Goal: Task Accomplishment & Management: Complete application form

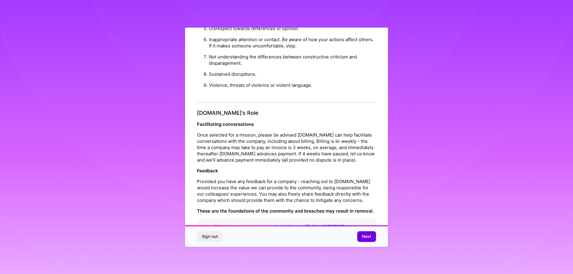
scroll to position [1, 0]
click at [365, 236] on span "Next" at bounding box center [366, 236] width 9 height 6
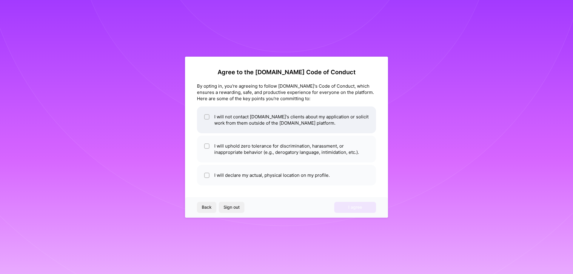
click at [207, 115] on input "checkbox" at bounding box center [207, 117] width 4 height 4
checkbox input "true"
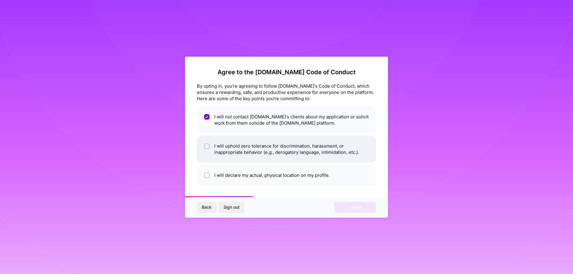
click at [206, 147] on input "checkbox" at bounding box center [207, 146] width 4 height 4
checkbox input "true"
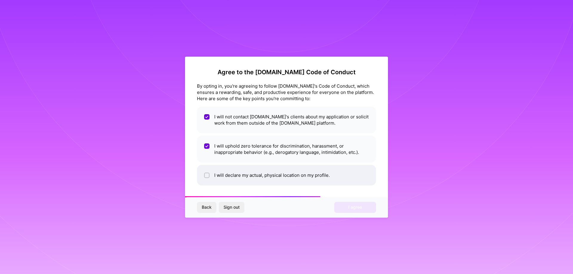
click at [206, 176] on input "checkbox" at bounding box center [207, 176] width 4 height 4
checkbox input "true"
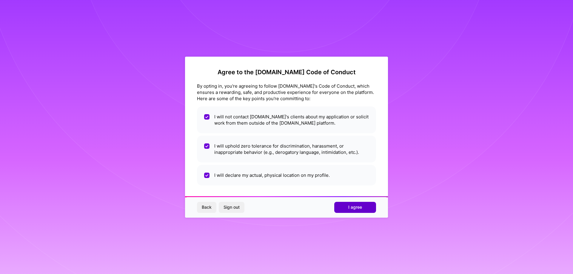
click at [344, 208] on button "I agree" at bounding box center [355, 207] width 42 height 11
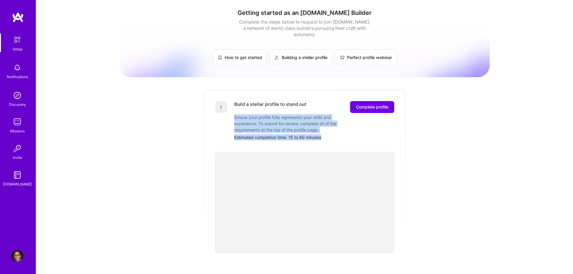
drag, startPoint x: 234, startPoint y: 112, endPoint x: 367, endPoint y: 138, distance: 135.3
click at [333, 129] on div "Build a stellar profile to stand out Complete profile Ensure your profile fully…" at bounding box center [314, 120] width 160 height 39
click at [381, 104] on span "Complete profile" at bounding box center [372, 107] width 32 height 6
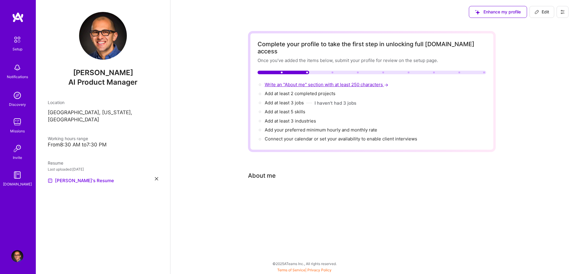
click at [319, 82] on span "Write an "About me" section with at least 250 characters →" at bounding box center [326, 85] width 125 height 6
select select "US"
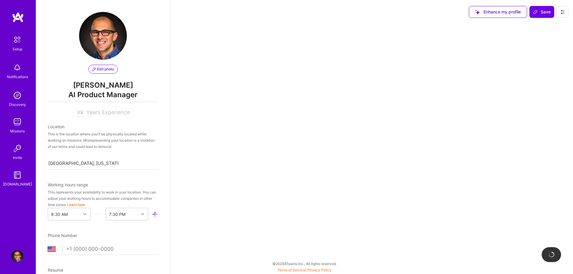
scroll to position [212, 0]
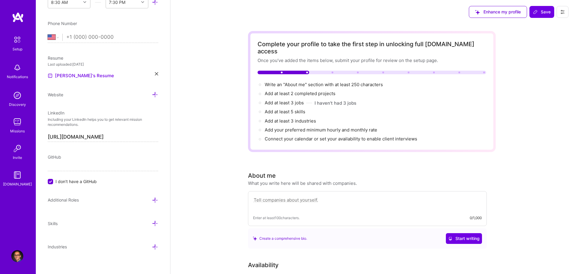
paste textarea "AI-first product management leader (Ex-Amazon) with expertise spanning the full…"
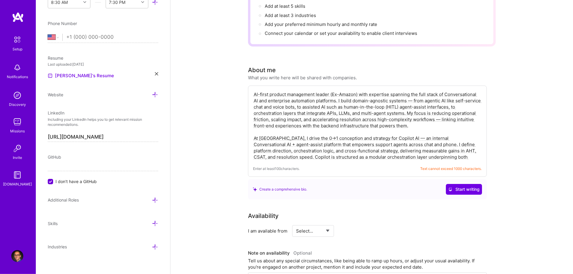
scroll to position [122, 0]
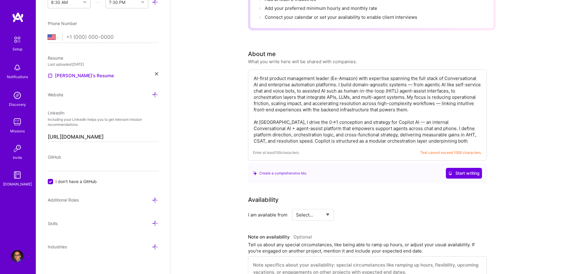
type textarea "AI-first product management leader (Ex-Amazon) with expertise spanning the full…"
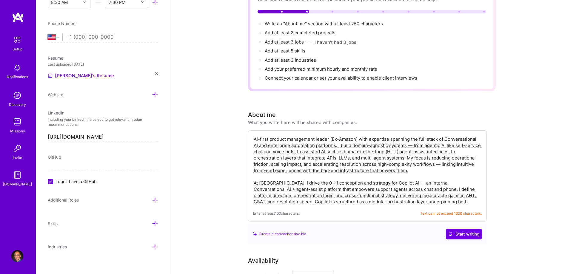
scroll to position [0, 0]
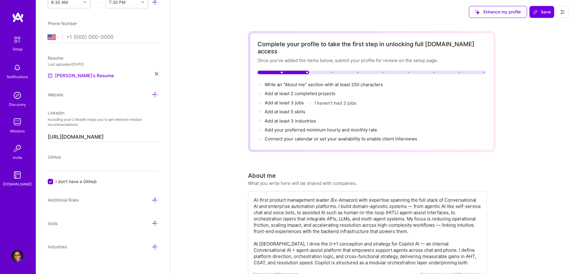
click at [457, 271] on span "Text cannot exceed 1000 characters." at bounding box center [450, 274] width 61 height 6
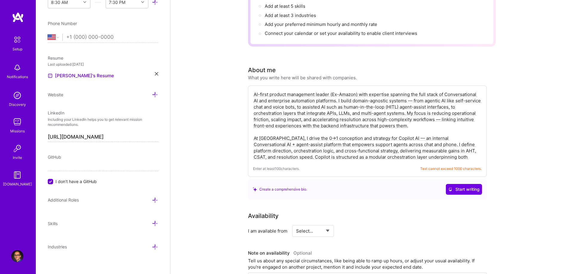
scroll to position [175, 0]
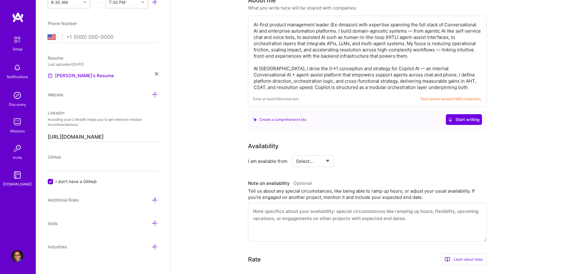
drag, startPoint x: 253, startPoint y: 194, endPoint x: 399, endPoint y: 86, distance: 180.8
click at [399, 86] on textarea "AI-first product management leader (Ex-Amazon) with expertise spanning the full…" at bounding box center [367, 56] width 228 height 70
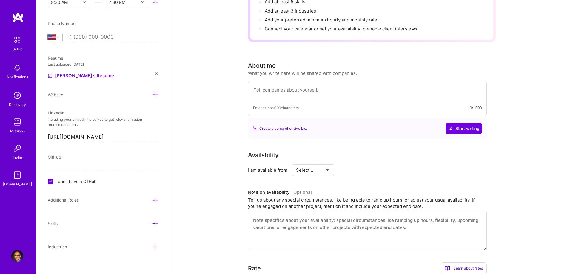
scroll to position [84, 0]
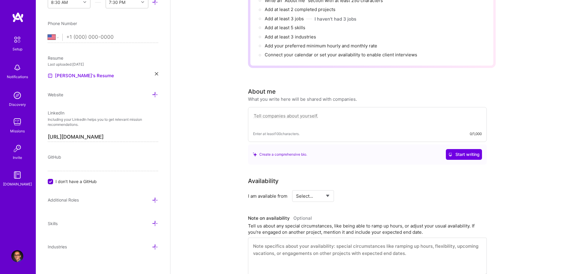
click at [326, 112] on textarea at bounding box center [367, 119] width 228 height 14
paste textarea "AI-first Product Management leader (ex-Amazon, Gusto) specializing in Conversat…"
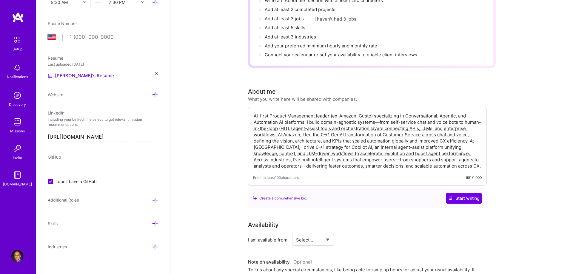
click at [352, 112] on textarea "AI-first Product Management leader (ex-Amazon, Gusto) specializing in Conversat…" at bounding box center [367, 141] width 228 height 58
click at [267, 147] on textarea "AI-first Product Management leader (ex-Amazon) specializing in Conversational, …" at bounding box center [367, 141] width 228 height 58
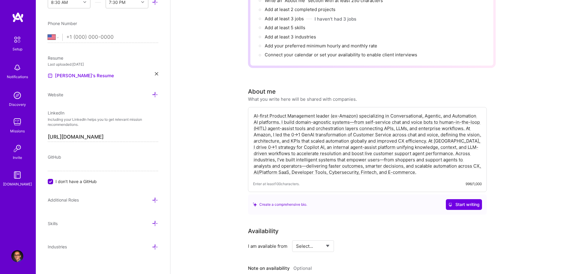
click at [347, 149] on textarea "AI-first Product Management leader (ex-Amazon) specializing in Conversational, …" at bounding box center [367, 144] width 228 height 64
drag, startPoint x: 290, startPoint y: 167, endPoint x: 245, endPoint y: 95, distance: 84.6
click at [253, 112] on textarea "AI-first Product Management leader (ex-Amazon) specializing in Conversational, …" at bounding box center [367, 144] width 228 height 64
type textarea "AI-first Product Management leader (ex-Amazon) specializing in Conversational, …"
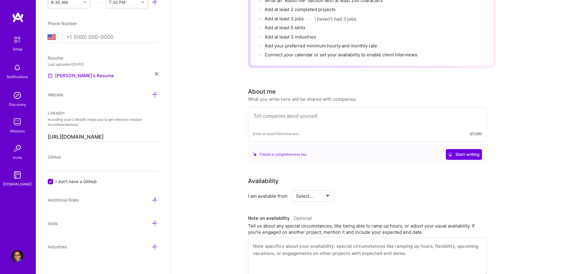
paste textarea "AI-first Product Management leader (ex-Amazon) specializing in Conversational, …"
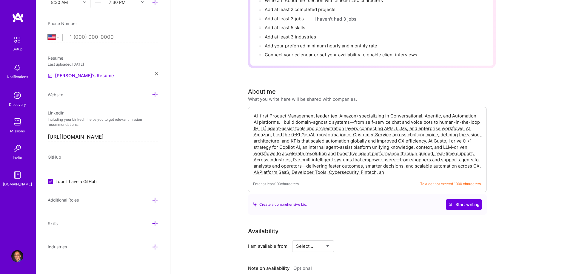
type textarea "AI-first Product Management leader (ex-Amazon) specializing in Conversational, …"
drag, startPoint x: 392, startPoint y: 134, endPoint x: 416, endPoint y: 134, distance: 24.2
click at [416, 134] on textarea "AI-first Product Management leader (ex-Amazon) specializing in Conversational, …" at bounding box center [367, 144] width 228 height 64
click at [411, 143] on textarea "AI-first Product Management leader (ex-Amazon) specializing in Conversational, …" at bounding box center [367, 144] width 228 height 64
drag, startPoint x: 253, startPoint y: 110, endPoint x: 291, endPoint y: 167, distance: 68.4
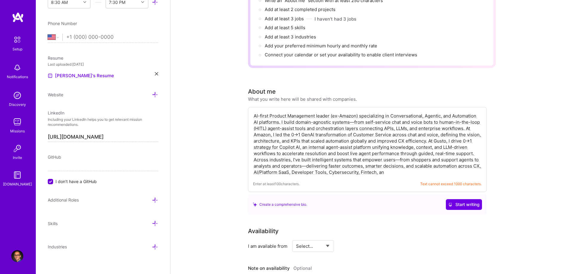
click at [291, 167] on textarea "AI-first Product Management leader (ex-Amazon) specializing in Conversational, …" at bounding box center [367, 144] width 228 height 64
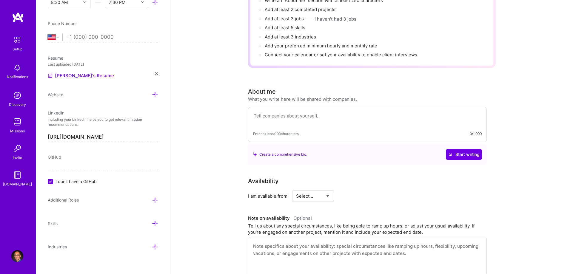
paste textarea "AI-first Product Management leader (ex-Amazon) specializing in Conversational a…"
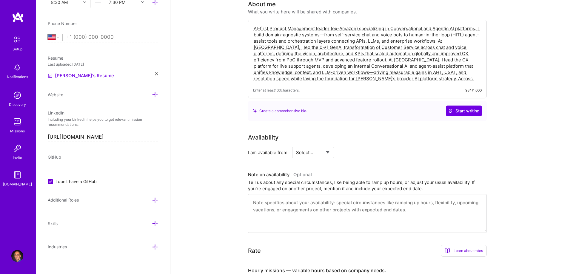
scroll to position [175, 0]
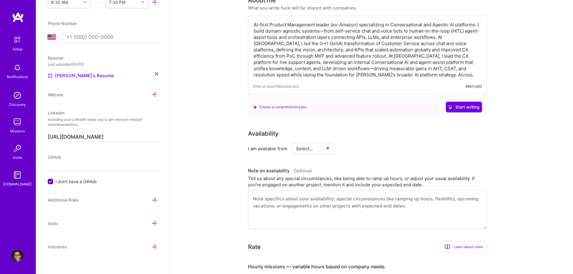
type textarea "AI-first Product Management leader (ex-Amazon) specializing in Conversational a…"
click at [329, 143] on div "Select... Right Now Future Date Not Available" at bounding box center [313, 149] width 42 height 12
click at [296, 141] on select "Select... Right Now Future Date Not Available" at bounding box center [313, 148] width 34 height 15
select select "Right Now"
click option "Right Now" at bounding box center [0, 0] width 0 height 0
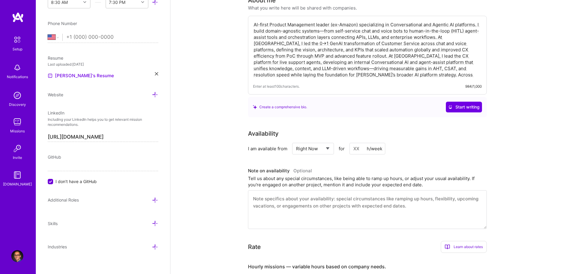
click at [356, 143] on input at bounding box center [367, 149] width 36 height 12
type input "20"
click at [512, 169] on div "Complete your profile to take the first step in unlocking full [DOMAIN_NAME] ac…" at bounding box center [371, 147] width 402 height 597
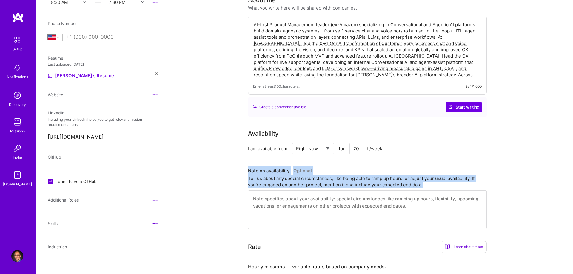
drag, startPoint x: 248, startPoint y: 165, endPoint x: 412, endPoint y: 184, distance: 165.5
click at [412, 184] on div "Note on availability Optional Tell us about any special circumstances, like bei…" at bounding box center [367, 197] width 239 height 63
copy div "Note on availability Optional Tell us about any special circumstances, like bei…"
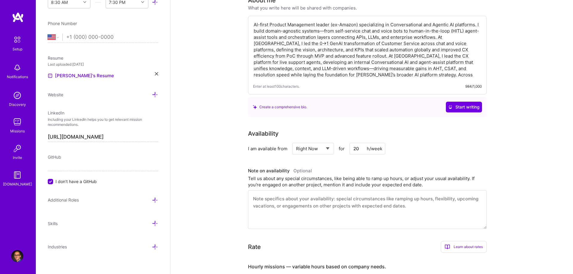
click at [495, 191] on div "Complete your profile to take the first step in unlocking full [DOMAIN_NAME] ac…" at bounding box center [371, 147] width 402 height 597
click at [311, 199] on textarea at bounding box center [367, 209] width 239 height 39
paste textarea "Currently available for up to ~20 hours per week and can flex between 10–25 dep…"
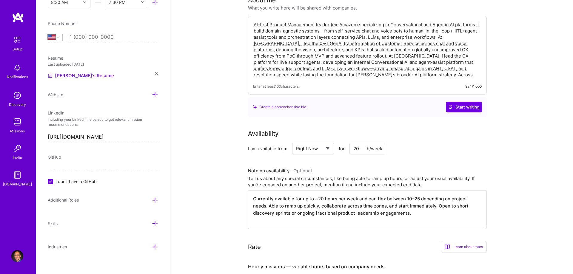
click at [326, 200] on textarea "Currently available for up to ~20 hours per week and can flex between 10–25 dep…" at bounding box center [367, 209] width 239 height 39
click at [416, 207] on textarea "Currently available for up to ~20 hours per week and can flex between 10–25 dep…" at bounding box center [367, 209] width 239 height 39
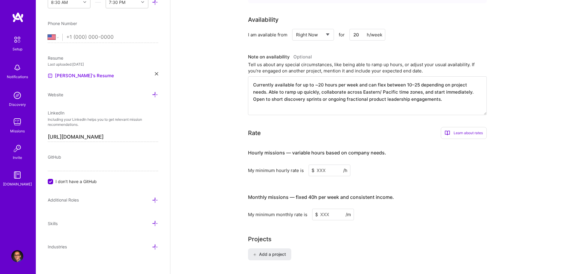
scroll to position [297, 0]
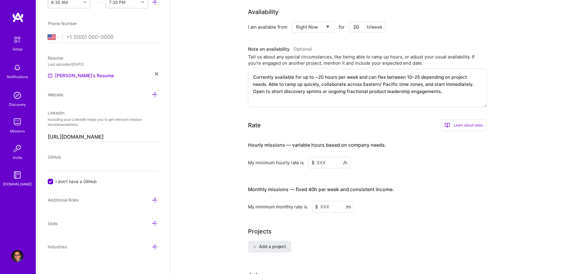
type textarea "Currently available for up to ~20 hours per week and can flex between 10–25 dep…"
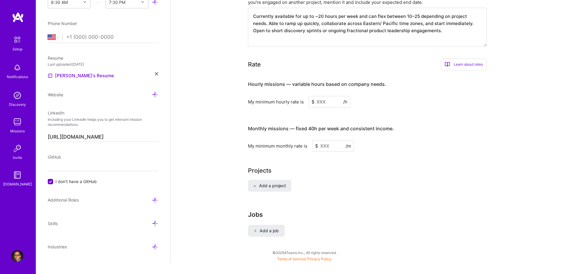
scroll to position [362, 0]
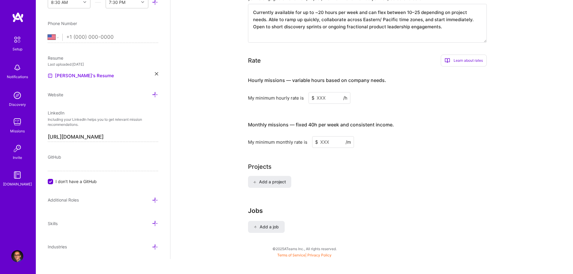
click at [462, 58] on div "Learn about rates" at bounding box center [463, 61] width 46 height 12
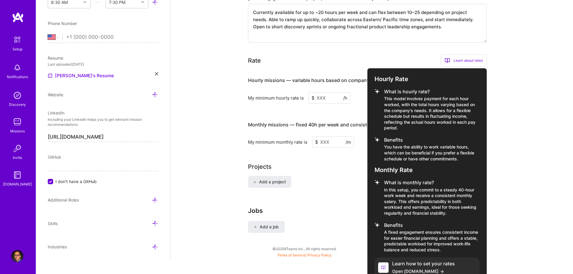
click at [510, 150] on div at bounding box center [286, 137] width 573 height 274
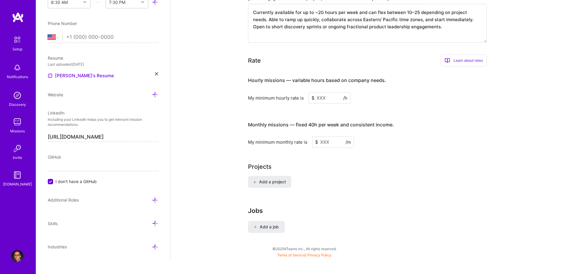
click at [319, 92] on input at bounding box center [329, 98] width 42 height 12
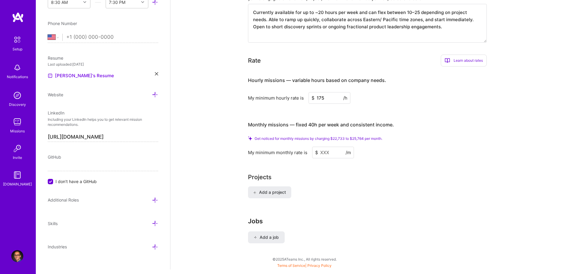
type input "175"
click at [316, 147] on input at bounding box center [333, 153] width 42 height 12
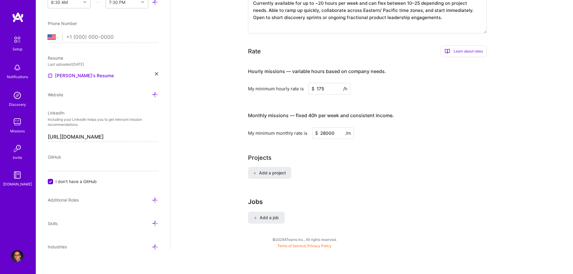
scroll to position [352, 0]
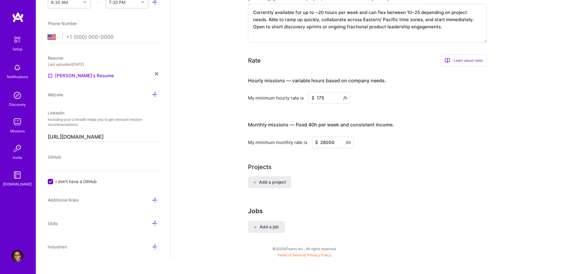
type input "28000"
drag, startPoint x: 321, startPoint y: 137, endPoint x: 330, endPoint y: 137, distance: 9.0
click at [330, 137] on input "28000" at bounding box center [333, 143] width 42 height 12
click at [348, 176] on div "Add a project" at bounding box center [371, 185] width 247 height 19
click at [415, 163] on div "Projects" at bounding box center [371, 167] width 247 height 9
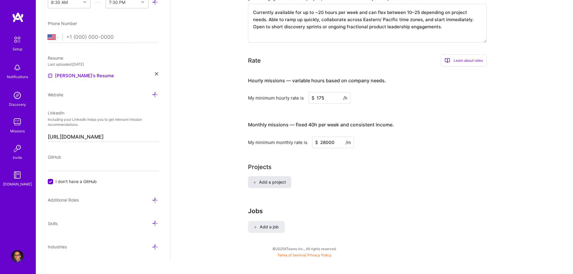
click at [282, 179] on span "Add a project" at bounding box center [269, 182] width 33 height 6
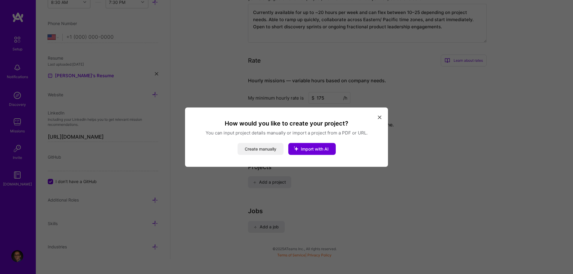
click at [271, 147] on button "Create manually" at bounding box center [260, 149] width 46 height 12
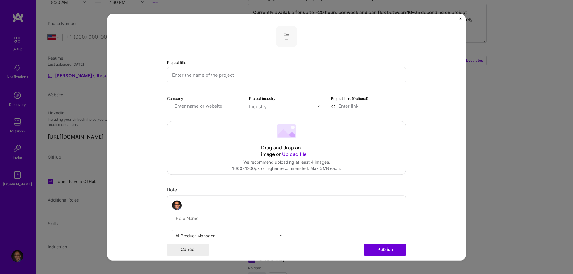
click at [248, 75] on input "text" at bounding box center [286, 75] width 239 height 16
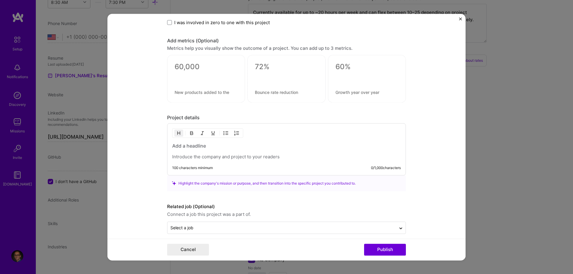
scroll to position [379, 0]
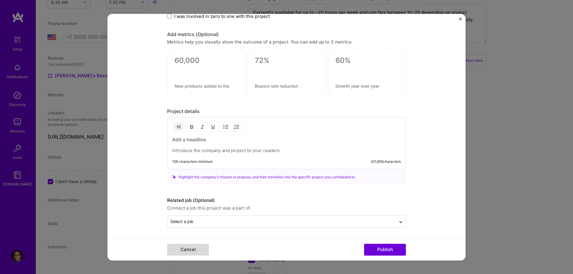
click at [198, 250] on button "Cancel" at bounding box center [188, 250] width 42 height 12
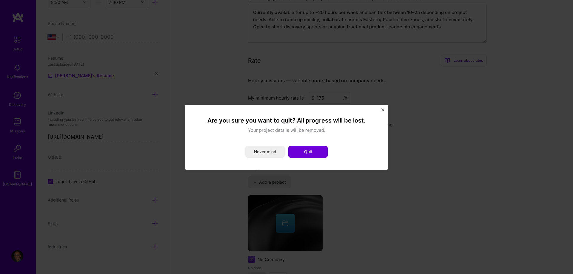
click at [383, 109] on img "Close" at bounding box center [382, 109] width 3 height 3
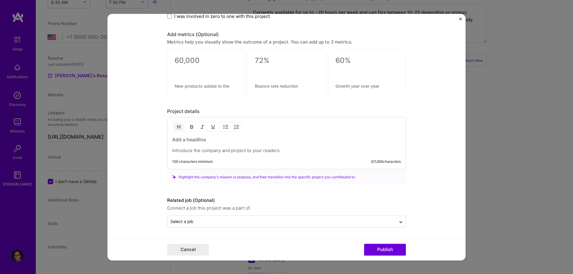
click at [461, 18] on img "Close" at bounding box center [460, 18] width 3 height 3
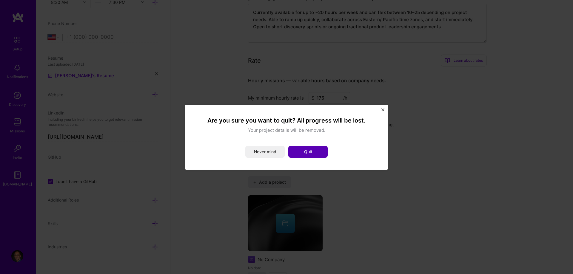
click at [307, 156] on button "Quit" at bounding box center [307, 152] width 39 height 12
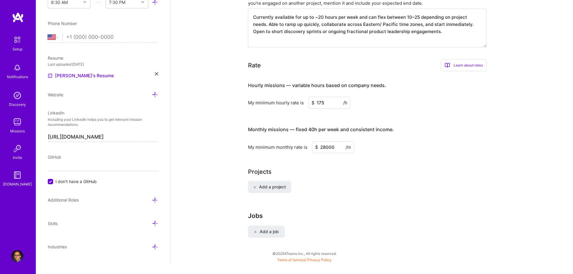
scroll to position [352, 0]
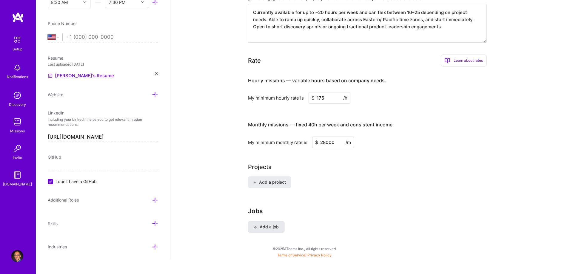
click at [270, 224] on span "Add a job" at bounding box center [266, 227] width 25 height 6
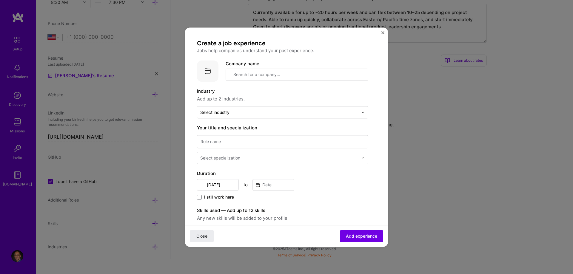
click at [261, 74] on input "text" at bounding box center [296, 75] width 143 height 12
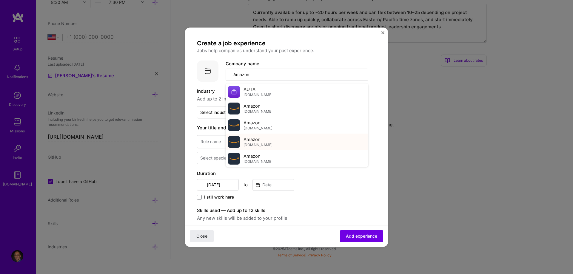
type input "Amazon"
click at [289, 138] on div "Amazon [DOMAIN_NAME]" at bounding box center [296, 142] width 143 height 17
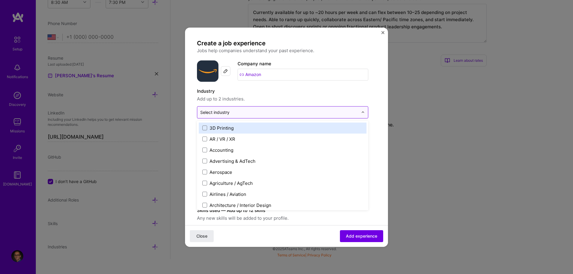
click at [258, 116] on div at bounding box center [279, 112] width 158 height 7
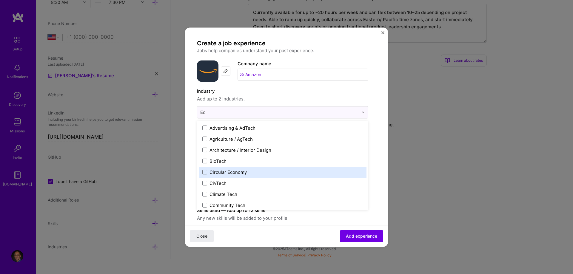
type input "E"
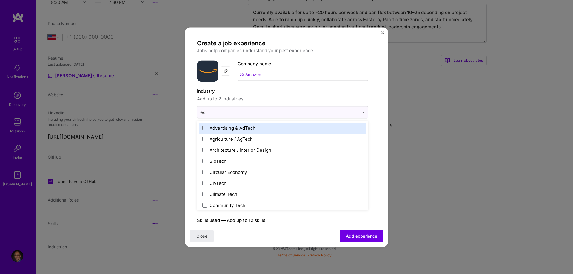
type input "e"
type input "c"
click at [383, 33] on img "Close" at bounding box center [382, 32] width 3 height 3
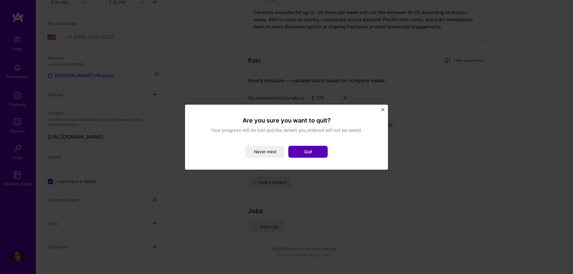
click at [304, 147] on button "Quit" at bounding box center [307, 152] width 39 height 12
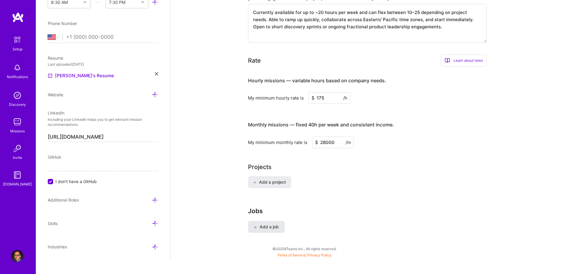
click at [276, 224] on span "Add a job" at bounding box center [266, 227] width 25 height 6
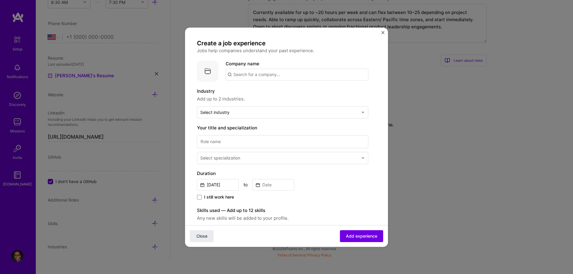
click at [273, 75] on input "text" at bounding box center [296, 75] width 143 height 12
type input "Gusto"
click at [287, 95] on div "Gusto [DOMAIN_NAME]" at bounding box center [269, 91] width 89 height 17
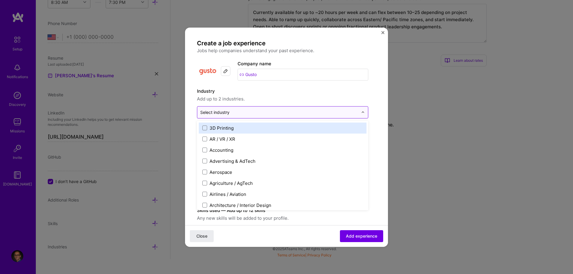
click at [239, 112] on input "text" at bounding box center [279, 112] width 158 height 6
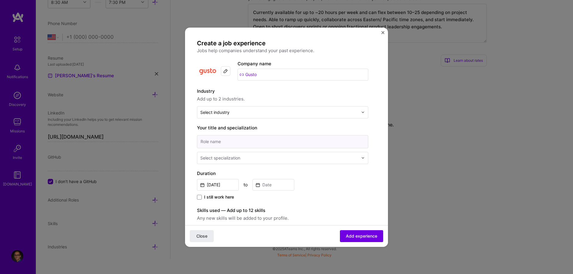
click at [249, 140] on input at bounding box center [282, 141] width 171 height 13
type input "Principal Product Manager"
click at [239, 163] on div "Select specialization" at bounding box center [279, 158] width 164 height 12
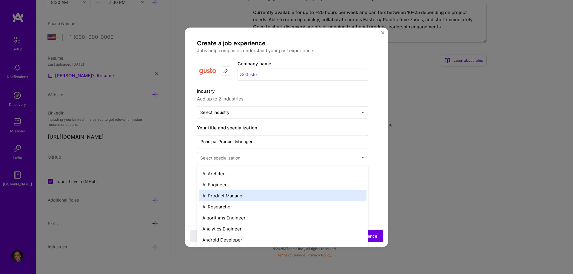
click at [247, 194] on div "AI Product Manager" at bounding box center [283, 195] width 168 height 11
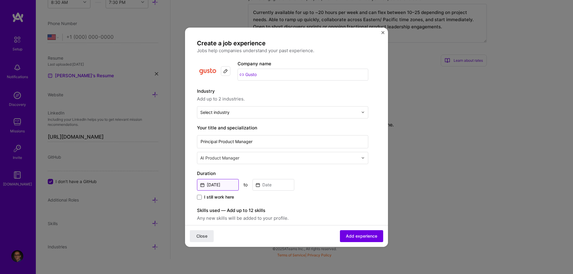
click at [227, 185] on input "[DATE]" at bounding box center [218, 185] width 42 height 12
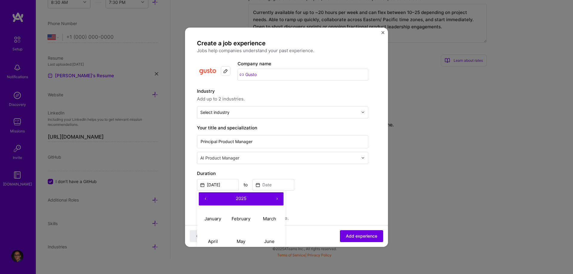
click at [206, 196] on button "‹" at bounding box center [205, 198] width 13 height 13
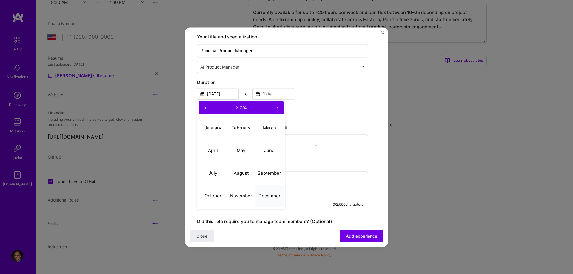
scroll to position [91, 0]
click at [267, 175] on abbr "September" at bounding box center [269, 173] width 24 height 6
type input "[DATE]"
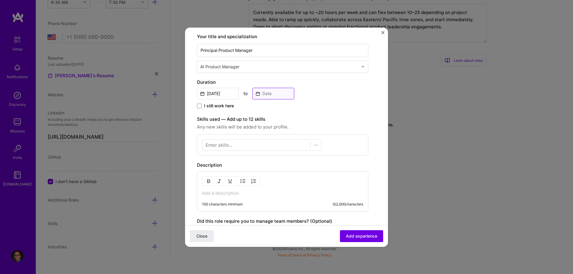
click at [282, 93] on input at bounding box center [273, 94] width 42 height 12
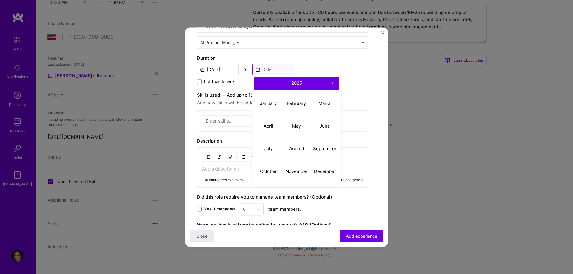
scroll to position [152, 0]
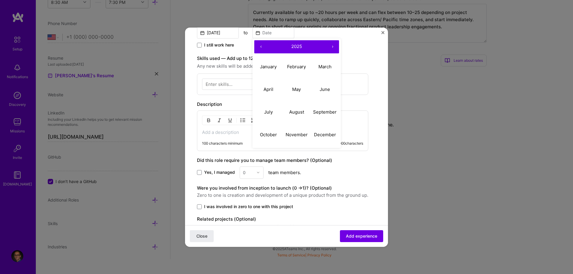
click at [371, 64] on div "Create a job experience Jobs help companies understand your past experience. Co…" at bounding box center [286, 66] width 179 height 359
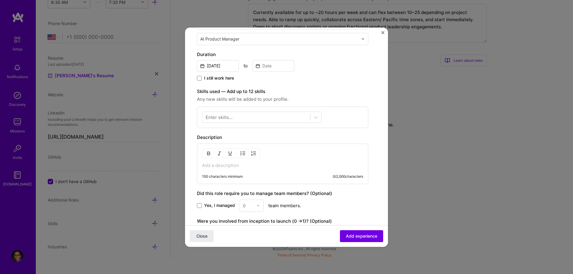
scroll to position [61, 0]
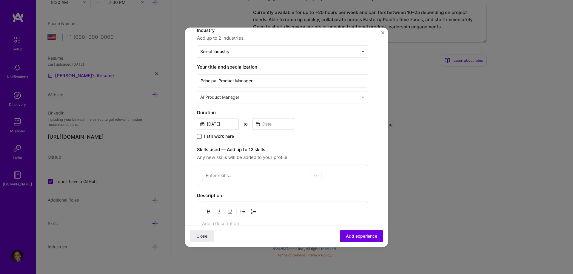
click at [200, 137] on span at bounding box center [199, 136] width 5 height 5
click at [0, 0] on input "I still work here" at bounding box center [0, 0] width 0 height 0
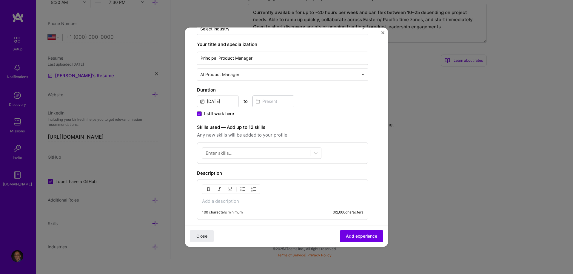
scroll to position [91, 0]
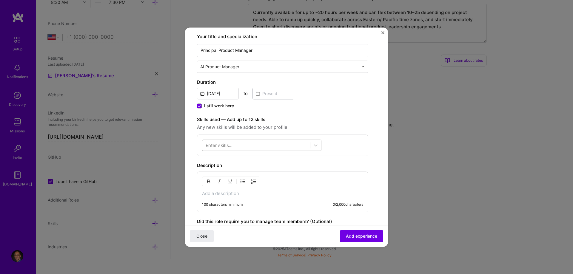
click at [259, 143] on div at bounding box center [256, 145] width 108 height 10
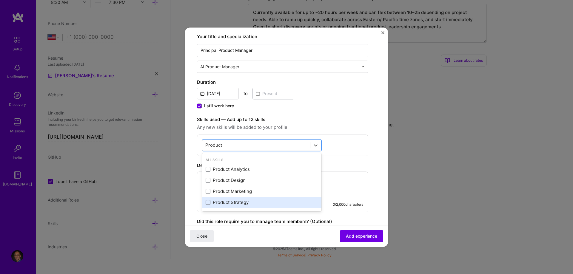
click at [207, 202] on span at bounding box center [207, 202] width 5 height 5
click at [0, 0] on input "checkbox" at bounding box center [0, 0] width 0 height 0
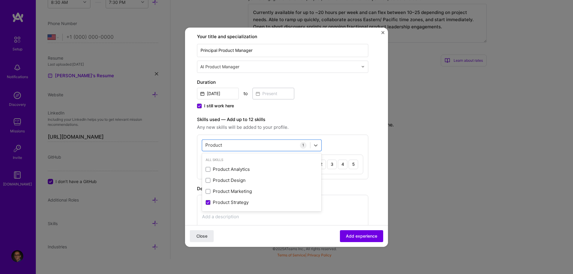
type input "Product"
click at [335, 131] on div "Skills used — Add up to 12 skills Any new skills will be added to your profile.…" at bounding box center [282, 147] width 171 height 63
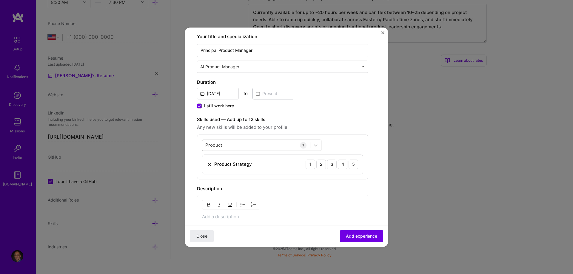
click at [253, 144] on div "Product Product" at bounding box center [256, 145] width 108 height 10
drag, startPoint x: 240, startPoint y: 143, endPoint x: 188, endPoint y: 144, distance: 51.9
click at [188, 144] on form "Create a job experience Jobs help companies understand your past experience. Co…" at bounding box center [286, 156] width 203 height 416
click at [210, 144] on input "Product" at bounding box center [213, 145] width 17 height 6
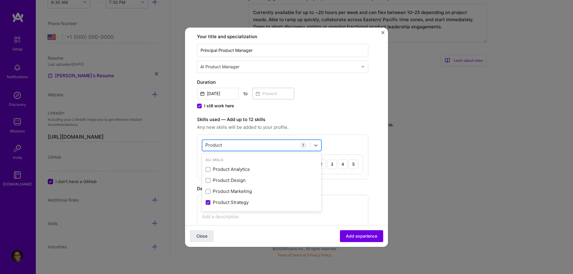
click at [210, 144] on input "Product" at bounding box center [213, 145] width 17 height 6
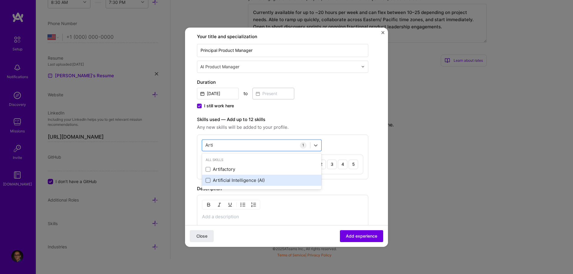
click at [208, 180] on span at bounding box center [207, 180] width 5 height 5
click at [0, 0] on input "checkbox" at bounding box center [0, 0] width 0 height 0
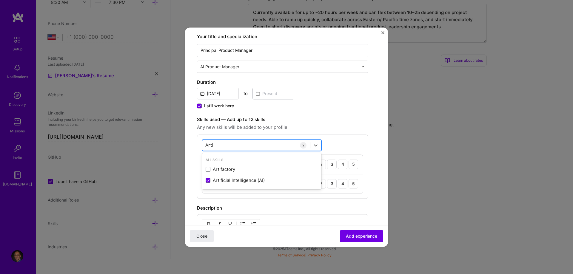
click at [209, 146] on input "Arti" at bounding box center [208, 145] width 7 height 6
type input "C"
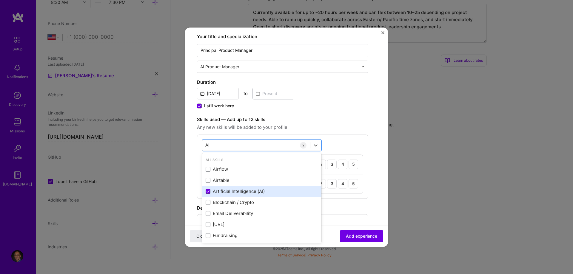
click at [207, 192] on icon at bounding box center [208, 192] width 2 height 2
click at [0, 0] on input "checkbox" at bounding box center [0, 0] width 0 height 0
type input "A"
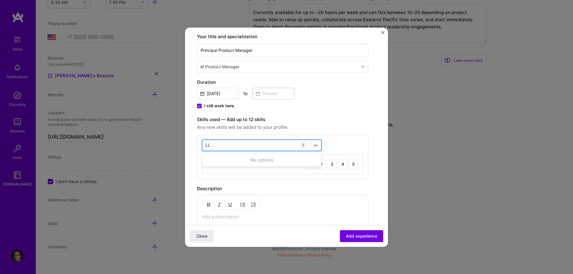
type input "L"
click at [374, 170] on div "Create a job experience Jobs help companies understand your past experience. Co…" at bounding box center [286, 139] width 179 height 383
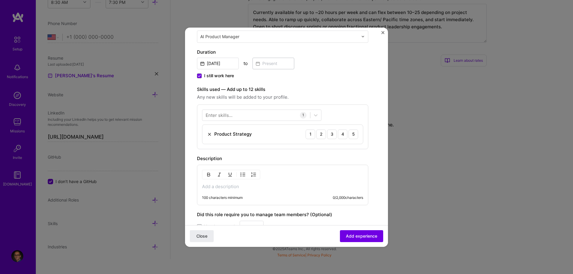
scroll to position [122, 0]
click at [319, 115] on div at bounding box center [315, 114] width 11 height 11
click at [317, 115] on icon at bounding box center [315, 115] width 6 height 6
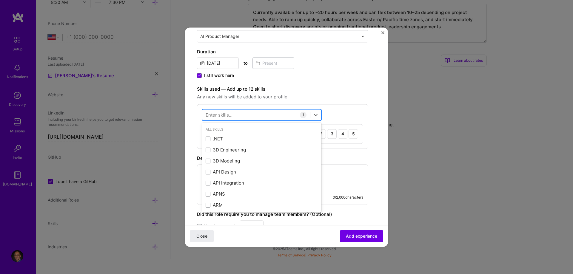
click at [249, 115] on div at bounding box center [256, 115] width 108 height 10
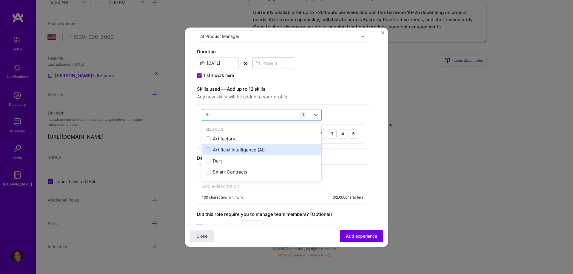
click at [208, 150] on span at bounding box center [207, 150] width 5 height 5
click at [0, 0] on input "checkbox" at bounding box center [0, 0] width 0 height 0
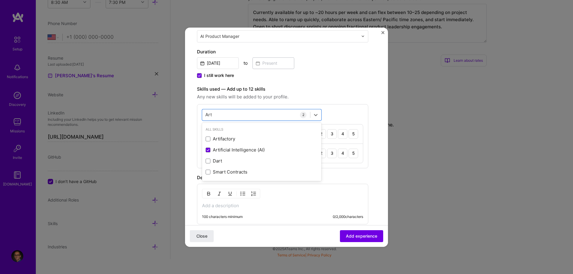
type input "Art"
click at [366, 137] on div "Create a job experience Jobs help companies understand your past experience. Co…" at bounding box center [286, 119] width 179 height 402
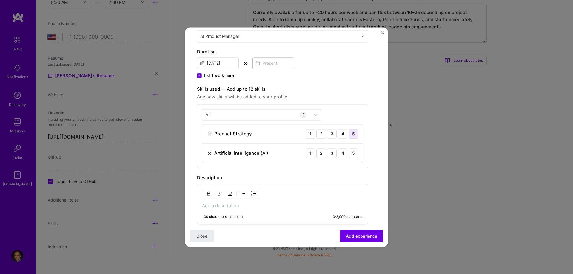
click at [348, 134] on div "5" at bounding box center [353, 134] width 10 height 10
click at [348, 156] on div "5" at bounding box center [353, 153] width 10 height 10
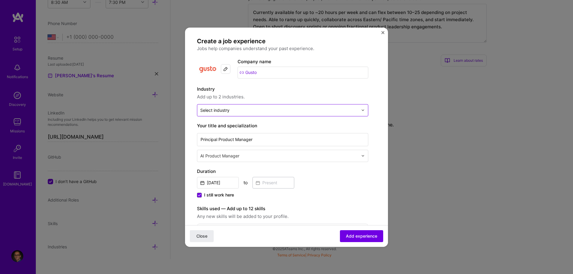
scroll to position [0, 0]
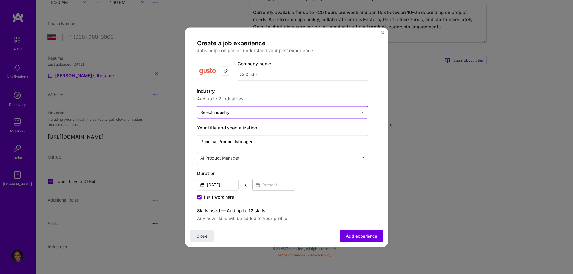
click at [236, 112] on input "text" at bounding box center [279, 112] width 158 height 6
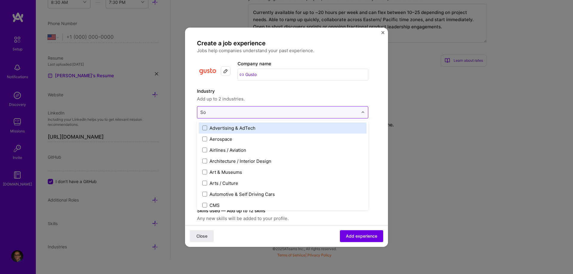
type input "Sof"
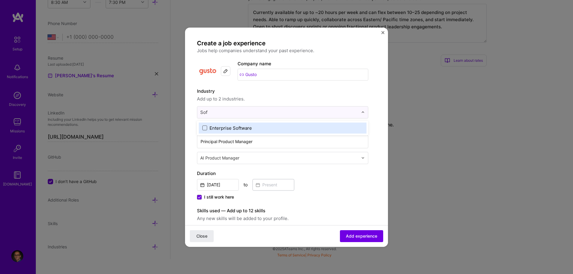
click at [205, 127] on span at bounding box center [204, 128] width 5 height 5
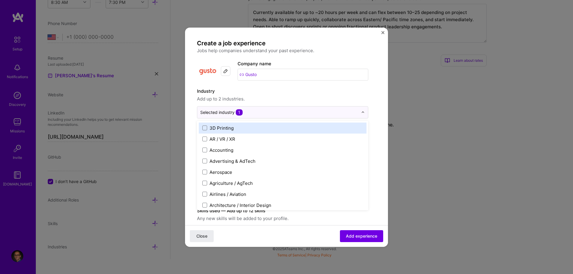
click at [369, 133] on div "Create a job experience Jobs help companies understand your past experience. Co…" at bounding box center [286, 240] width 179 height 402
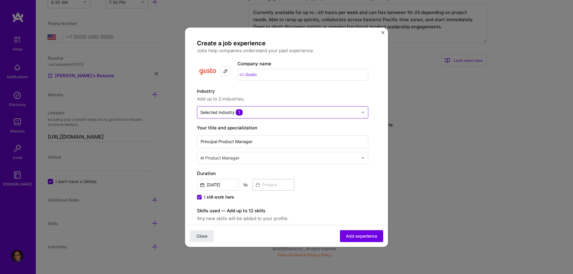
click at [223, 112] on div "Selected industry 1" at bounding box center [221, 112] width 42 height 6
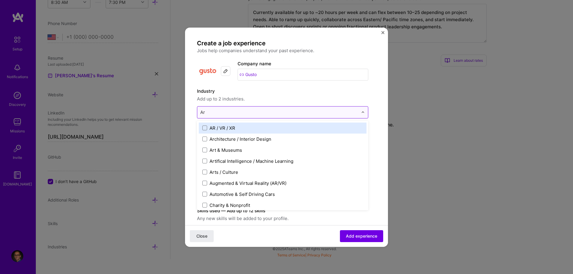
type input "A"
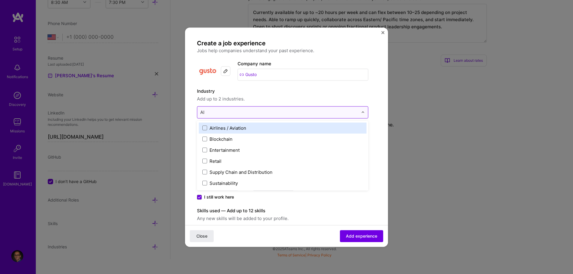
type input "A"
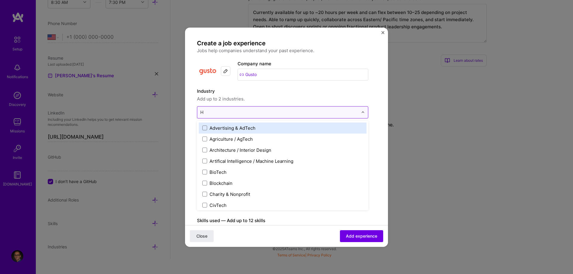
type input "HR"
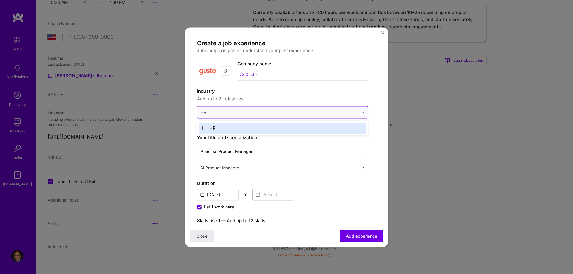
click at [205, 129] on span at bounding box center [204, 128] width 5 height 5
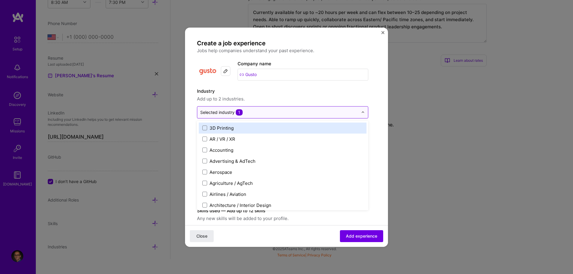
click at [377, 130] on form "Create a job experience Jobs help companies understand your past experience. Co…" at bounding box center [286, 257] width 203 height 436
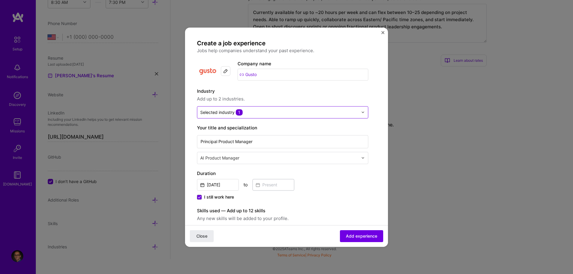
click at [273, 117] on div "Selected industry 1" at bounding box center [279, 112] width 164 height 12
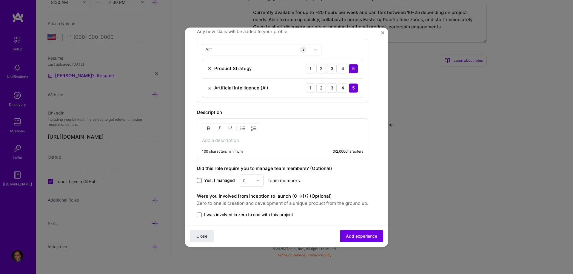
scroll to position [228, 0]
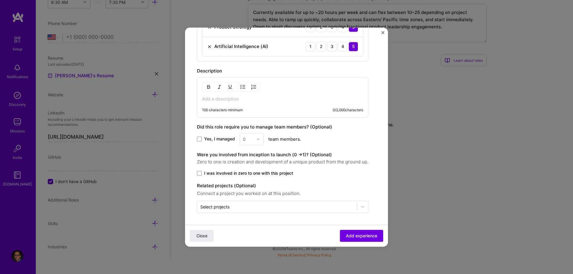
click at [369, 133] on div "Create a job experience Jobs help companies understand your past experience. Co…" at bounding box center [286, 12] width 179 height 402
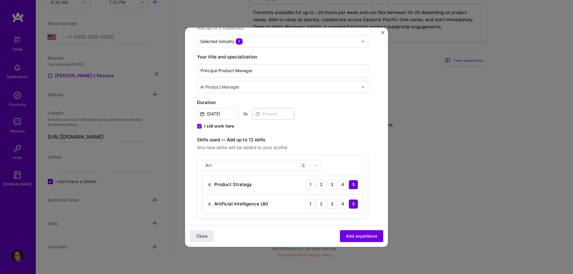
scroll to position [46, 0]
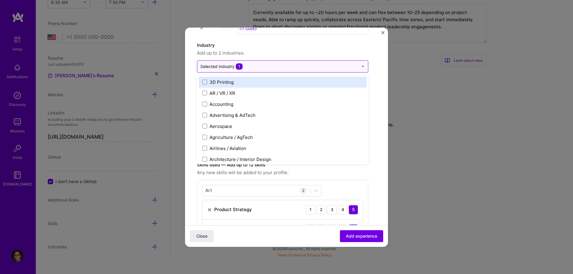
click at [217, 66] on div "Selected industry 1" at bounding box center [221, 66] width 42 height 6
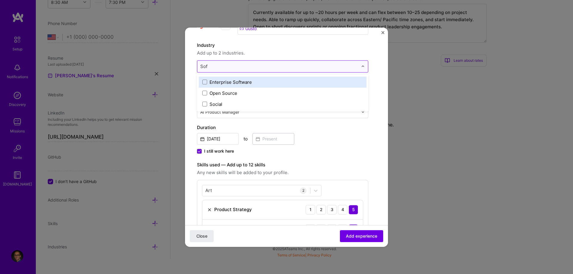
type input "Soft"
click at [206, 81] on span at bounding box center [204, 82] width 5 height 5
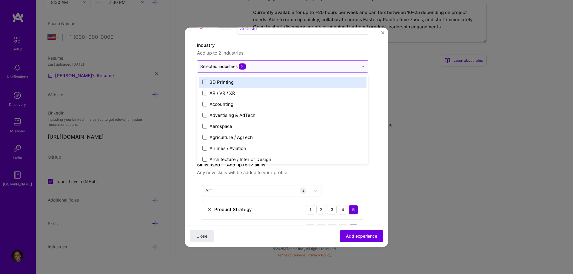
click at [363, 76] on div "Create a job experience Jobs help companies understand your past experience. Co…" at bounding box center [286, 194] width 179 height 402
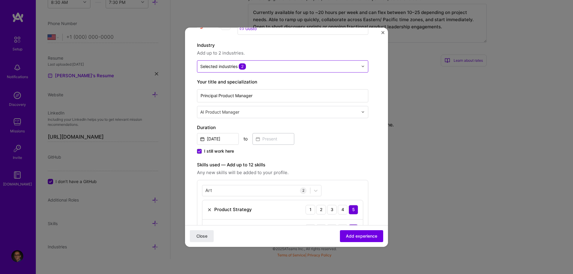
click at [239, 68] on span "2" at bounding box center [242, 66] width 7 height 6
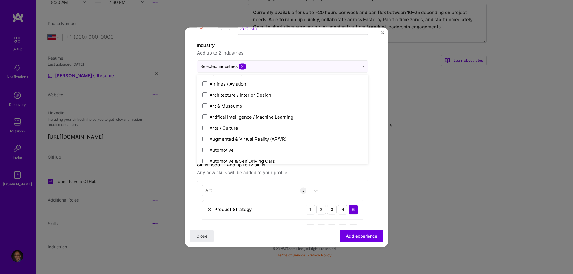
scroll to position [0, 0]
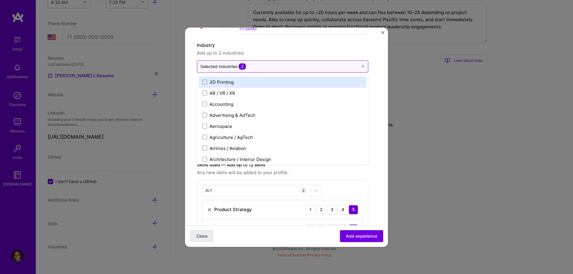
click at [215, 65] on div "Selected industries 2" at bounding box center [223, 66] width 46 height 6
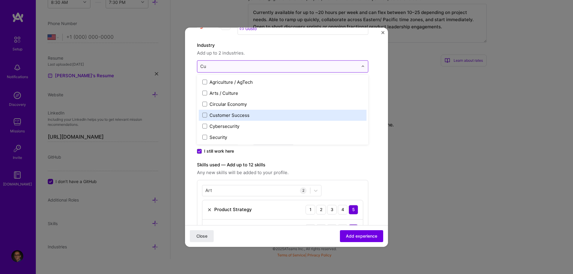
type input "C"
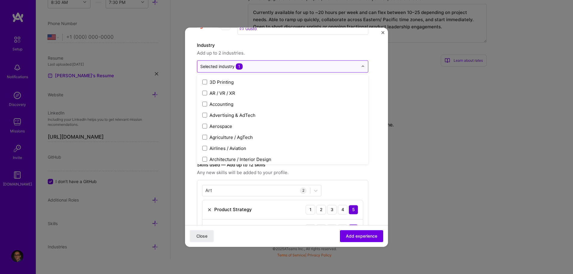
type input "C"
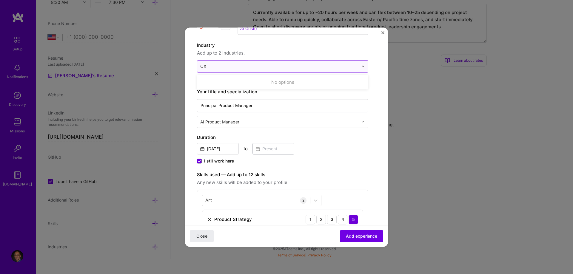
type input "C"
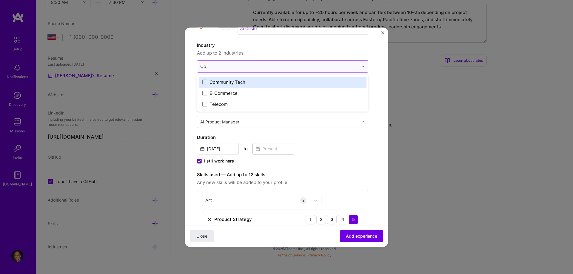
type input "C"
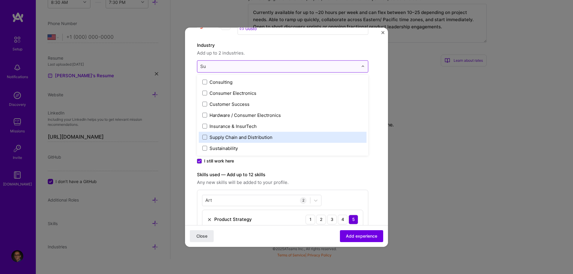
type input "S"
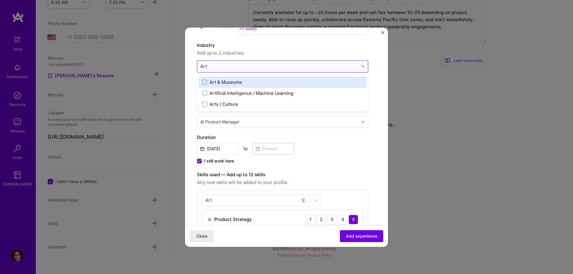
type input "Arti"
click at [224, 83] on div "Artifical Intelligence / Machine Learning" at bounding box center [251, 82] width 84 height 6
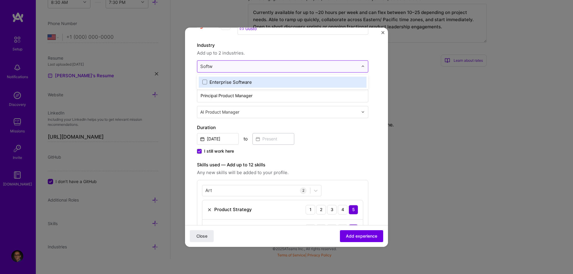
type input "Softwa"
click at [202, 82] on span at bounding box center [204, 82] width 5 height 5
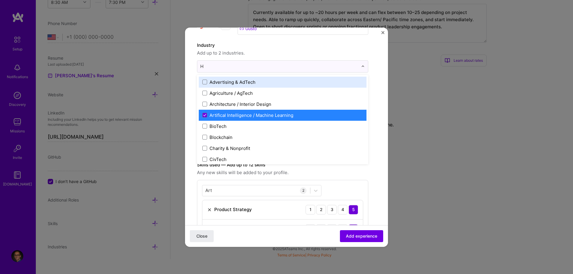
type input "HR"
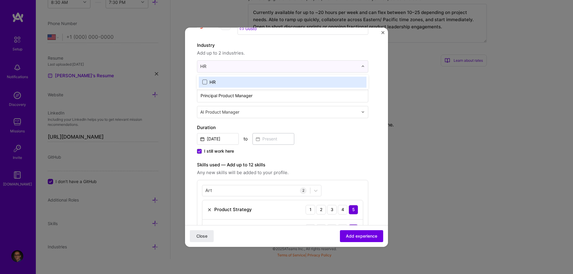
click at [204, 82] on span at bounding box center [204, 82] width 5 height 5
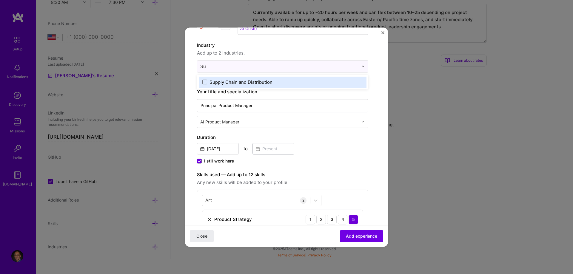
type input "S"
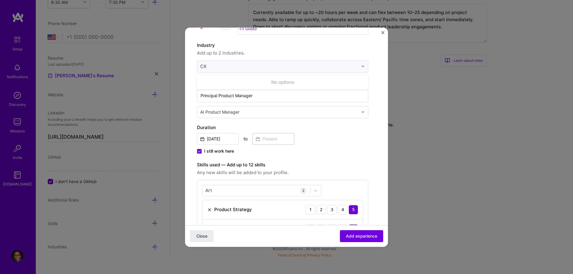
type input "C"
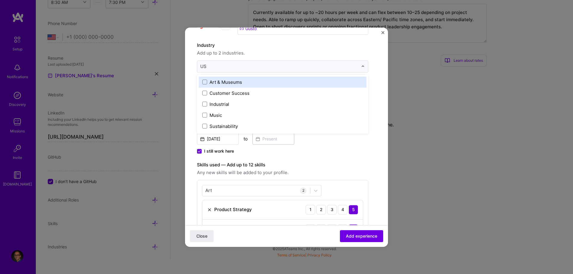
type input "U"
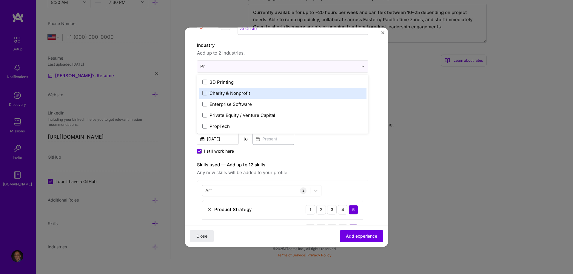
type input "P"
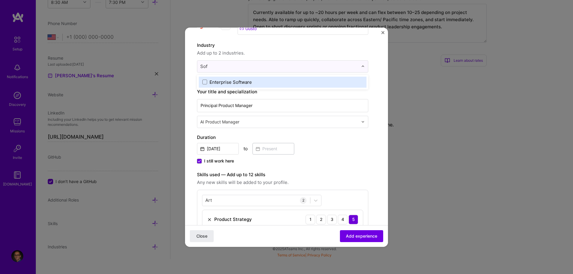
type input "Soft"
click at [204, 83] on span at bounding box center [204, 82] width 5 height 5
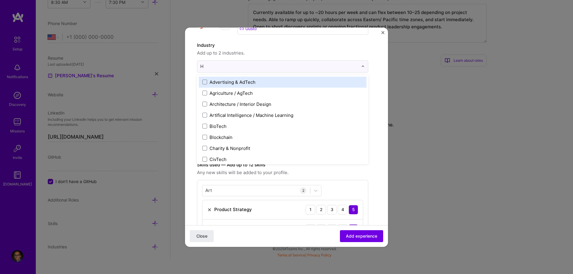
type input "HR"
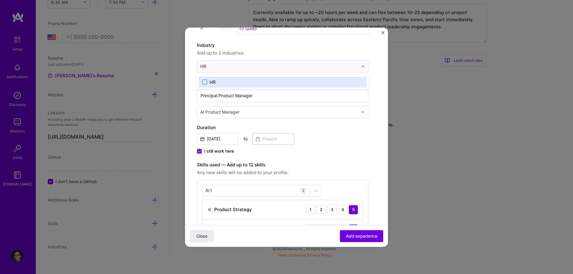
click at [204, 81] on span at bounding box center [204, 82] width 5 height 5
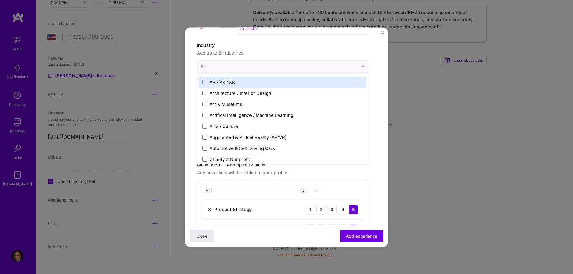
type input "Art"
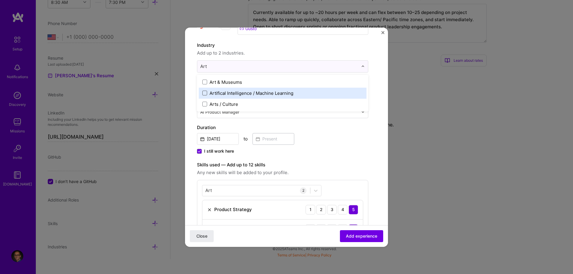
click at [205, 95] on span at bounding box center [204, 93] width 5 height 5
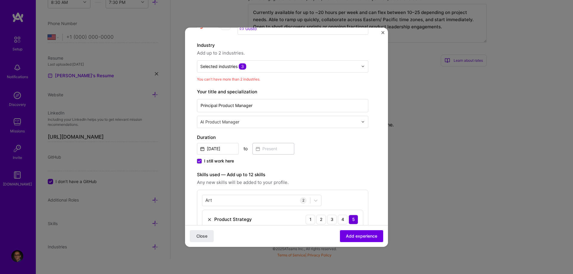
click at [379, 108] on form "Create a job experience Jobs help companies understand your past experience. Co…" at bounding box center [286, 215] width 203 height 445
click at [219, 68] on div "Selected industries 3" at bounding box center [223, 66] width 46 height 6
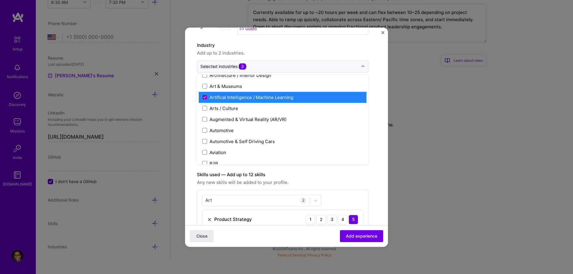
scroll to position [91, 0]
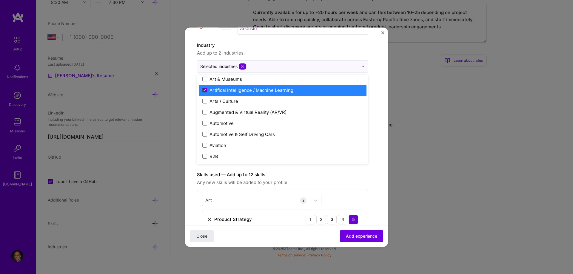
click at [205, 89] on icon at bounding box center [204, 90] width 3 height 2
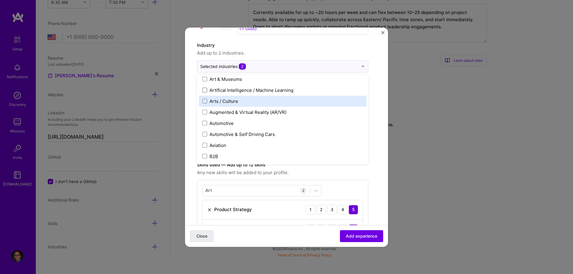
click at [376, 105] on form "Create a job experience Jobs help companies understand your past experience. Co…" at bounding box center [286, 211] width 203 height 436
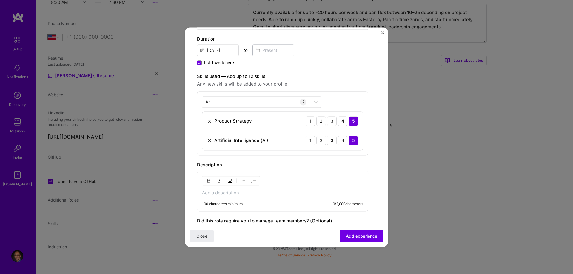
scroll to position [137, 0]
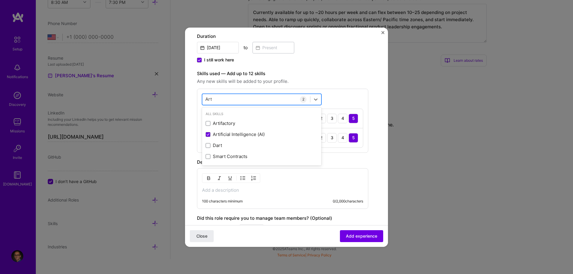
click at [230, 99] on div "Art Art" at bounding box center [256, 99] width 108 height 10
type input "A"
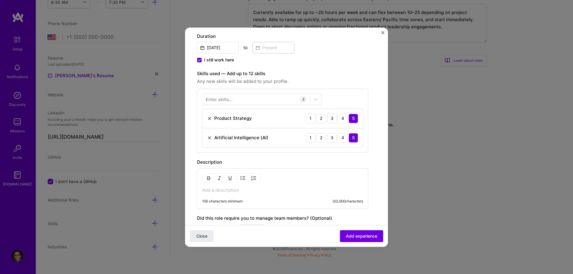
click at [368, 90] on div "Create a job experience Jobs help companies understand your past experience. Co…" at bounding box center [286, 103] width 179 height 402
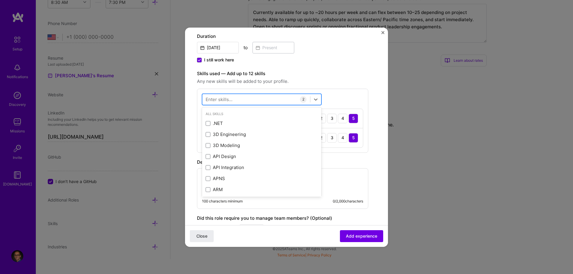
click at [274, 97] on div at bounding box center [256, 99] width 108 height 10
type input "P"
type input "S"
click at [377, 131] on form "Create a job experience Jobs help companies understand your past experience. Co…" at bounding box center [286, 120] width 203 height 436
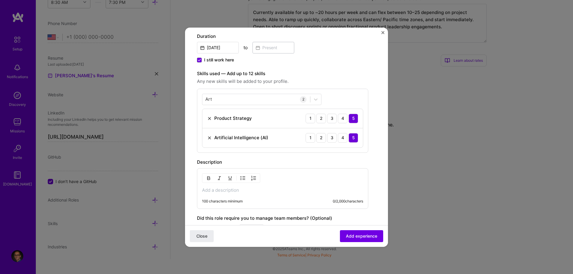
scroll to position [107, 0]
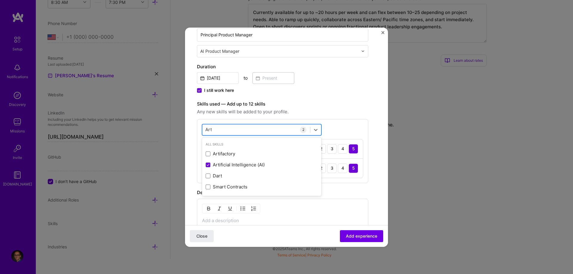
click at [249, 128] on div "Art Art" at bounding box center [256, 130] width 108 height 10
type input "A"
type input "G"
type input "L"
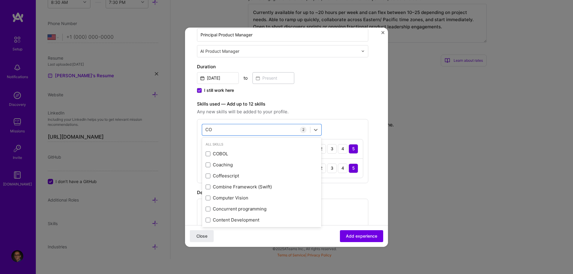
type input "C"
type input "a"
type input "A"
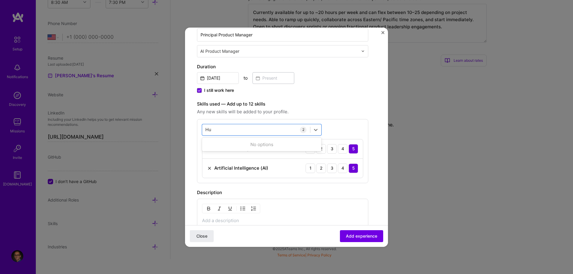
type input "H"
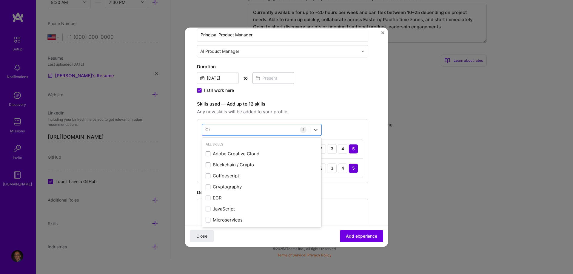
type input "C"
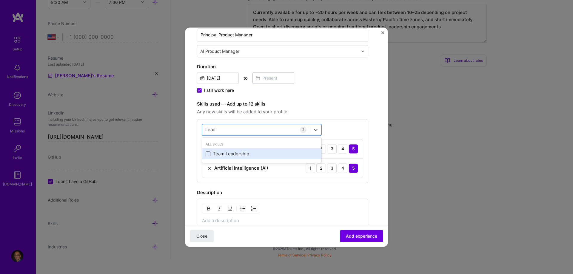
click at [208, 153] on span at bounding box center [207, 153] width 5 height 5
click at [0, 0] on input "checkbox" at bounding box center [0, 0] width 0 height 0
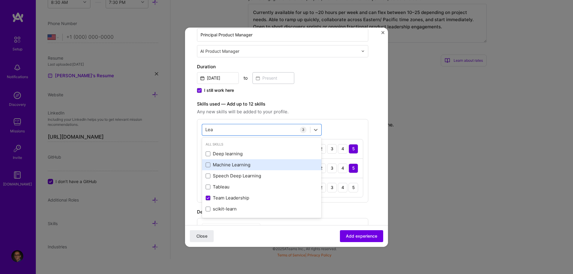
click at [210, 165] on div "Machine Learning" at bounding box center [261, 165] width 112 height 6
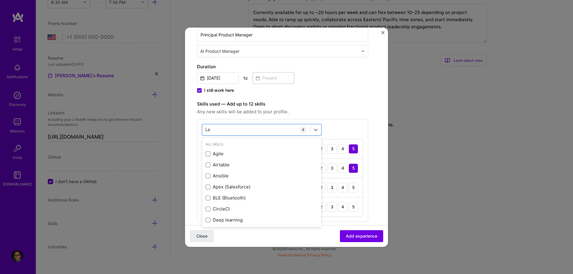
type input "L"
type input "O"
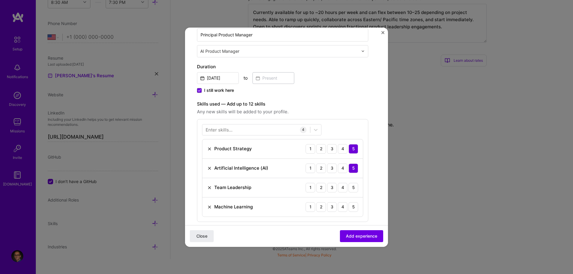
click at [378, 138] on form "Create a job experience Jobs help companies understand your past experience. Co…" at bounding box center [286, 170] width 203 height 474
click at [348, 188] on div "5" at bounding box center [353, 188] width 10 height 10
click at [348, 208] on div "5" at bounding box center [353, 207] width 10 height 10
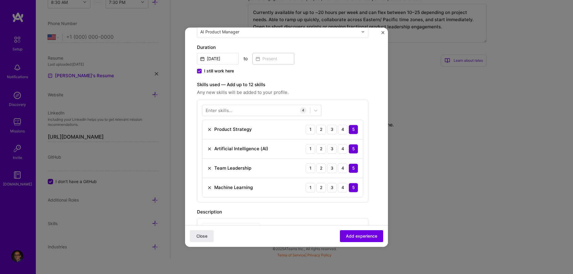
scroll to position [137, 0]
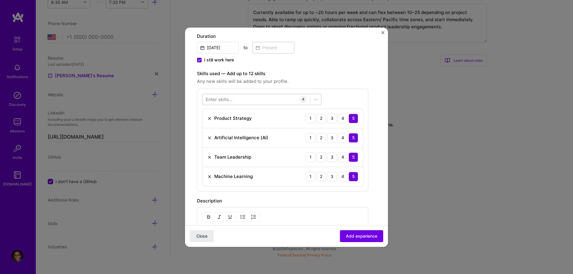
click at [259, 97] on div at bounding box center [256, 99] width 108 height 10
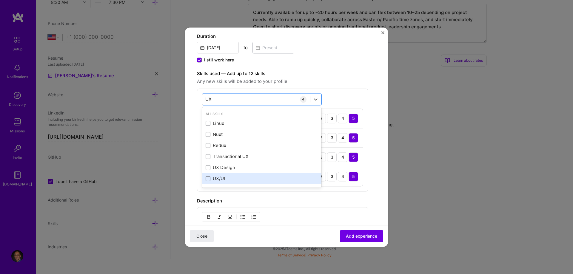
click at [207, 179] on span at bounding box center [207, 178] width 5 height 5
click at [0, 0] on input "checkbox" at bounding box center [0, 0] width 0 height 0
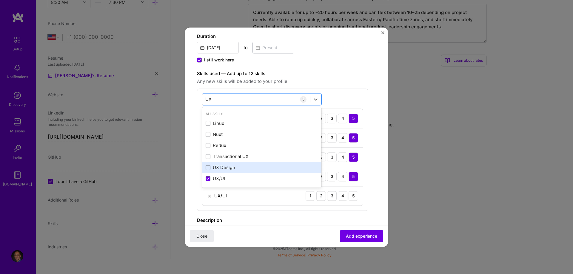
click at [209, 170] on span at bounding box center [207, 167] width 5 height 5
click at [0, 0] on input "checkbox" at bounding box center [0, 0] width 0 height 0
click at [348, 196] on div "5" at bounding box center [353, 196] width 10 height 10
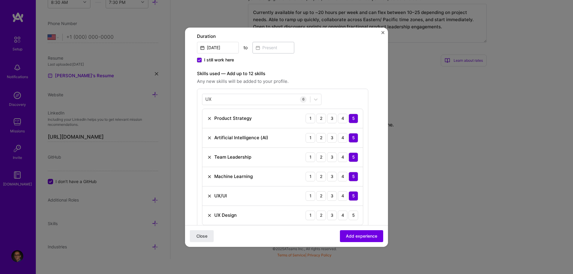
drag, startPoint x: 344, startPoint y: 216, endPoint x: 348, endPoint y: 215, distance: 4.6
click at [348, 216] on div "5" at bounding box center [353, 216] width 10 height 10
click at [363, 199] on div "Create a job experience Jobs help companies understand your past experience. Co…" at bounding box center [286, 141] width 179 height 479
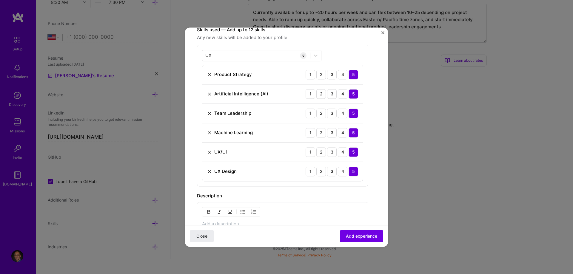
scroll to position [168, 0]
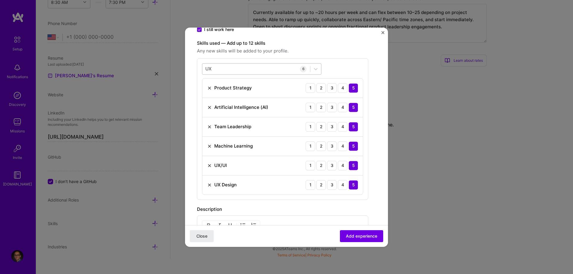
click at [236, 70] on div "UX UX" at bounding box center [256, 69] width 108 height 10
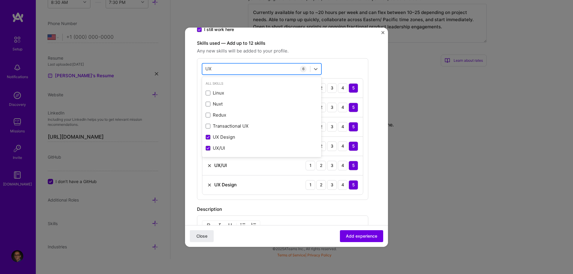
type input "U"
type input "T"
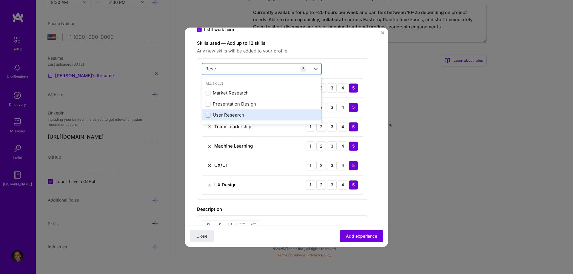
click at [208, 115] on span at bounding box center [207, 115] width 5 height 5
click at [0, 0] on input "checkbox" at bounding box center [0, 0] width 0 height 0
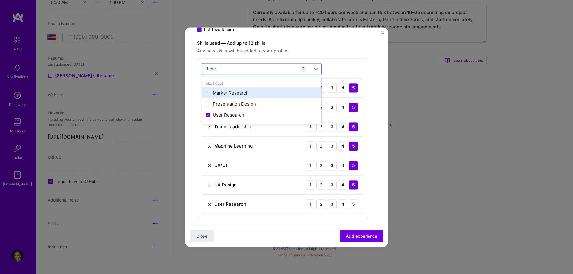
click at [209, 95] on span at bounding box center [207, 93] width 5 height 5
click at [0, 0] on input "checkbox" at bounding box center [0, 0] width 0 height 0
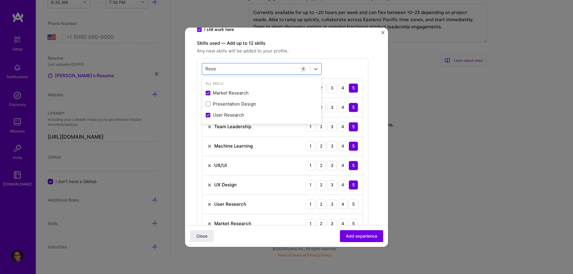
click at [375, 109] on div "Create a job experience Jobs help companies understand your past experience. Co…" at bounding box center [286, 131] width 179 height 518
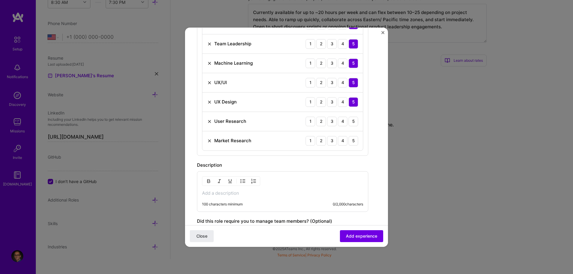
scroll to position [259, 0]
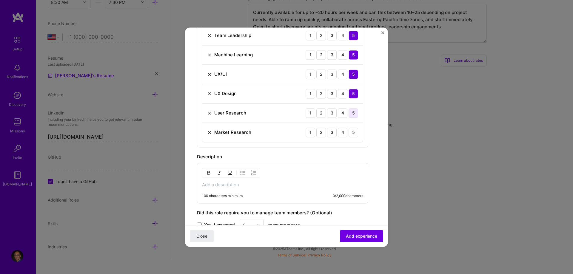
click at [348, 112] on div "5" at bounding box center [353, 113] width 10 height 10
click at [348, 133] on div "5" at bounding box center [353, 133] width 10 height 10
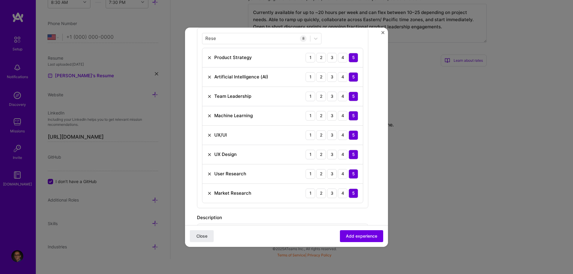
scroll to position [168, 0]
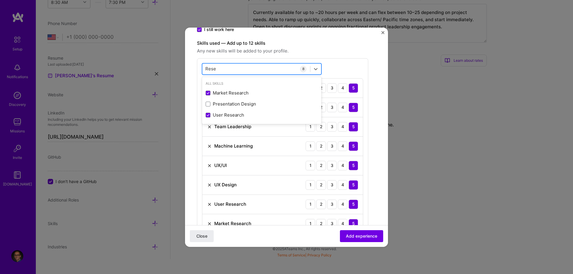
click at [227, 72] on div "Rese Rese" at bounding box center [256, 69] width 108 height 10
type input "R"
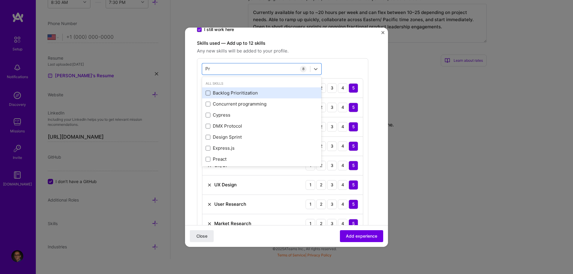
click at [207, 94] on span at bounding box center [207, 93] width 5 height 5
click at [0, 0] on input "checkbox" at bounding box center [0, 0] width 0 height 0
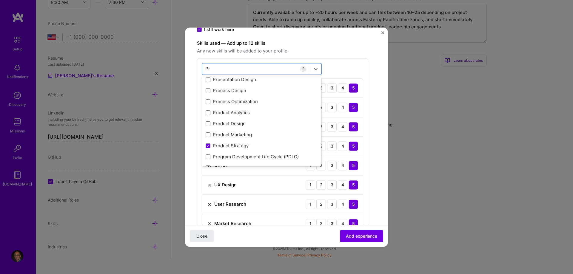
scroll to position [91, 0]
click at [207, 124] on span at bounding box center [207, 123] width 5 height 5
click at [0, 0] on input "checkbox" at bounding box center [0, 0] width 0 height 0
click at [208, 112] on span at bounding box center [207, 112] width 5 height 5
click at [0, 0] on input "checkbox" at bounding box center [0, 0] width 0 height 0
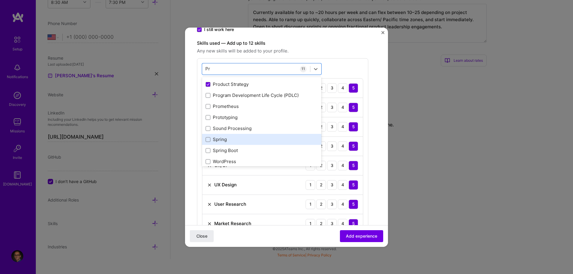
scroll to position [157, 0]
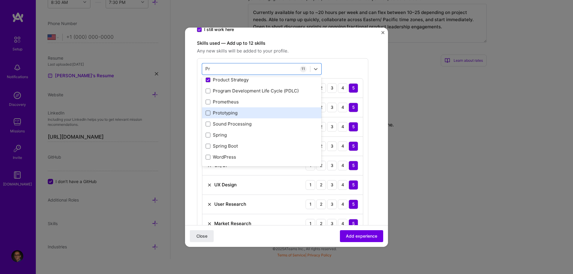
click at [208, 115] on span at bounding box center [207, 113] width 5 height 5
click at [0, 0] on input "checkbox" at bounding box center [0, 0] width 0 height 0
click at [360, 144] on div "Create a job experience Jobs help companies understand your past experience. Co…" at bounding box center [286, 170] width 179 height 596
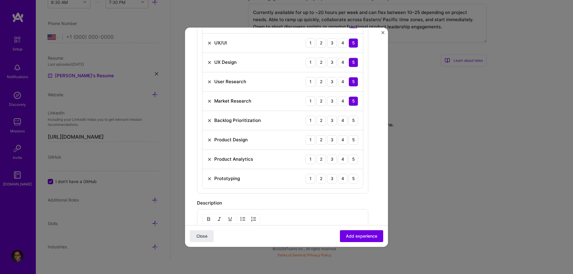
scroll to position [289, 0]
drag, startPoint x: 341, startPoint y: 121, endPoint x: 345, endPoint y: 133, distance: 13.3
click at [348, 121] on div "5" at bounding box center [353, 122] width 10 height 10
drag, startPoint x: 344, startPoint y: 142, endPoint x: 346, endPoint y: 157, distance: 15.7
click at [348, 142] on div "5" at bounding box center [353, 141] width 10 height 10
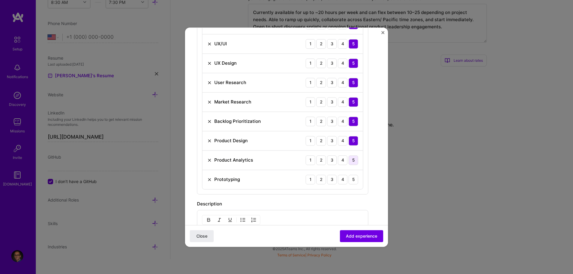
click at [348, 161] on div "5" at bounding box center [353, 160] width 10 height 10
click at [348, 181] on div "5" at bounding box center [353, 180] width 10 height 10
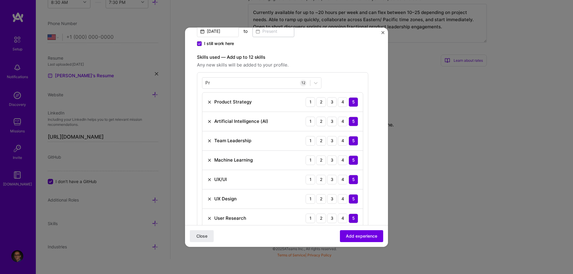
scroll to position [137, 0]
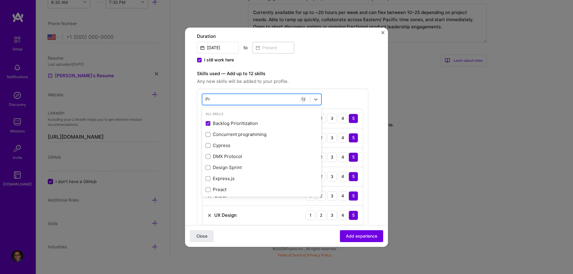
click at [245, 99] on div "Pr Pr" at bounding box center [256, 99] width 108 height 10
type input "P"
click at [372, 135] on div "Create a job experience Jobs help companies understand your past experience. Co…" at bounding box center [286, 200] width 179 height 596
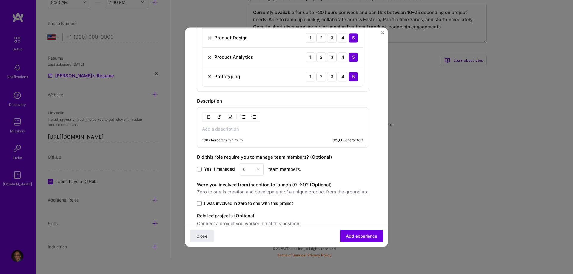
scroll to position [392, 0]
click at [217, 130] on p at bounding box center [282, 129] width 161 height 6
click at [487, 123] on div "Create a job experience Jobs help companies understand your past experience. Co…" at bounding box center [286, 137] width 573 height 274
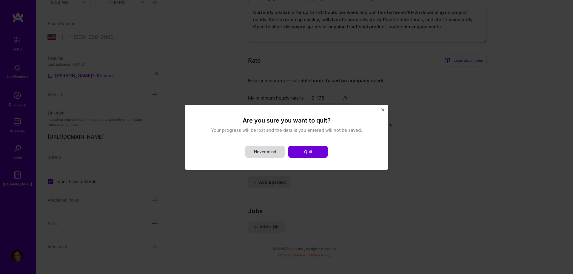
click at [275, 151] on button "Never mind" at bounding box center [264, 152] width 39 height 12
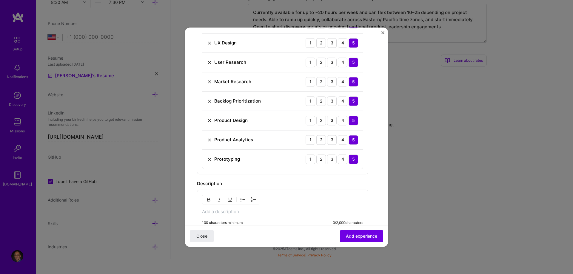
scroll to position [422, 0]
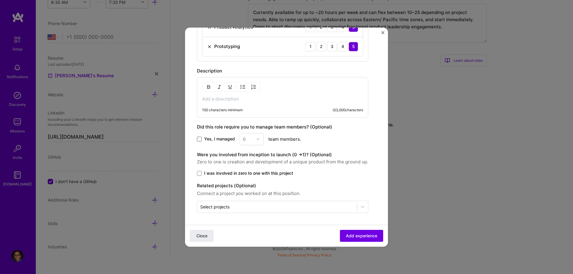
click at [199, 140] on span at bounding box center [199, 139] width 5 height 5
click at [0, 0] on input "Yes, I managed" at bounding box center [0, 0] width 0 height 0
click at [256, 139] on img at bounding box center [258, 139] width 4 height 4
click at [246, 230] on div "10" at bounding box center [251, 230] width 20 height 11
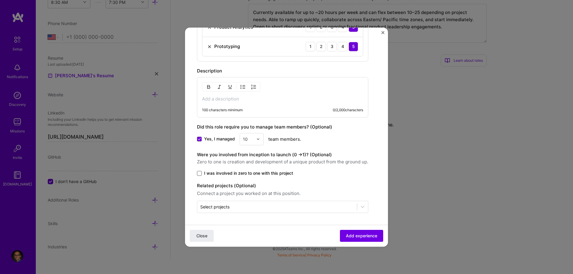
click at [201, 173] on span at bounding box center [199, 173] width 5 height 5
click at [0, 0] on input "I was involved in zero to one with this project" at bounding box center [0, 0] width 0 height 0
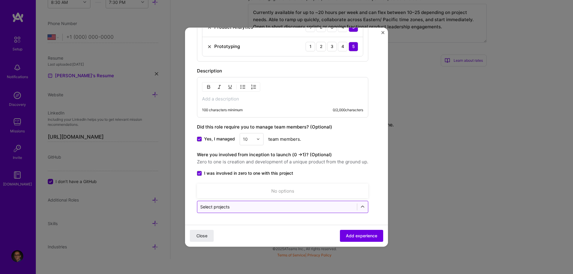
click at [234, 208] on input "text" at bounding box center [277, 207] width 154 height 6
click at [269, 206] on input "text" at bounding box center [277, 207] width 154 height 6
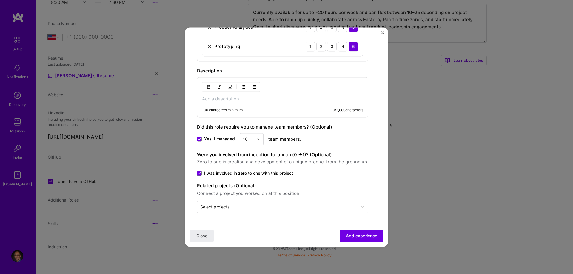
click at [338, 154] on div "Were you involved from inception to launch (0 - > 1)? (Optional) Zero to one is…" at bounding box center [282, 158] width 171 height 14
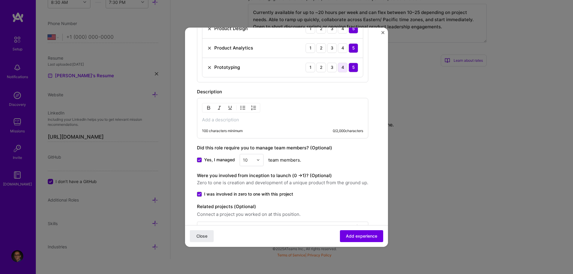
scroll to position [422, 0]
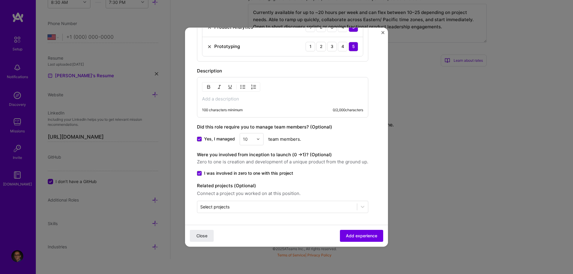
click at [222, 97] on p at bounding box center [282, 99] width 161 height 6
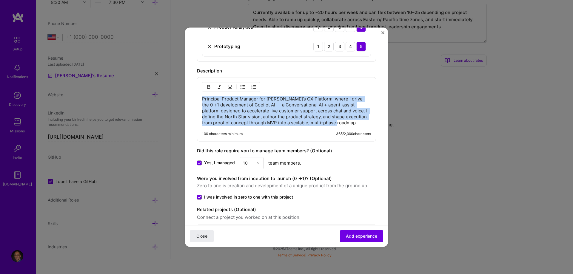
drag, startPoint x: 202, startPoint y: 98, endPoint x: 324, endPoint y: 122, distance: 124.6
click at [324, 122] on p "Principal Product Manager for [PERSON_NAME]’s CX Platform, where I drive the 0→…" at bounding box center [286, 111] width 169 height 30
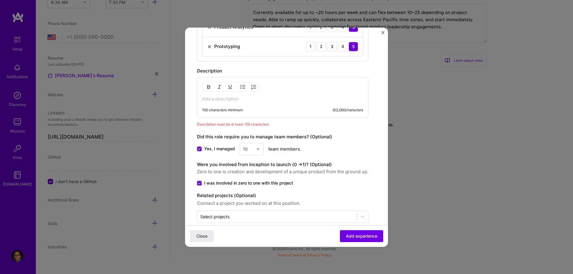
click at [251, 96] on div "100 characters minimum 0 / 2,000 characters" at bounding box center [282, 97] width 171 height 41
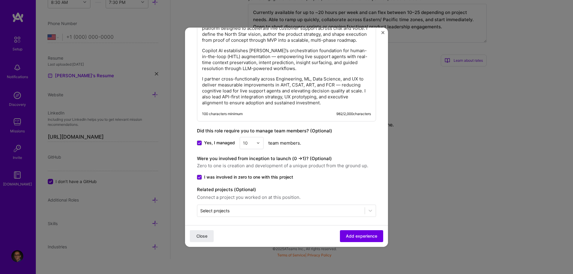
scroll to position [509, 0]
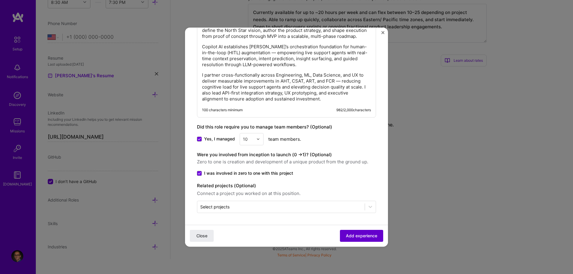
click at [350, 236] on span "Add experience" at bounding box center [361, 236] width 31 height 6
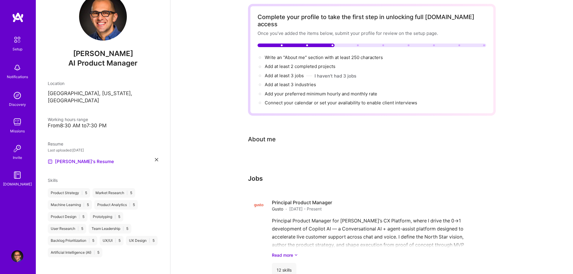
scroll to position [0, 0]
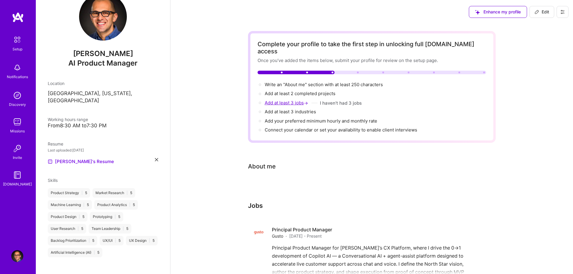
click at [281, 100] on span "Add at least 3 jobs →" at bounding box center [286, 103] width 44 height 6
select select "US"
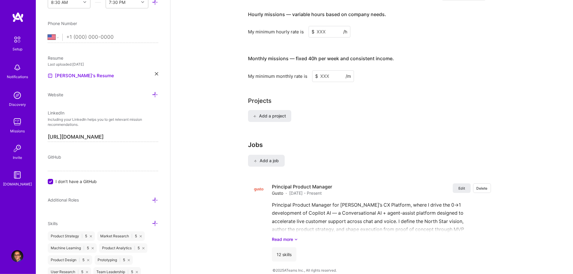
scroll to position [376, 0]
click at [260, 157] on span "Add a job" at bounding box center [266, 160] width 25 height 6
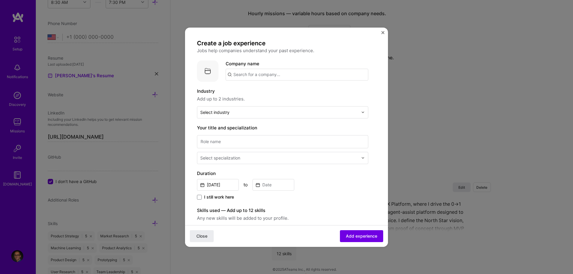
click at [273, 70] on input "text" at bounding box center [296, 75] width 143 height 12
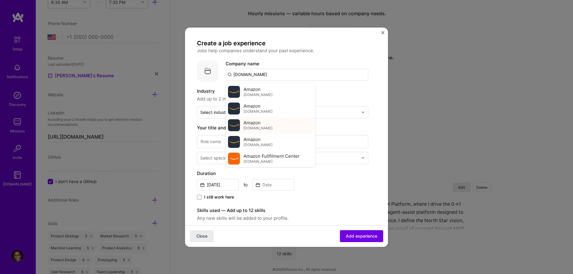
click at [287, 123] on div "Amazon [DOMAIN_NAME]" at bounding box center [269, 125] width 89 height 17
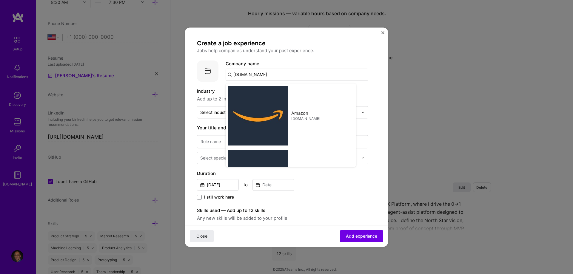
type input "Amazon"
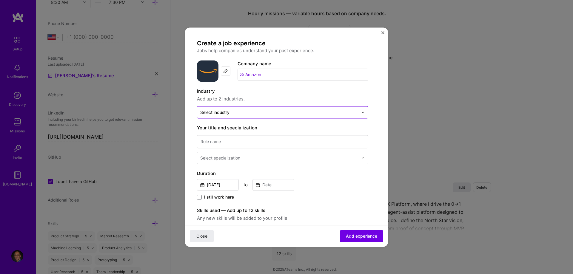
click at [249, 114] on input "text" at bounding box center [279, 112] width 158 height 6
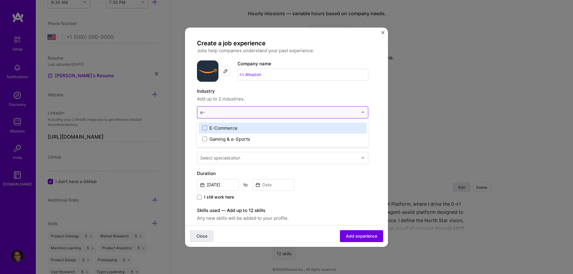
type input "e-c"
click at [204, 128] on span at bounding box center [204, 128] width 5 height 5
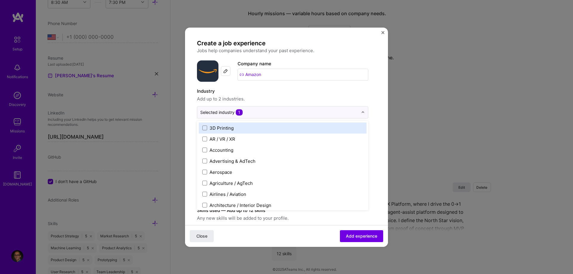
click at [372, 137] on div "Create a job experience Jobs help companies understand your past experience. Co…" at bounding box center [286, 218] width 179 height 359
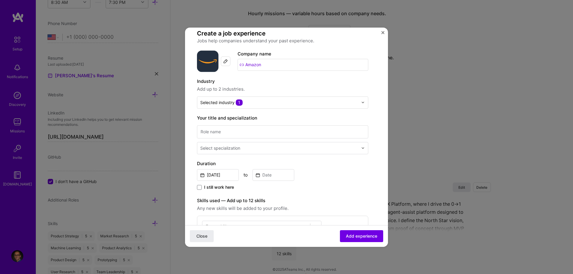
scroll to position [0, 0]
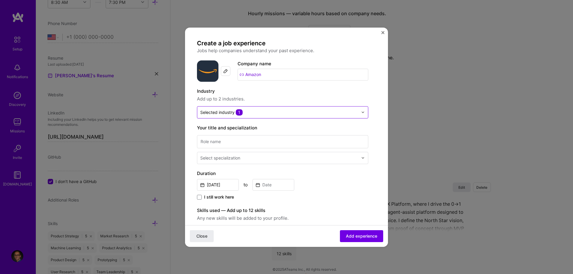
click at [267, 113] on input "text" at bounding box center [279, 112] width 158 height 6
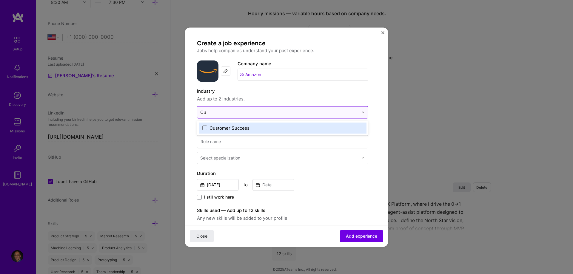
type input "C"
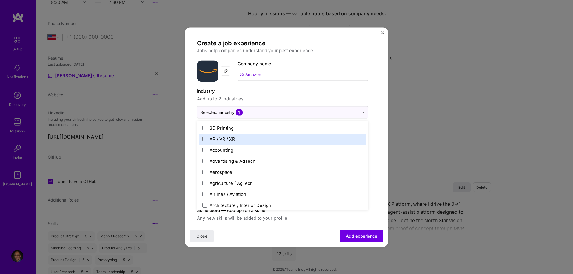
click at [374, 139] on div "Create a job experience Jobs help companies understand your past experience. Co…" at bounding box center [286, 218] width 179 height 359
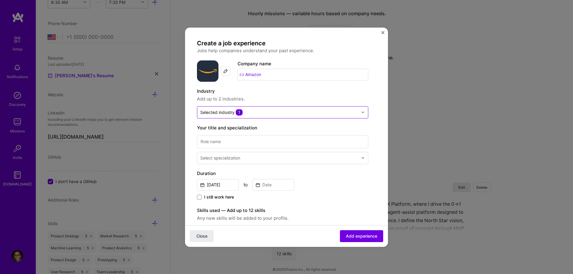
click at [279, 113] on input "text" at bounding box center [279, 112] width 158 height 6
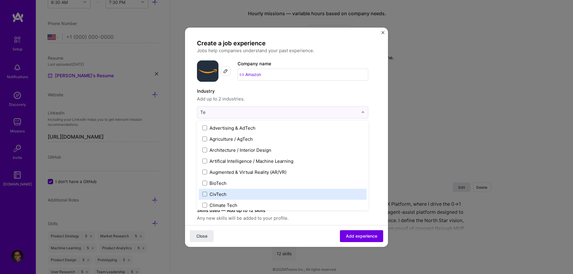
type input "T"
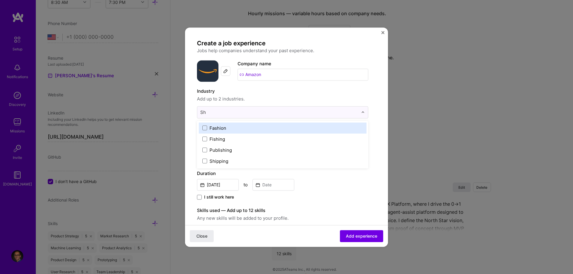
type input "S"
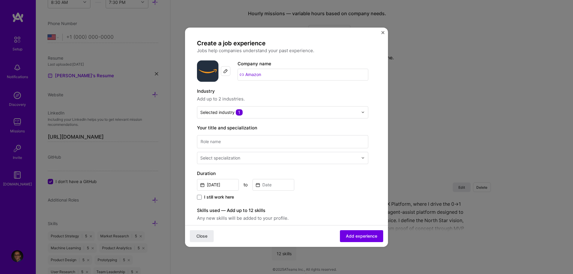
click at [379, 157] on form "Create a job experience Jobs help companies understand your past experience. Co…" at bounding box center [286, 235] width 203 height 393
click at [263, 145] on input at bounding box center [282, 141] width 171 height 13
type input "Manager Product Management"
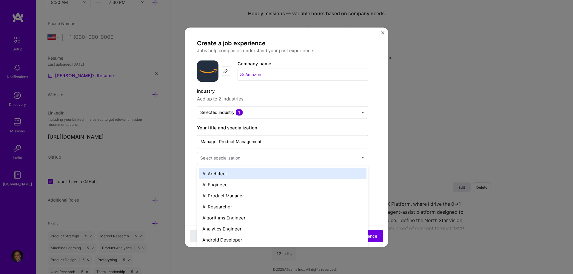
click at [255, 160] on input "text" at bounding box center [279, 158] width 159 height 6
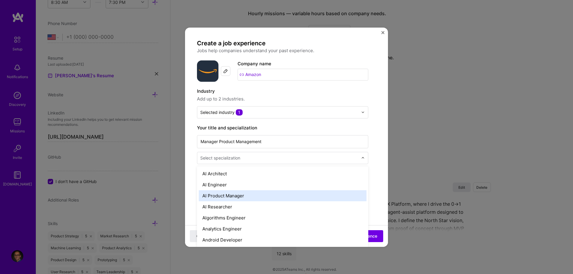
click at [249, 194] on div "AI Product Manager" at bounding box center [283, 195] width 168 height 11
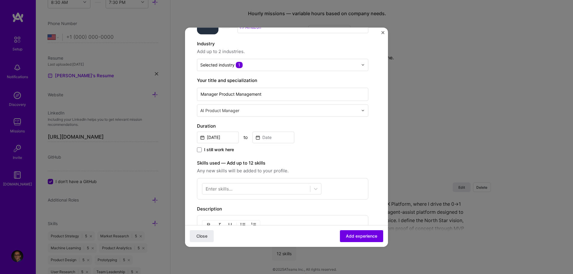
scroll to position [61, 0]
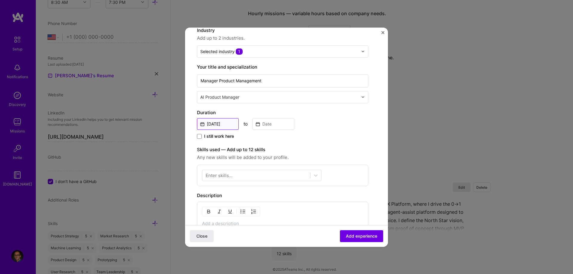
click at [227, 124] on input "[DATE]" at bounding box center [218, 124] width 42 height 12
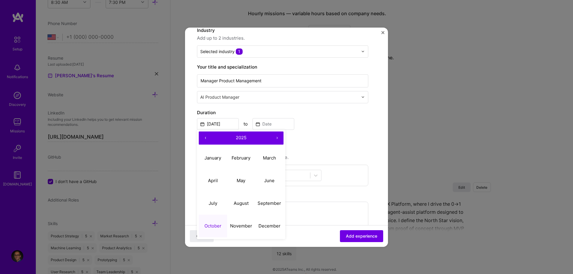
click at [205, 136] on button "‹" at bounding box center [205, 137] width 13 height 13
click at [266, 203] on abbr "September" at bounding box center [269, 203] width 24 height 6
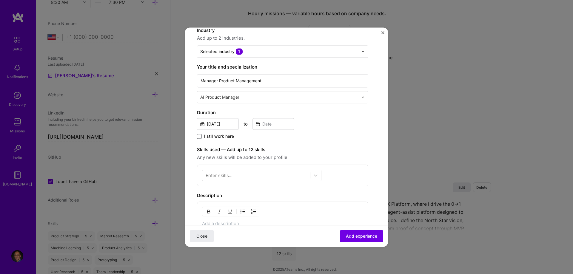
type input "[DATE]"
click at [274, 127] on input at bounding box center [273, 124] width 42 height 12
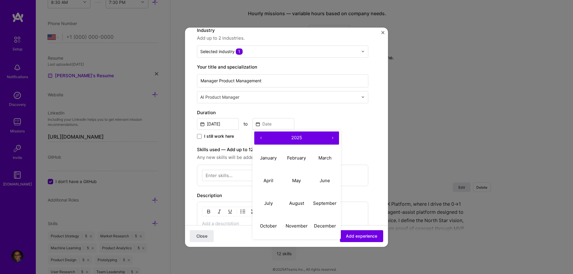
click at [260, 139] on button "‹" at bounding box center [260, 137] width 13 height 13
click at [330, 138] on button "›" at bounding box center [332, 137] width 13 height 13
click at [327, 203] on abbr "September" at bounding box center [325, 203] width 24 height 6
type input "[DATE]"
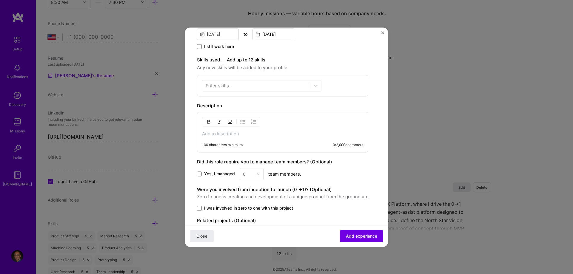
scroll to position [152, 0]
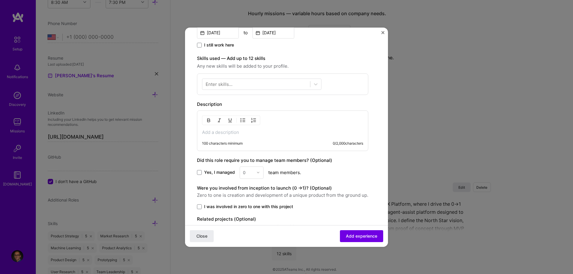
click at [239, 133] on p at bounding box center [282, 132] width 161 height 6
click at [245, 131] on p at bounding box center [282, 132] width 161 height 6
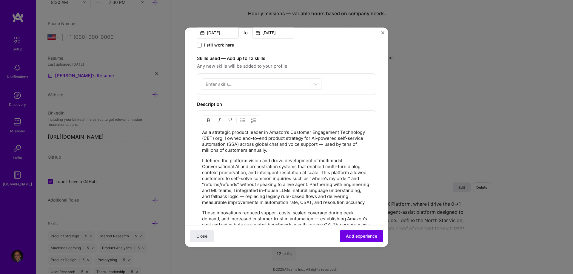
click at [226, 83] on div "Enter skills..." at bounding box center [218, 84] width 27 height 6
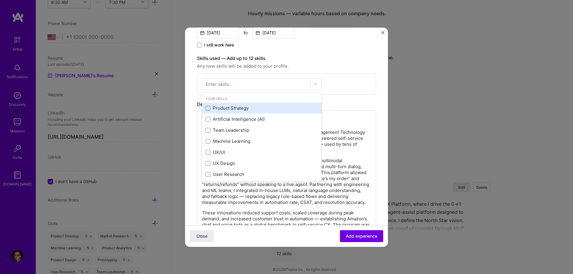
click at [207, 108] on span at bounding box center [207, 108] width 5 height 5
click at [0, 0] on input "checkbox" at bounding box center [0, 0] width 0 height 0
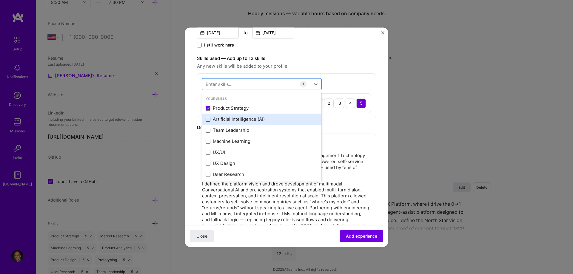
click at [207, 120] on span at bounding box center [207, 119] width 5 height 5
click at [0, 0] on input "checkbox" at bounding box center [0, 0] width 0 height 0
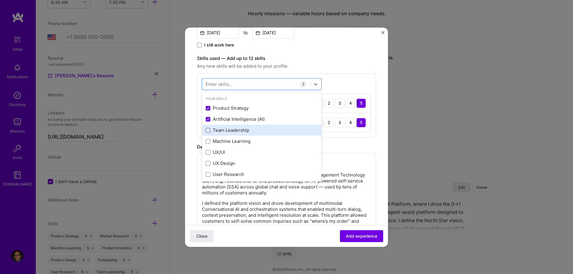
click at [207, 130] on span at bounding box center [207, 130] width 5 height 5
click at [0, 0] on input "checkbox" at bounding box center [0, 0] width 0 height 0
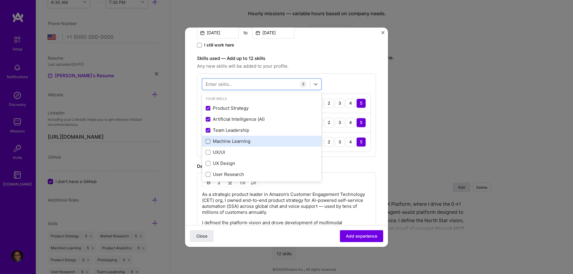
click at [207, 141] on span at bounding box center [207, 141] width 5 height 5
click at [0, 0] on input "checkbox" at bounding box center [0, 0] width 0 height 0
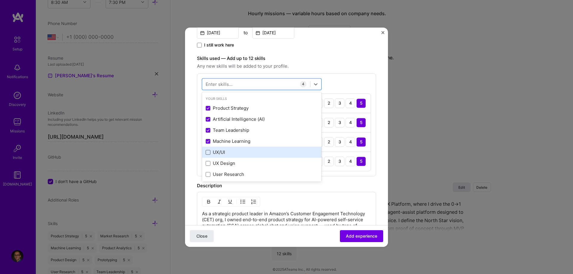
click at [207, 153] on span at bounding box center [207, 152] width 5 height 5
click at [0, 0] on input "checkbox" at bounding box center [0, 0] width 0 height 0
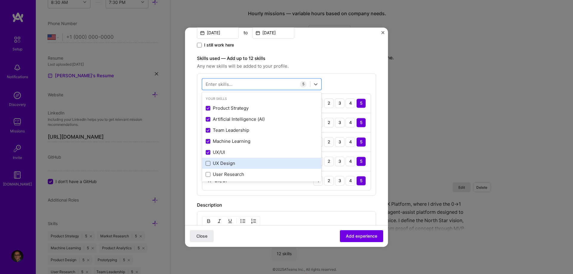
click at [207, 164] on span at bounding box center [207, 163] width 5 height 5
click at [0, 0] on input "checkbox" at bounding box center [0, 0] width 0 height 0
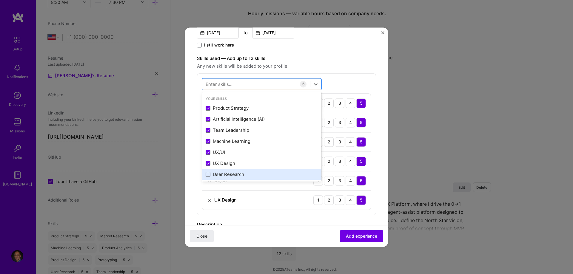
click at [208, 177] on span at bounding box center [207, 174] width 5 height 5
click at [0, 0] on input "checkbox" at bounding box center [0, 0] width 0 height 0
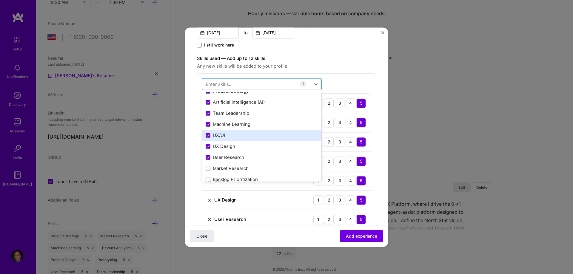
scroll to position [61, 0]
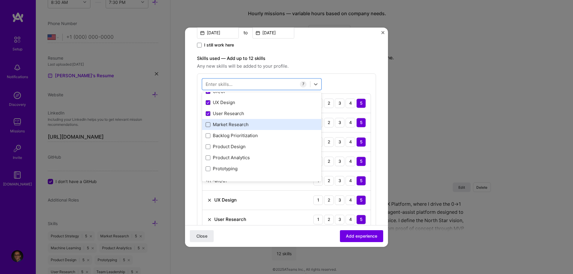
click at [209, 124] on span at bounding box center [207, 124] width 5 height 5
click at [0, 0] on input "checkbox" at bounding box center [0, 0] width 0 height 0
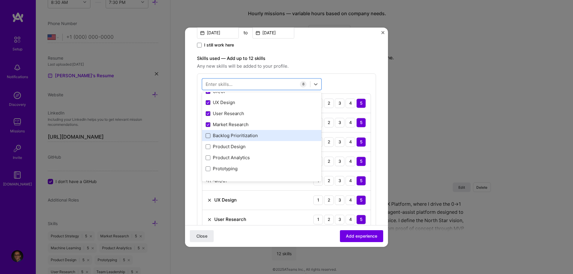
click at [209, 137] on span at bounding box center [207, 135] width 5 height 5
click at [0, 0] on input "checkbox" at bounding box center [0, 0] width 0 height 0
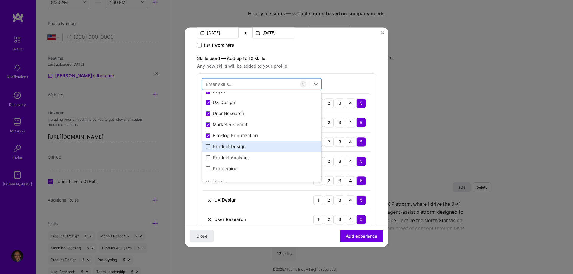
click at [207, 148] on span at bounding box center [207, 146] width 5 height 5
click at [0, 0] on input "checkbox" at bounding box center [0, 0] width 0 height 0
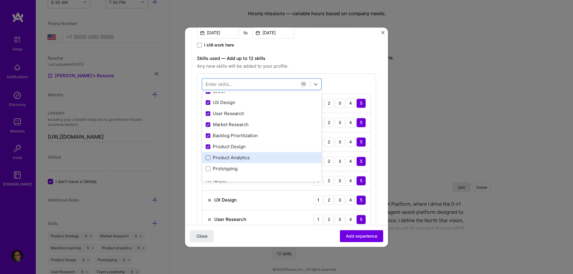
click at [207, 158] on span at bounding box center [207, 157] width 5 height 5
click at [0, 0] on input "checkbox" at bounding box center [0, 0] width 0 height 0
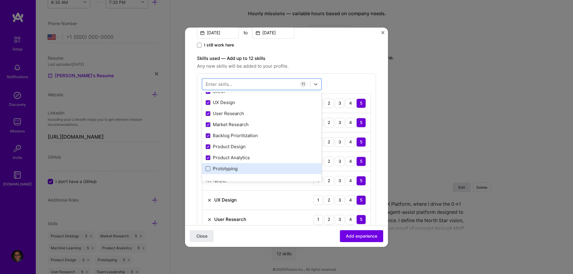
click at [208, 169] on span at bounding box center [207, 168] width 5 height 5
click at [0, 0] on input "checkbox" at bounding box center [0, 0] width 0 height 0
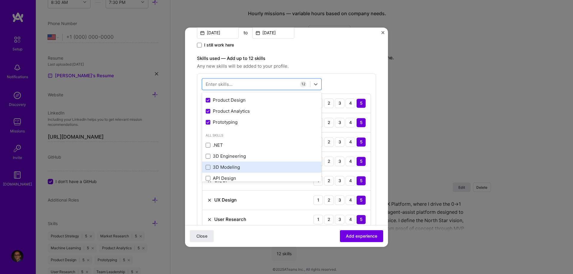
scroll to position [122, 0]
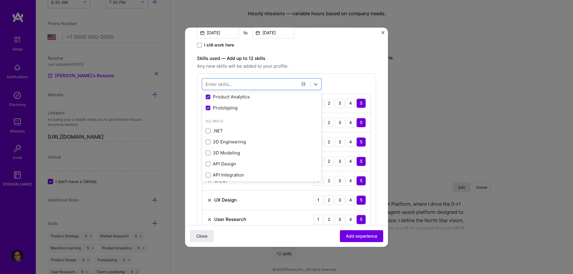
click at [354, 59] on label "Skills used — Add up to 12 skills" at bounding box center [286, 58] width 179 height 7
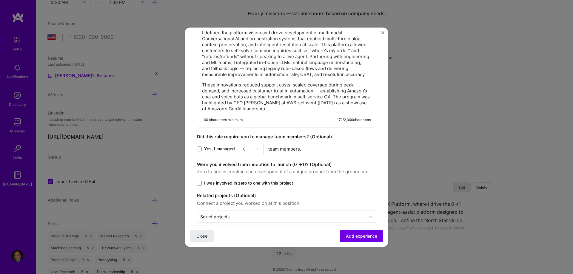
scroll to position [526, 0]
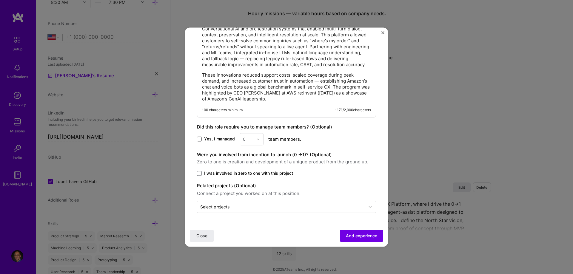
click at [199, 141] on span at bounding box center [199, 139] width 5 height 5
click at [0, 0] on input "Yes, I managed" at bounding box center [0, 0] width 0 height 0
click at [256, 143] on div at bounding box center [259, 139] width 7 height 12
click at [249, 166] on div "12" at bounding box center [251, 165] width 20 height 11
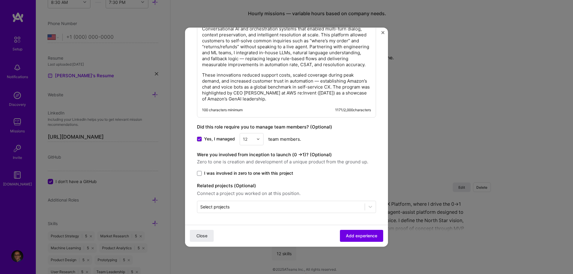
click at [365, 141] on div "Yes, I managed option 12, selected. Select is focused ,type to refine list, pre…" at bounding box center [286, 139] width 179 height 12
click at [200, 173] on span at bounding box center [199, 173] width 5 height 5
click at [0, 0] on input "I was involved in zero to one with this project" at bounding box center [0, 0] width 0 height 0
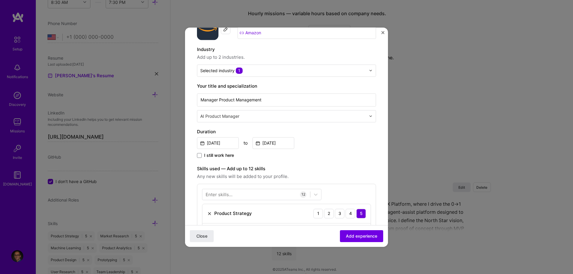
scroll to position [0, 0]
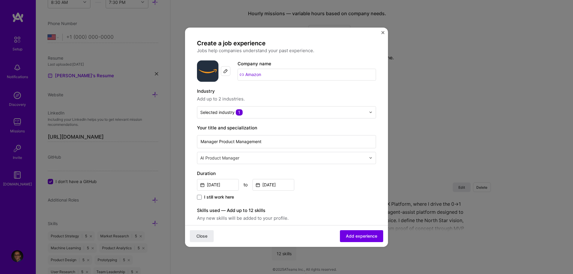
drag, startPoint x: 362, startPoint y: 234, endPoint x: 366, endPoint y: 234, distance: 3.3
click at [363, 235] on span "Add experience" at bounding box center [361, 236] width 31 height 6
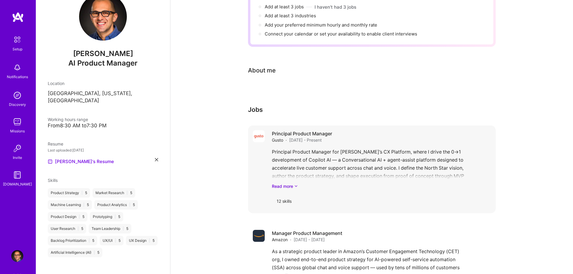
scroll to position [21, 0]
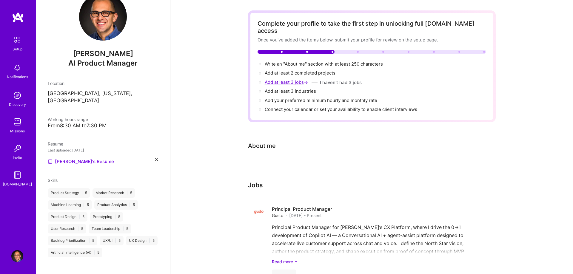
click at [282, 79] on span "Add at least 3 jobs →" at bounding box center [286, 82] width 44 height 6
select select "US"
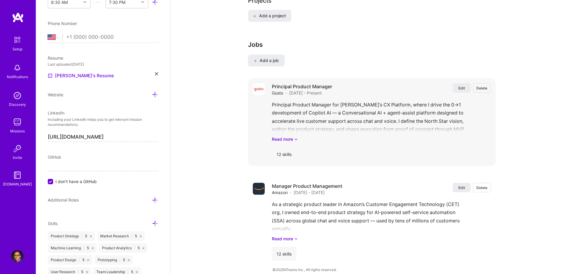
scroll to position [475, 0]
click at [262, 57] on span "Add a job" at bounding box center [266, 60] width 25 height 6
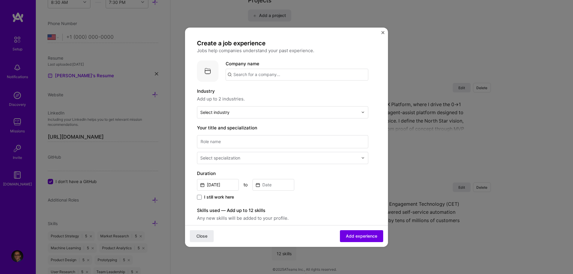
click at [259, 75] on input "text" at bounding box center [296, 75] width 143 height 12
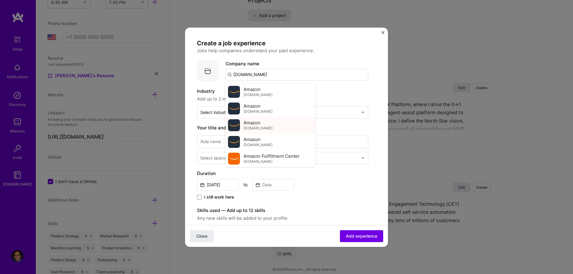
click at [270, 127] on div "Amazon [DOMAIN_NAME]" at bounding box center [269, 125] width 89 height 17
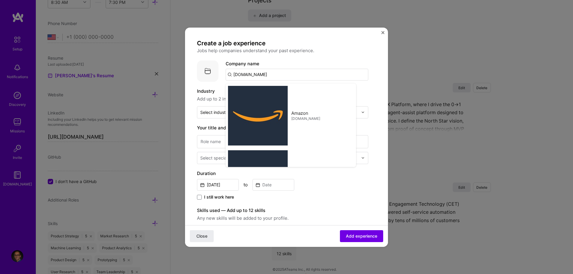
type input "Amazon"
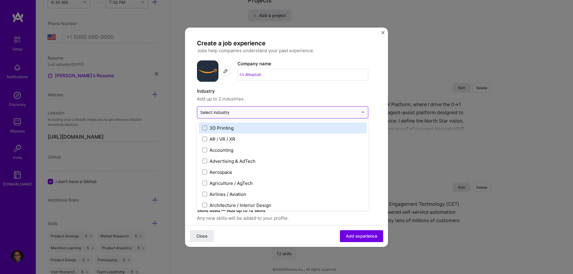
click at [252, 110] on input "text" at bounding box center [279, 112] width 158 height 6
type input "e-c"
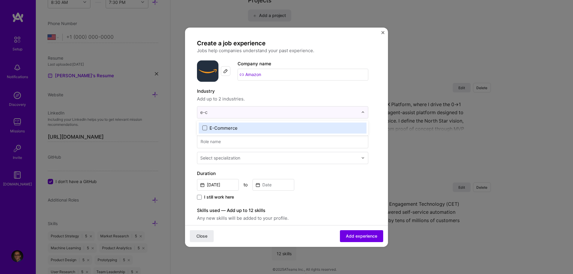
click at [202, 130] on span at bounding box center [204, 128] width 5 height 5
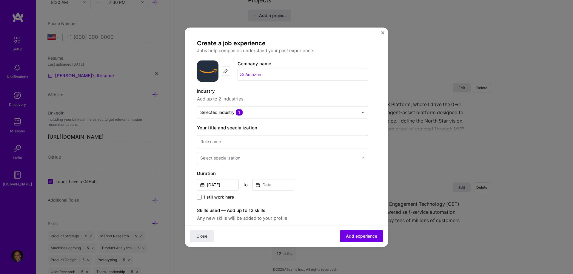
click at [372, 134] on div "Create a job experience Jobs help companies understand your past experience. Co…" at bounding box center [286, 218] width 179 height 359
click at [250, 143] on input at bounding box center [282, 141] width 171 height 13
type input "Senior Product Manager"
click at [262, 161] on div at bounding box center [279, 157] width 159 height 7
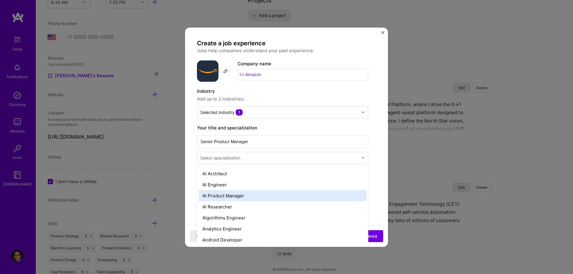
click at [253, 196] on div "AI Product Manager" at bounding box center [283, 195] width 168 height 11
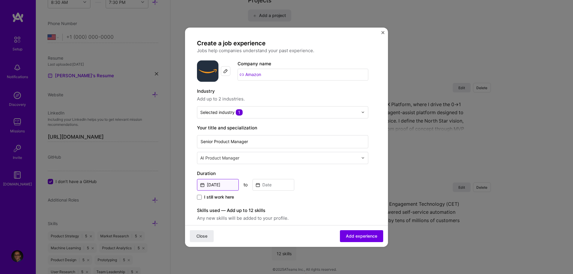
click at [226, 185] on input "[DATE]" at bounding box center [218, 185] width 42 height 12
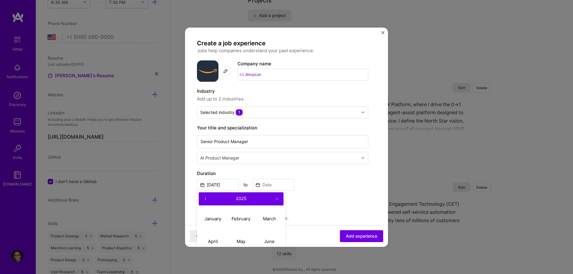
click at [203, 198] on button "‹" at bounding box center [205, 198] width 13 height 13
click at [266, 216] on button "March" at bounding box center [269, 219] width 28 height 23
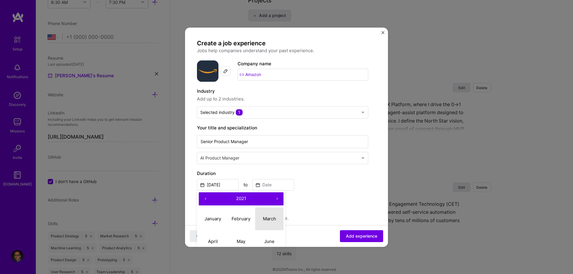
type input "[DATE]"
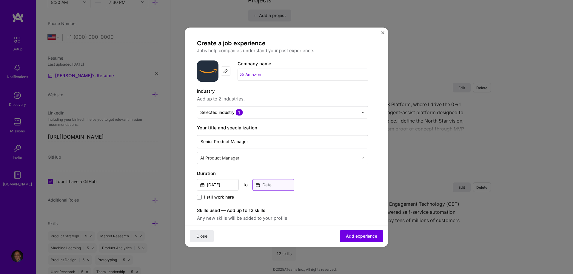
click at [282, 182] on input at bounding box center [273, 185] width 42 height 12
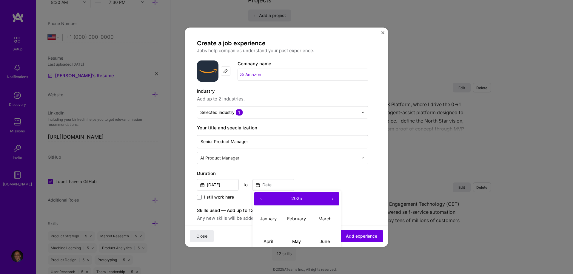
click at [258, 199] on button "‹" at bounding box center [260, 198] width 13 height 13
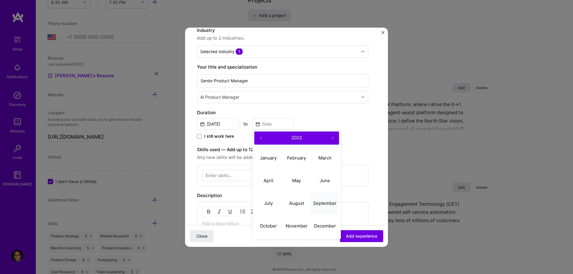
click at [319, 204] on abbr "September" at bounding box center [325, 203] width 24 height 6
type input "[DATE]"
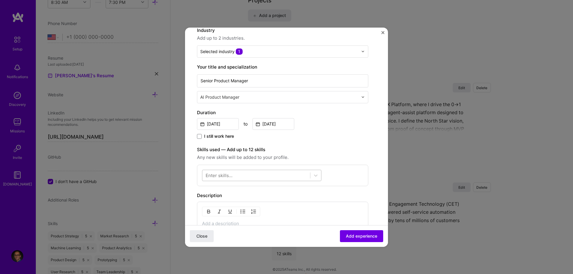
click at [233, 175] on div at bounding box center [256, 175] width 108 height 10
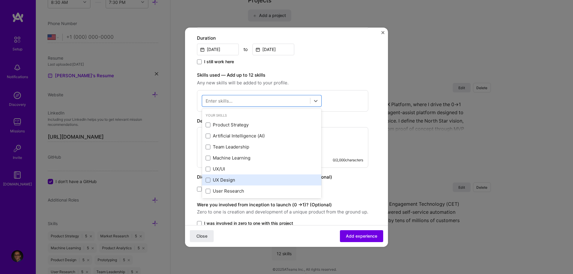
scroll to position [152, 0]
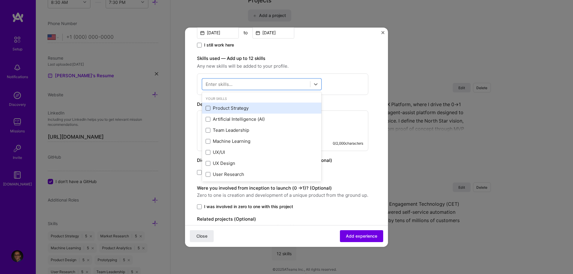
click at [207, 110] on span at bounding box center [207, 108] width 5 height 5
click at [0, 0] on input "checkbox" at bounding box center [0, 0] width 0 height 0
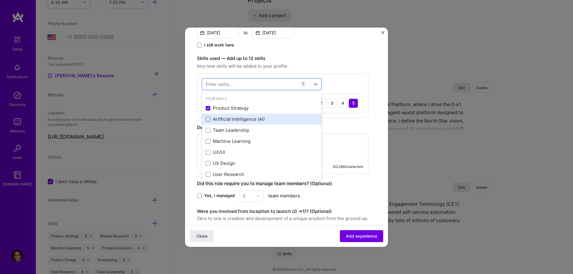
click at [208, 118] on span at bounding box center [207, 119] width 5 height 5
click at [0, 0] on input "checkbox" at bounding box center [0, 0] width 0 height 0
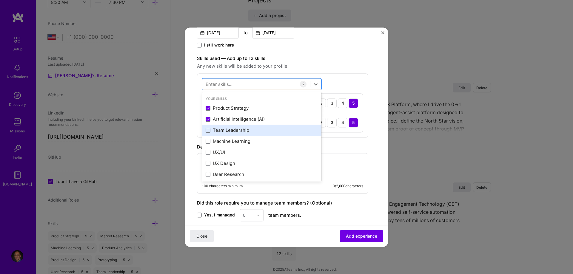
click at [208, 127] on div "Team Leadership" at bounding box center [261, 130] width 119 height 11
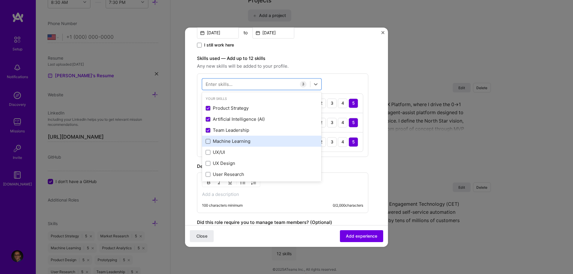
click at [207, 140] on span at bounding box center [207, 141] width 5 height 5
click at [0, 0] on input "checkbox" at bounding box center [0, 0] width 0 height 0
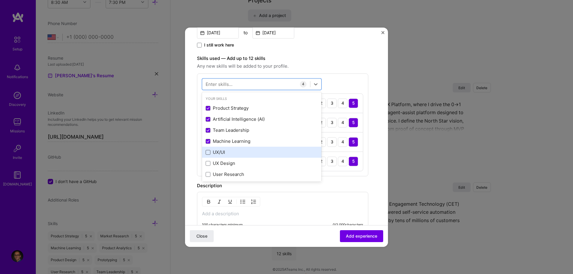
click at [208, 153] on span at bounding box center [207, 152] width 5 height 5
click at [0, 0] on input "checkbox" at bounding box center [0, 0] width 0 height 0
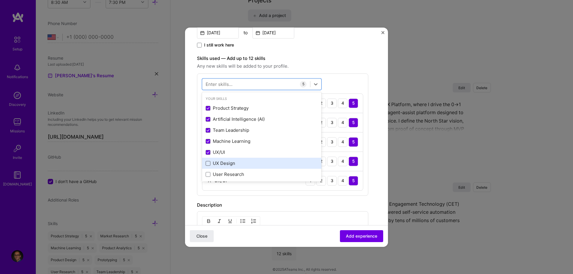
click at [208, 165] on span at bounding box center [207, 163] width 5 height 5
click at [0, 0] on input "checkbox" at bounding box center [0, 0] width 0 height 0
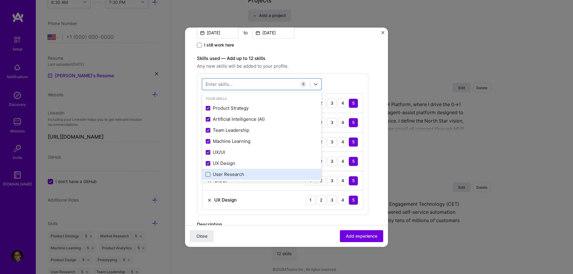
click at [209, 177] on span at bounding box center [207, 174] width 5 height 5
click at [0, 0] on input "checkbox" at bounding box center [0, 0] width 0 height 0
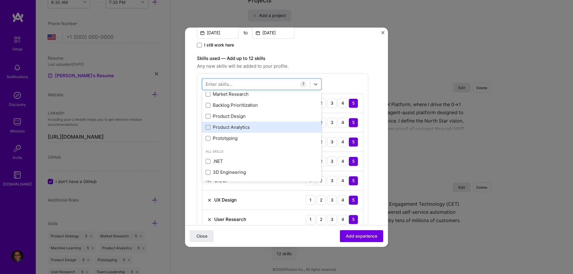
scroll to position [61, 0]
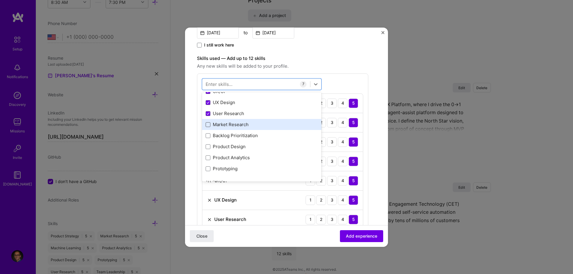
click at [208, 126] on span at bounding box center [207, 124] width 5 height 5
click at [0, 0] on input "checkbox" at bounding box center [0, 0] width 0 height 0
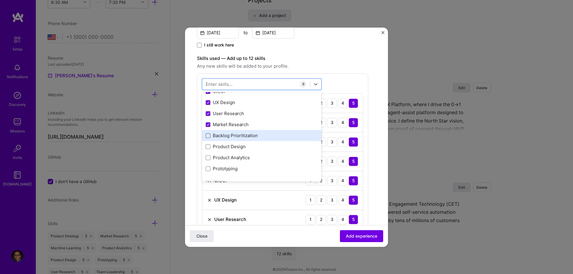
click at [208, 137] on span at bounding box center [207, 135] width 5 height 5
click at [0, 0] on input "checkbox" at bounding box center [0, 0] width 0 height 0
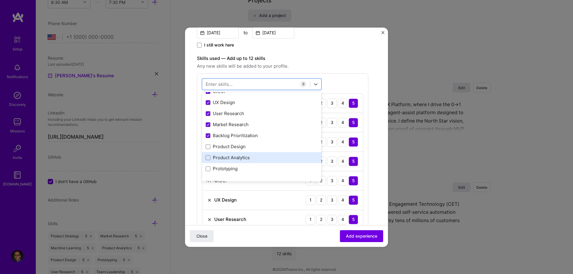
drag, startPoint x: 208, startPoint y: 146, endPoint x: 207, endPoint y: 153, distance: 7.0
click at [208, 147] on span at bounding box center [207, 146] width 5 height 5
click at [0, 0] on input "checkbox" at bounding box center [0, 0] width 0 height 0
click at [206, 155] on div "Product Analytics" at bounding box center [261, 158] width 112 height 6
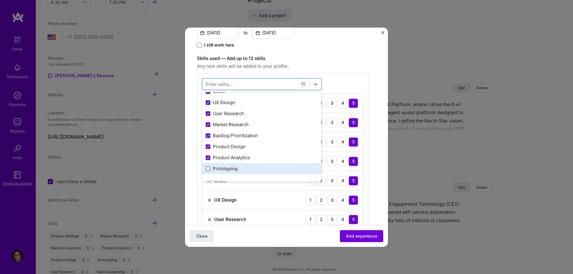
click at [205, 168] on span at bounding box center [207, 168] width 5 height 5
click at [0, 0] on input "checkbox" at bounding box center [0, 0] width 0 height 0
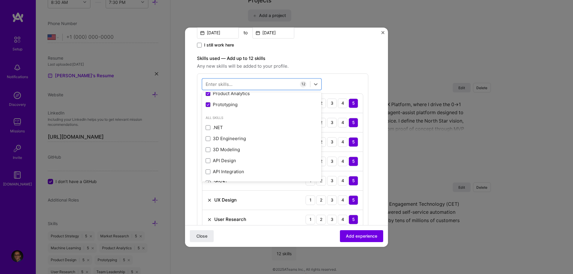
scroll to position [122, 0]
click at [369, 118] on div "Create a job experience Jobs help companies understand your past experience. Co…" at bounding box center [286, 184] width 179 height 595
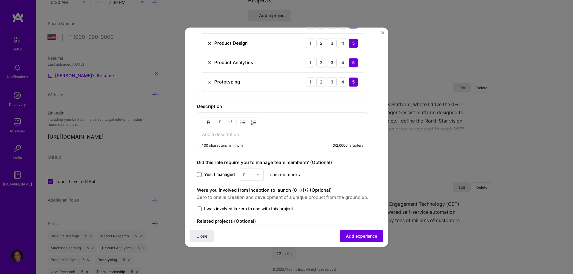
scroll to position [395, 0]
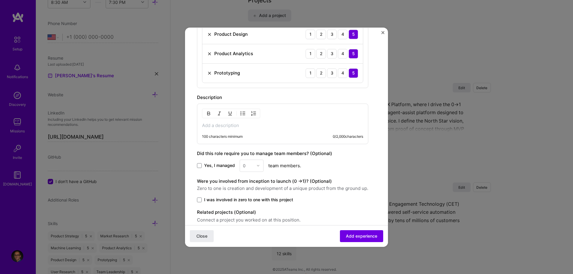
click at [267, 163] on div "Yes, I managed 0 team members." at bounding box center [282, 166] width 171 height 12
click at [262, 125] on p at bounding box center [282, 126] width 161 height 6
click at [225, 125] on p at bounding box center [282, 126] width 161 height 6
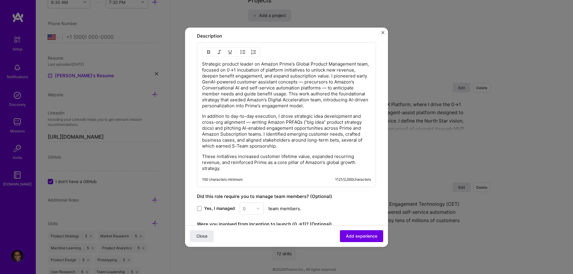
scroll to position [517, 0]
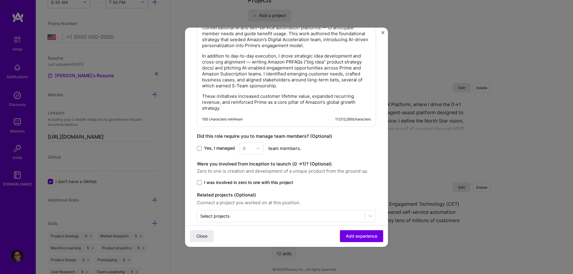
click at [256, 142] on div "0" at bounding box center [251, 148] width 24 height 12
click at [255, 142] on div "0" at bounding box center [251, 148] width 24 height 12
click at [241, 144] on div "0" at bounding box center [251, 148] width 24 height 12
click at [202, 145] on label "Yes, I managed" at bounding box center [216, 148] width 38 height 6
click at [0, 0] on input "Yes, I managed" at bounding box center [0, 0] width 0 height 0
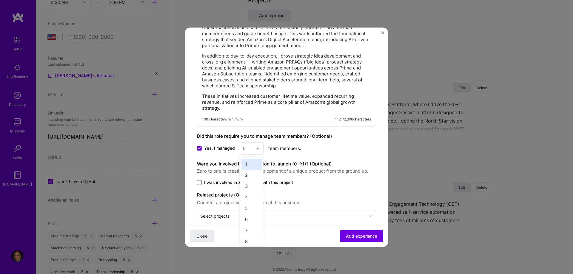
click at [250, 145] on input "text" at bounding box center [248, 148] width 10 height 6
click at [247, 225] on div "7" at bounding box center [251, 230] width 20 height 11
click at [200, 180] on span at bounding box center [199, 182] width 5 height 5
click at [0, 0] on input "I was involved in zero to one with this project" at bounding box center [0, 0] width 0 height 0
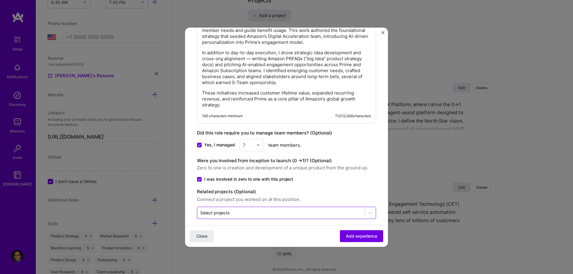
click at [231, 210] on input "text" at bounding box center [280, 213] width 161 height 6
click at [362, 236] on span "Add experience" at bounding box center [361, 236] width 31 height 6
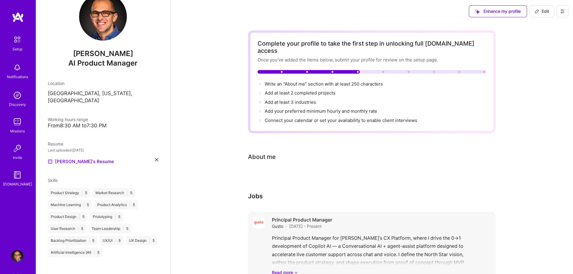
scroll to position [0, 0]
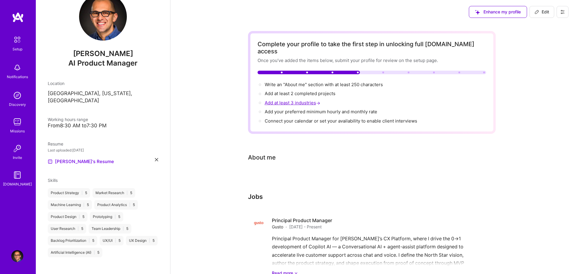
click at [298, 100] on span "Add at least 3 industries →" at bounding box center [292, 103] width 57 height 6
select select "US"
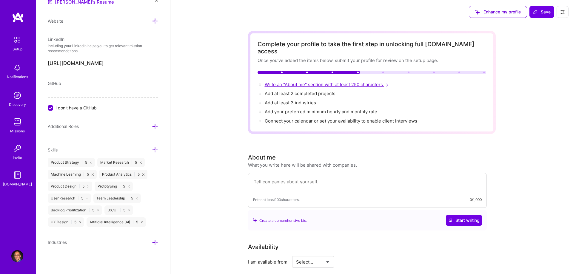
click at [276, 82] on span "Write an "About me" section with at least 250 characters →" at bounding box center [326, 85] width 125 height 6
click at [293, 82] on span "Write an "About me" section with at least 250 characters →" at bounding box center [326, 85] width 125 height 6
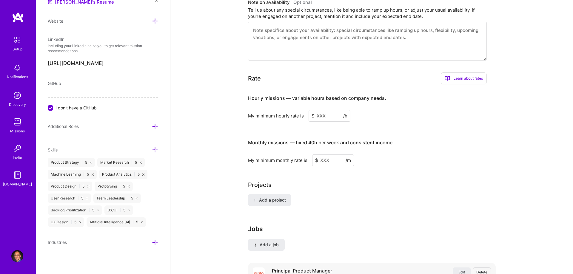
scroll to position [274, 0]
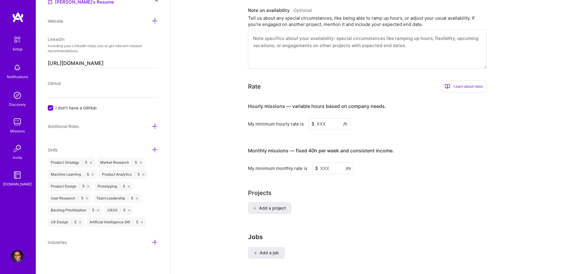
click at [325, 118] on input at bounding box center [329, 124] width 42 height 12
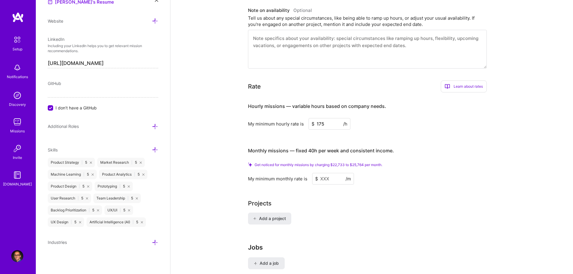
type input "175"
click at [322, 173] on input at bounding box center [333, 179] width 42 height 12
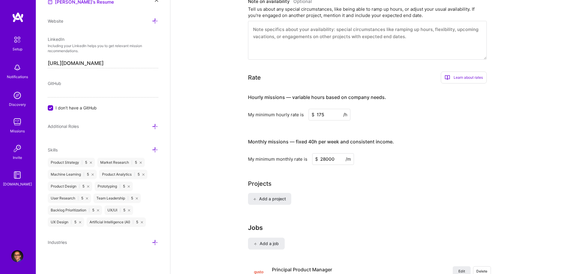
type input "28000"
click at [498, 186] on div "Complete your profile to take the first step in unlocking full [DOMAIN_NAME] ac…" at bounding box center [371, 156] width 402 height 813
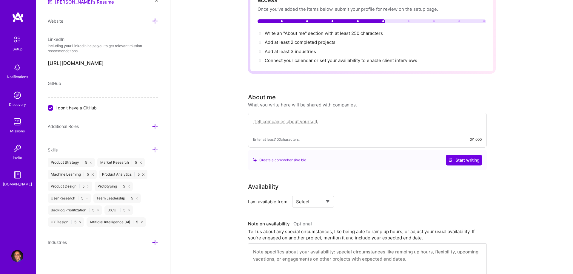
scroll to position [61, 0]
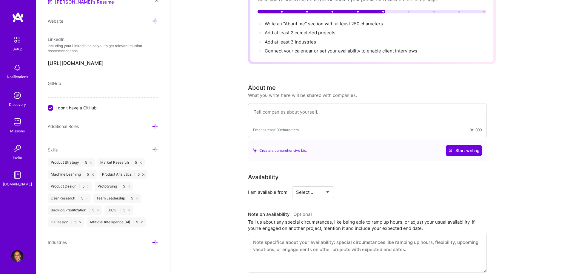
click at [296, 185] on select "Select... Right Now Future Date Not Available" at bounding box center [313, 192] width 34 height 15
select select "Right Now"
click option "Right Now" at bounding box center [0, 0] width 0 height 0
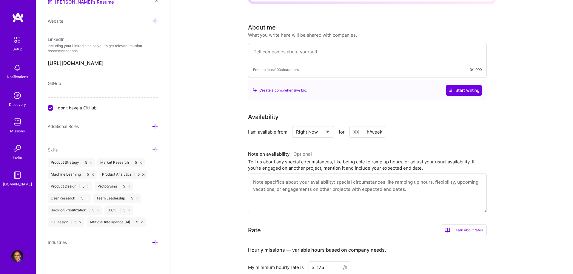
scroll to position [122, 0]
click at [356, 126] on input at bounding box center [367, 132] width 36 height 12
type input "25"
click at [322, 42] on div "Enter at least 100 characters. 0/1,000" at bounding box center [367, 59] width 239 height 35
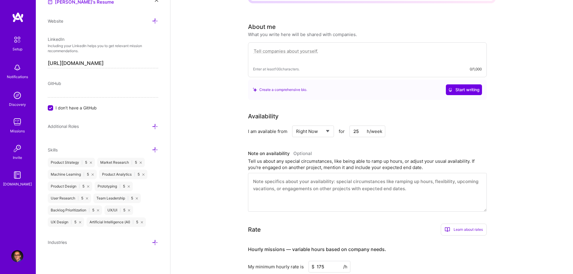
click at [294, 47] on textarea at bounding box center [367, 54] width 228 height 14
paste textarea "AI-first Product Management leader (ex-Amazon) specializing in Conversational a…"
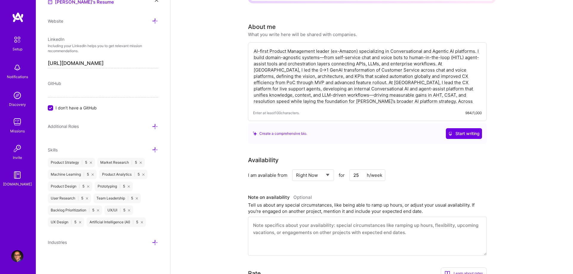
type textarea "AI-first Product Management leader (ex-Amazon) specializing in Conversational a…"
click at [353, 170] on input "25" at bounding box center [367, 175] width 36 height 12
type input "20"
click at [300, 223] on textarea at bounding box center [367, 236] width 239 height 39
paste textarea "Currently available for up to ~20 hours per week and can flex between 10–25 dep…"
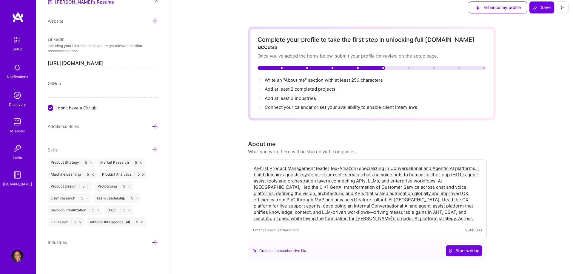
scroll to position [0, 0]
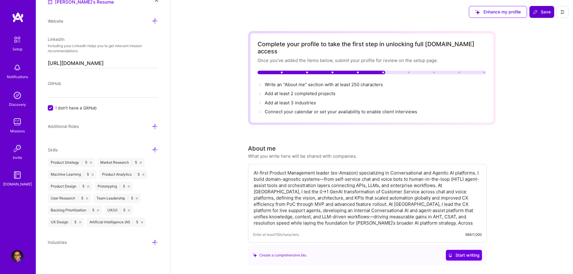
type textarea "Currently available for up to ~20 hours per week and can flex between 10–25 dep…"
click at [545, 15] on span "Save" at bounding box center [542, 12] width 18 height 6
click at [542, 12] on span "Save" at bounding box center [542, 12] width 18 height 6
click at [541, 12] on span "Save" at bounding box center [542, 12] width 18 height 6
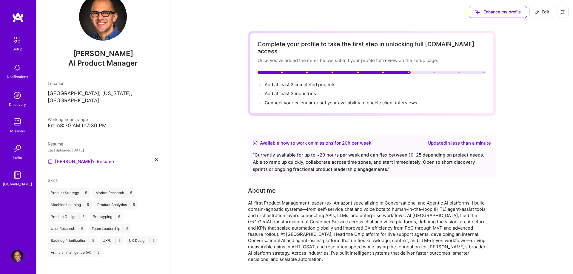
click at [538, 12] on icon at bounding box center [536, 12] width 5 height 5
select select "US"
select select "Right Now"
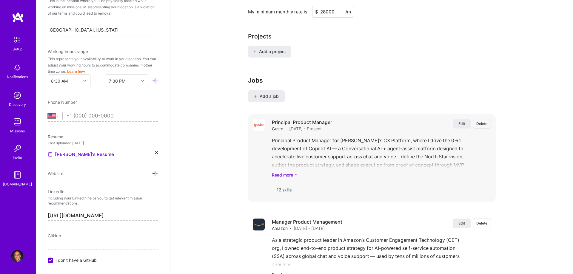
scroll to position [456, 0]
click at [270, 93] on span "Add a job" at bounding box center [266, 96] width 25 height 6
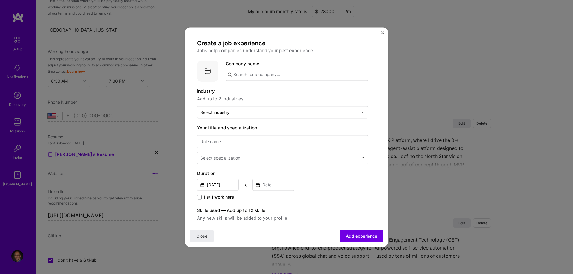
click at [264, 77] on input "text" at bounding box center [296, 75] width 143 height 12
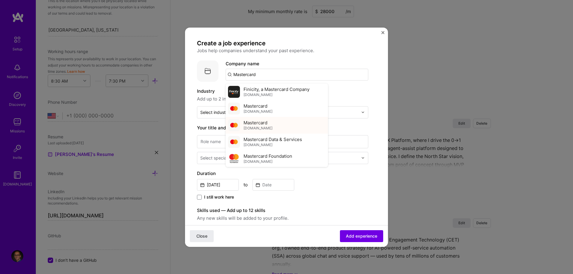
type input "Mastercard"
click at [281, 129] on div "Mastercard [DOMAIN_NAME]" at bounding box center [276, 125] width 102 height 17
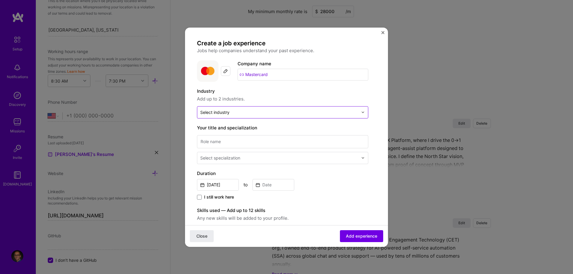
click at [261, 114] on input "text" at bounding box center [279, 112] width 158 height 6
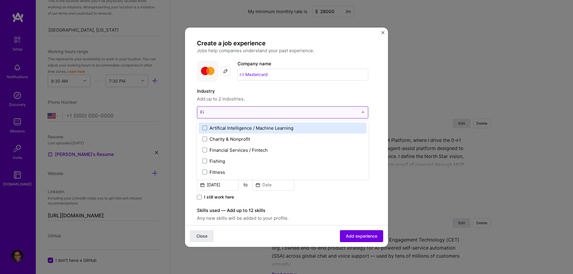
type input "Fin"
click at [205, 129] on span at bounding box center [204, 128] width 5 height 5
type input "L"
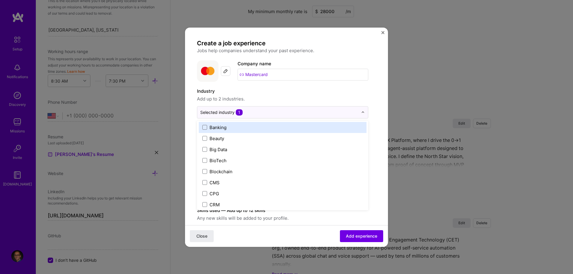
scroll to position [182, 0]
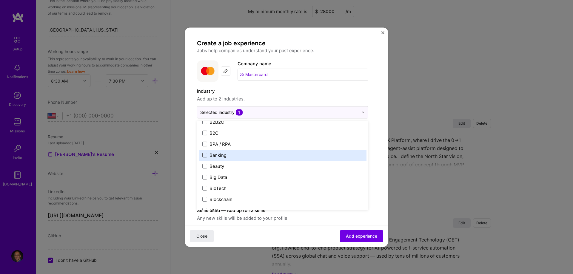
click at [205, 155] on span at bounding box center [204, 155] width 5 height 5
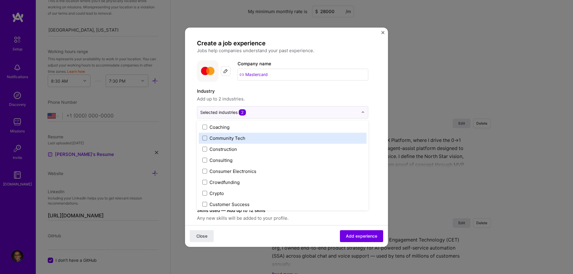
scroll to position [395, 0]
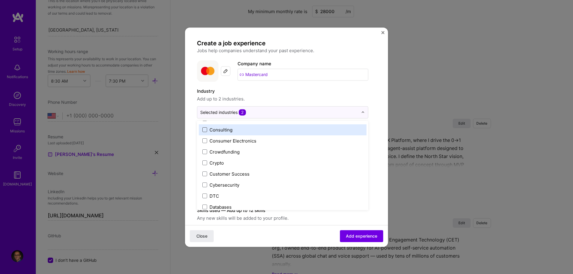
click at [206, 131] on span at bounding box center [204, 129] width 5 height 5
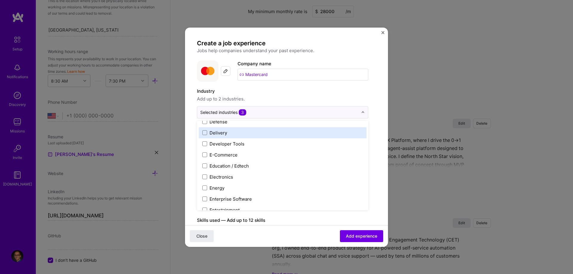
scroll to position [517, 0]
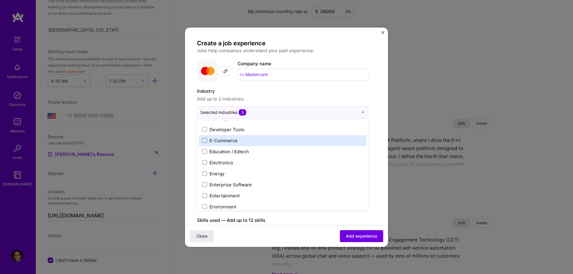
click at [205, 141] on span at bounding box center [204, 140] width 5 height 5
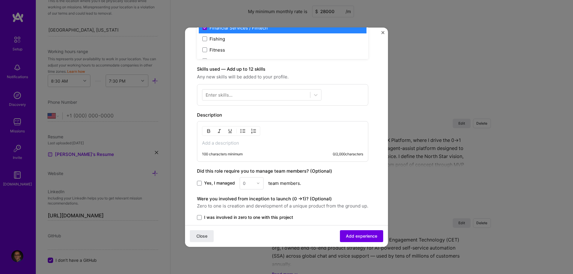
scroll to position [152, 0]
click at [247, 143] on p at bounding box center [282, 142] width 161 height 6
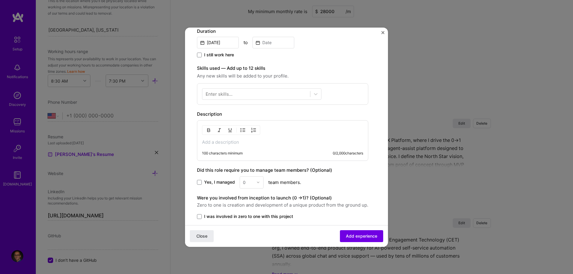
click at [256, 140] on p at bounding box center [282, 142] width 161 height 6
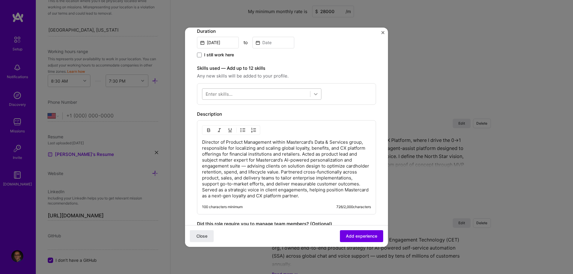
click at [314, 93] on icon at bounding box center [315, 94] width 6 height 6
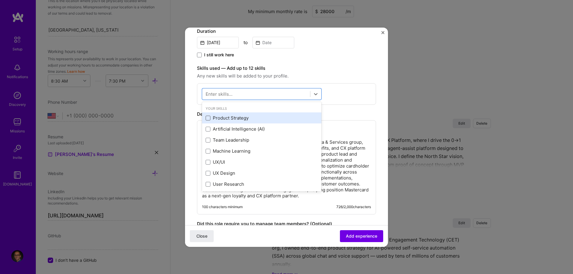
click at [209, 119] on span at bounding box center [207, 118] width 5 height 5
click at [0, 0] on input "checkbox" at bounding box center [0, 0] width 0 height 0
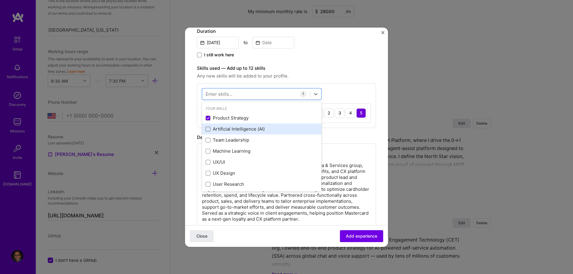
click at [208, 131] on span at bounding box center [207, 129] width 5 height 5
click at [0, 0] on input "checkbox" at bounding box center [0, 0] width 0 height 0
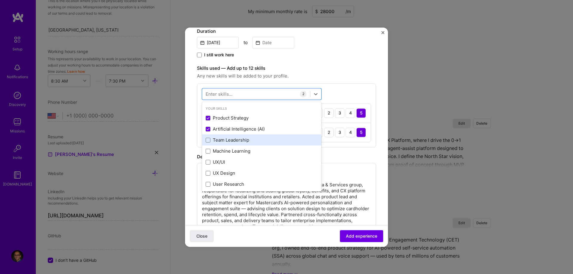
click at [211, 141] on div "Team Leadership" at bounding box center [261, 140] width 112 height 6
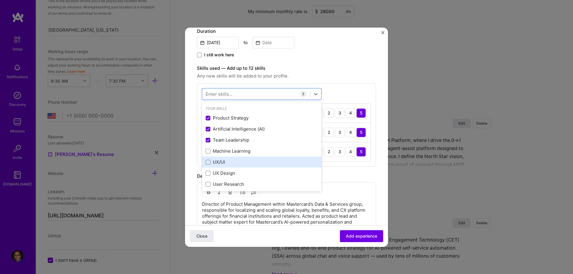
drag, startPoint x: 208, startPoint y: 151, endPoint x: 208, endPoint y: 158, distance: 7.2
click at [208, 151] on span at bounding box center [207, 151] width 5 height 5
click at [0, 0] on input "checkbox" at bounding box center [0, 0] width 0 height 0
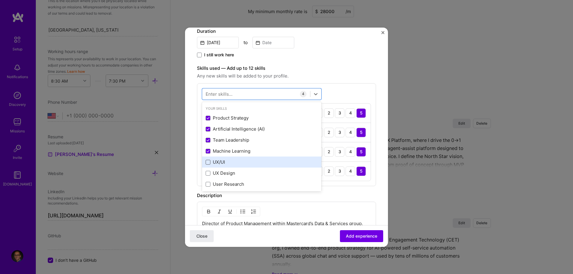
click at [208, 162] on span at bounding box center [207, 162] width 5 height 5
click at [0, 0] on input "checkbox" at bounding box center [0, 0] width 0 height 0
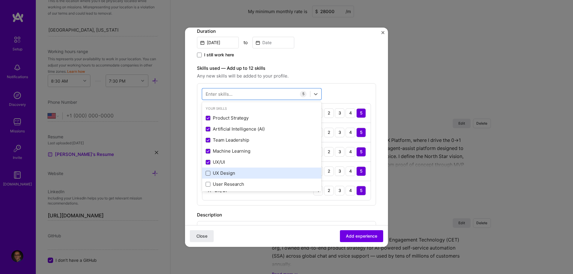
click at [207, 173] on span at bounding box center [207, 173] width 5 height 5
click at [0, 0] on input "checkbox" at bounding box center [0, 0] width 0 height 0
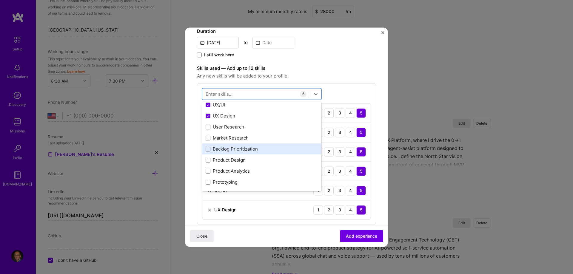
scroll to position [61, 0]
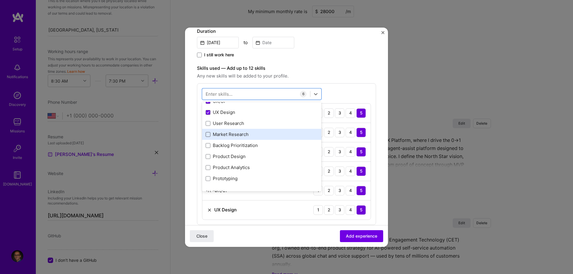
drag, startPoint x: 208, startPoint y: 124, endPoint x: 209, endPoint y: 134, distance: 10.2
click at [208, 124] on span at bounding box center [207, 123] width 5 height 5
click at [0, 0] on input "checkbox" at bounding box center [0, 0] width 0 height 0
click at [208, 135] on span at bounding box center [207, 134] width 5 height 5
click at [0, 0] on input "checkbox" at bounding box center [0, 0] width 0 height 0
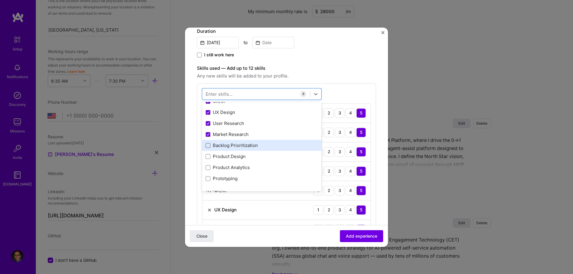
click at [209, 147] on span at bounding box center [207, 145] width 5 height 5
click at [0, 0] on input "checkbox" at bounding box center [0, 0] width 0 height 0
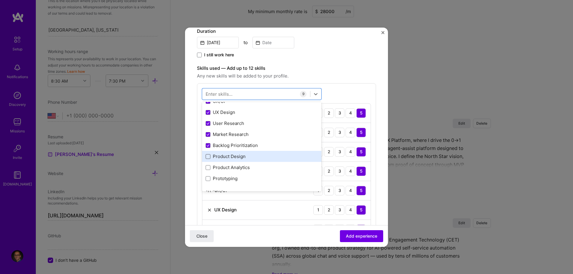
click at [208, 156] on span at bounding box center [207, 156] width 5 height 5
click at [0, 0] on input "checkbox" at bounding box center [0, 0] width 0 height 0
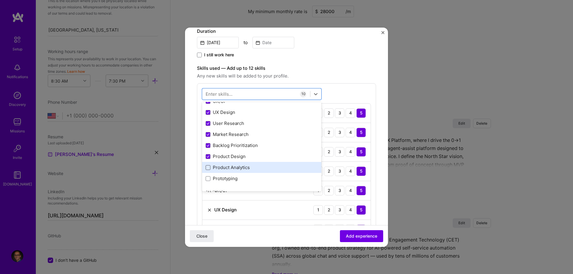
click at [208, 170] on span at bounding box center [207, 167] width 5 height 5
click at [0, 0] on input "checkbox" at bounding box center [0, 0] width 0 height 0
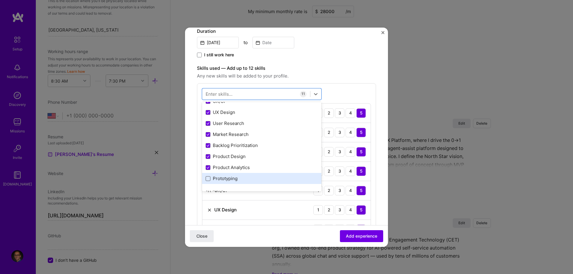
click at [208, 180] on span at bounding box center [207, 178] width 5 height 5
click at [0, 0] on input "checkbox" at bounding box center [0, 0] width 0 height 0
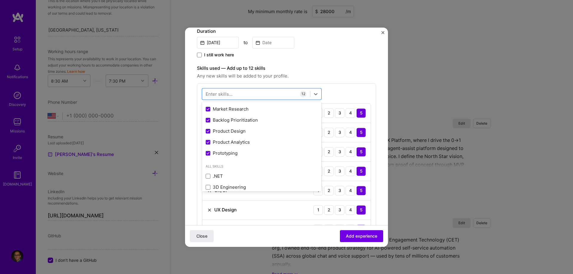
scroll to position [122, 0]
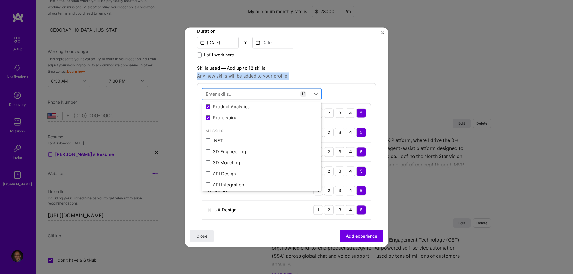
click at [355, 72] on div "Skills used — Add up to 12 skills Any new skills will be added to your profile." at bounding box center [286, 72] width 179 height 15
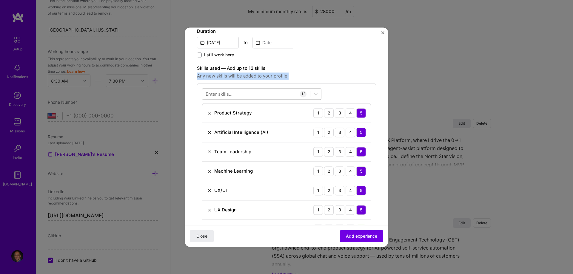
click at [251, 96] on div at bounding box center [256, 94] width 108 height 10
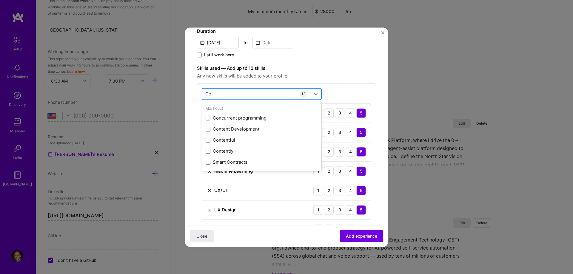
type input "C"
click at [351, 46] on div "[DATE] to" at bounding box center [286, 41] width 179 height 13
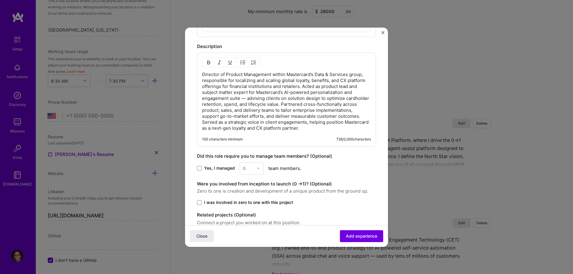
scroll to position [479, 0]
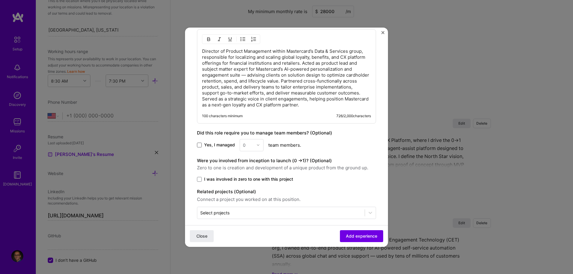
click at [199, 143] on span at bounding box center [199, 145] width 5 height 5
click at [0, 0] on input "Yes, I managed" at bounding box center [0, 0] width 0 height 0
click at [252, 140] on div "0" at bounding box center [248, 145] width 16 height 12
click at [253, 212] on div "12" at bounding box center [251, 216] width 20 height 11
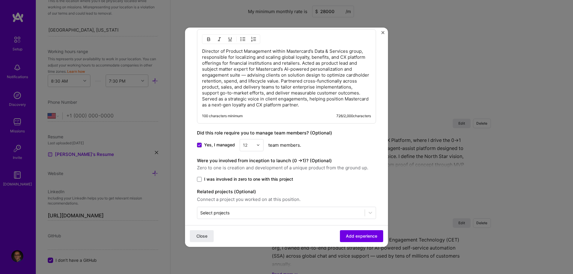
click at [375, 157] on div "Were you involved from inception to launch (0 - > 1)? (Optional) Zero to one is…" at bounding box center [286, 164] width 179 height 14
click at [199, 177] on span at bounding box center [199, 179] width 5 height 5
click at [0, 0] on input "I was involved in zero to one with this project" at bounding box center [0, 0] width 0 height 0
click at [366, 238] on span "Add experience" at bounding box center [361, 236] width 31 height 6
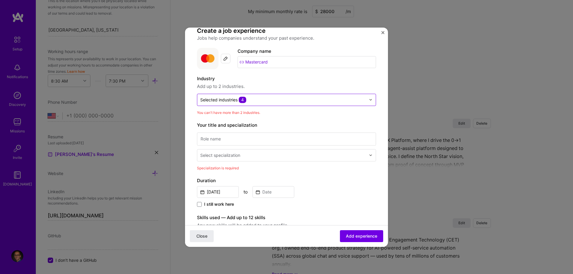
scroll to position [0, 0]
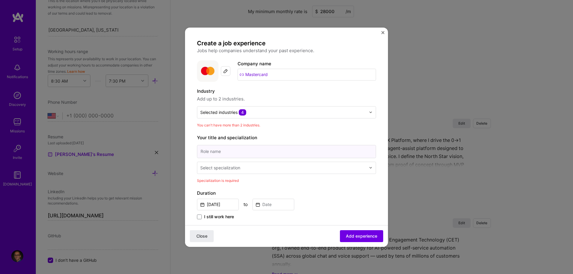
click at [239, 152] on input at bounding box center [286, 151] width 179 height 13
type input "Director Product Management"
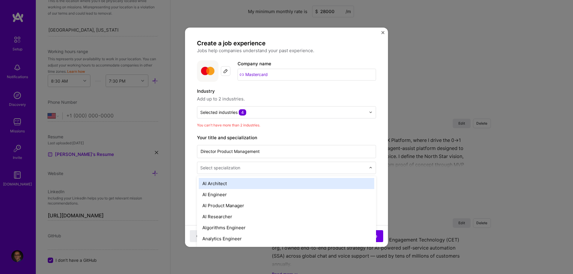
click at [226, 171] on div "Select specialization" at bounding box center [282, 168] width 171 height 12
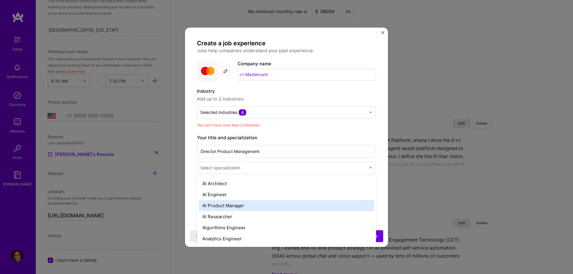
click at [234, 202] on div "AI Product Manager" at bounding box center [286, 205] width 175 height 11
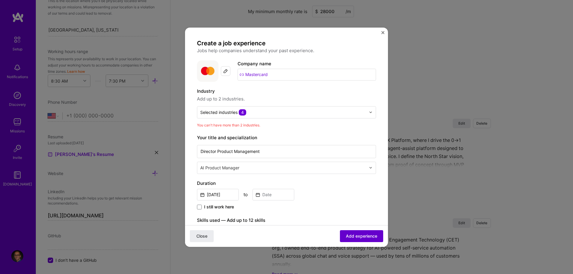
click at [366, 240] on button "Add experience" at bounding box center [361, 236] width 43 height 12
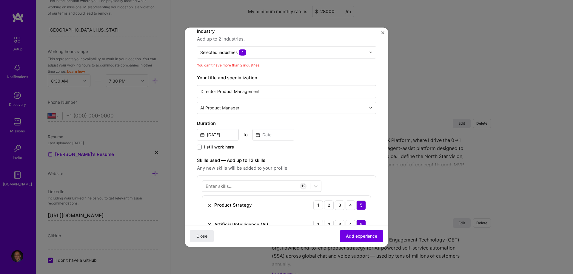
scroll to position [60, 0]
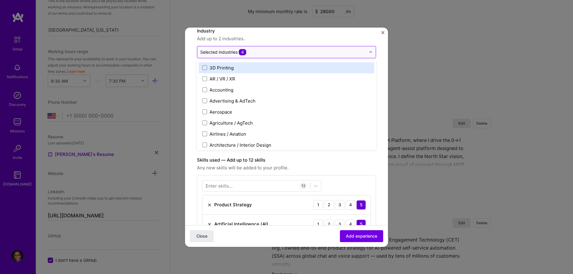
click at [272, 51] on input "text" at bounding box center [282, 52] width 165 height 6
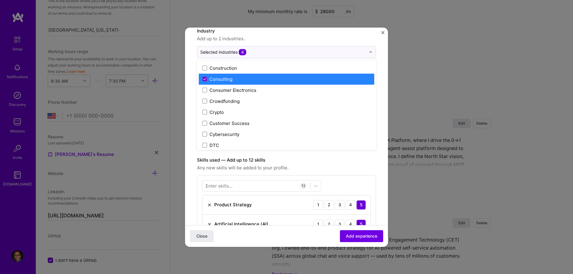
scroll to position [395, 0]
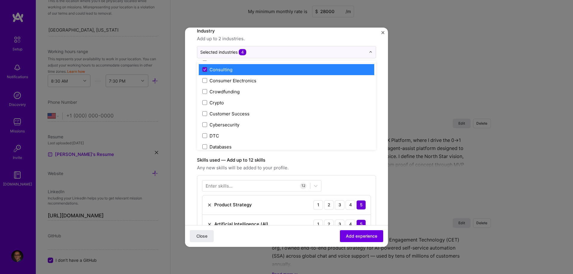
click at [204, 71] on span at bounding box center [204, 69] width 5 height 5
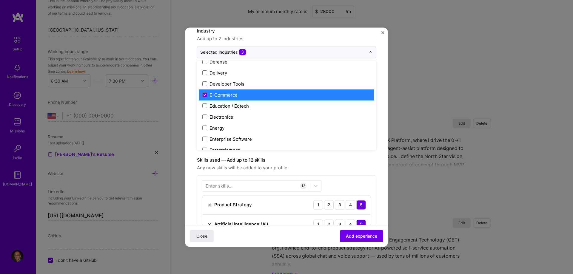
scroll to position [517, 0]
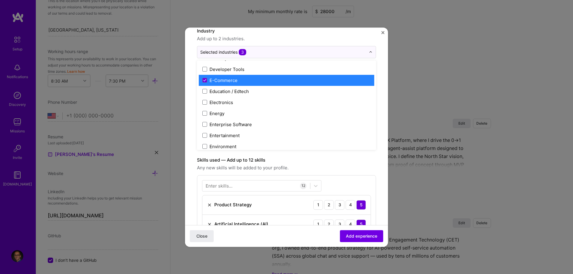
click at [213, 80] on div "E-Commerce" at bounding box center [223, 80] width 28 height 6
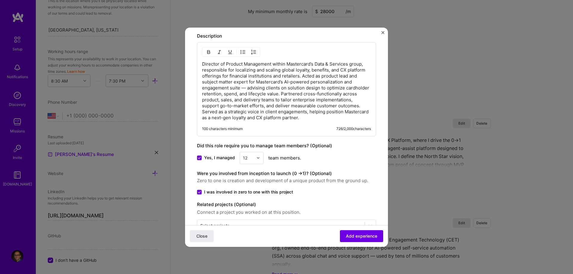
scroll to position [470, 0]
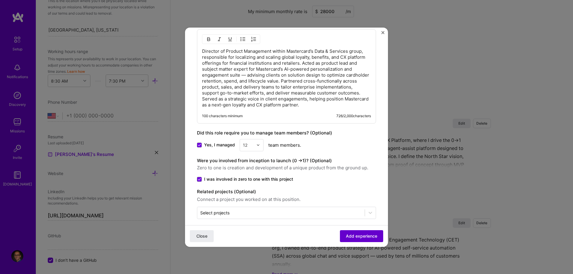
click at [370, 237] on span "Add experience" at bounding box center [361, 236] width 31 height 6
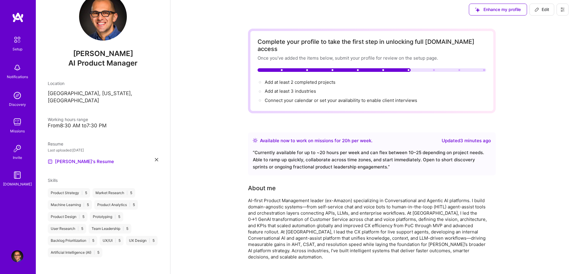
scroll to position [0, 0]
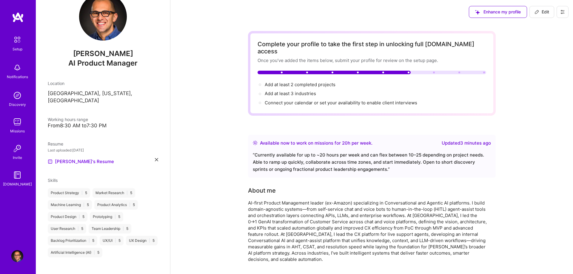
click at [546, 12] on span "Edit" at bounding box center [541, 12] width 15 height 6
select select "US"
select select "Right Now"
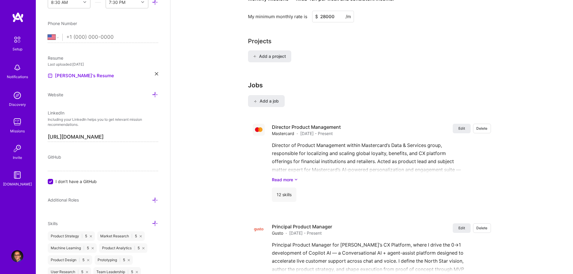
scroll to position [487, 0]
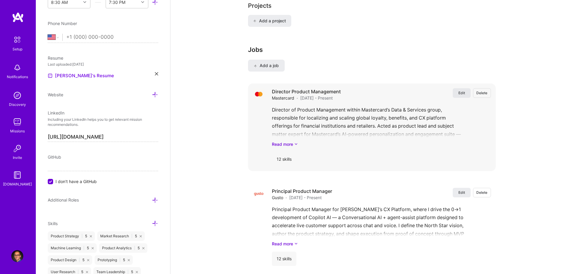
click at [464, 90] on span "Edit" at bounding box center [461, 92] width 7 height 5
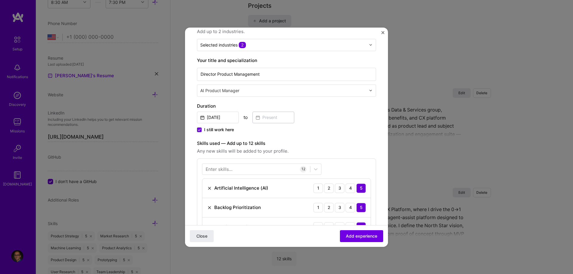
scroll to position [91, 0]
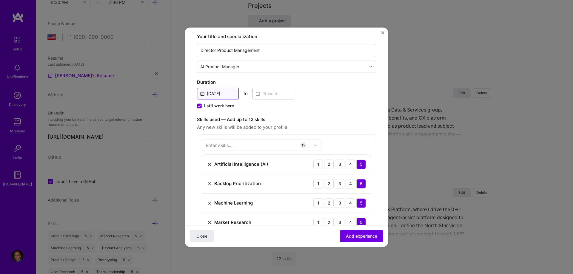
click at [229, 94] on input "[DATE]" at bounding box center [218, 94] width 42 height 12
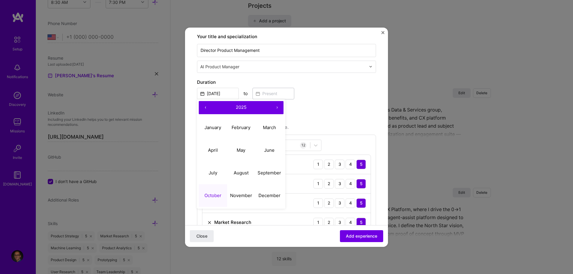
click at [203, 105] on button "‹" at bounding box center [205, 107] width 13 height 13
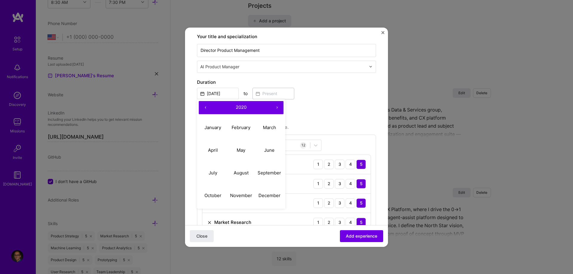
click at [203, 105] on button "‹" at bounding box center [205, 107] width 13 height 13
drag, startPoint x: 211, startPoint y: 150, endPoint x: 243, endPoint y: 130, distance: 37.6
click at [211, 150] on abbr "April" at bounding box center [213, 150] width 10 height 6
type input "[DATE]"
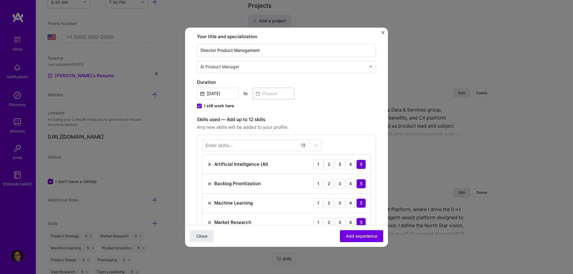
click at [200, 108] on span at bounding box center [199, 105] width 5 height 5
click at [0, 0] on input "I still work here" at bounding box center [0, 0] width 0 height 0
click at [282, 94] on input at bounding box center [273, 94] width 42 height 12
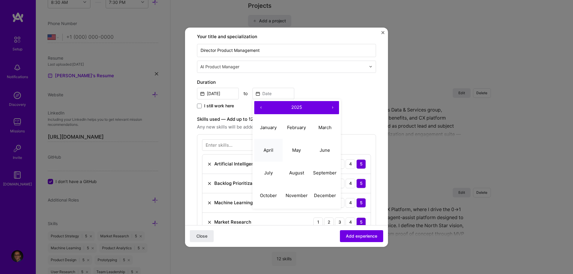
click at [271, 147] on button "April" at bounding box center [268, 150] width 28 height 23
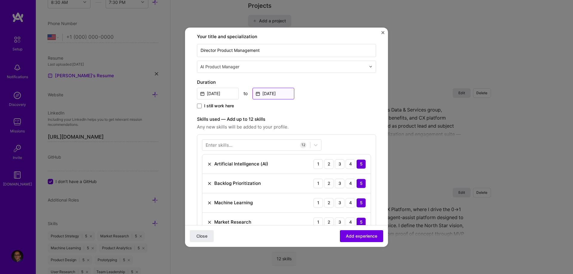
click at [280, 94] on input "[DATE]" at bounding box center [273, 94] width 42 height 12
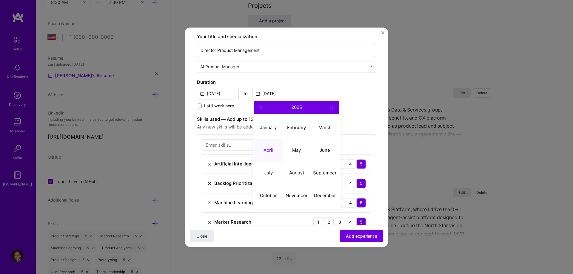
click at [257, 108] on button "‹" at bounding box center [260, 107] width 13 height 13
click at [259, 108] on button "‹" at bounding box center [260, 107] width 13 height 13
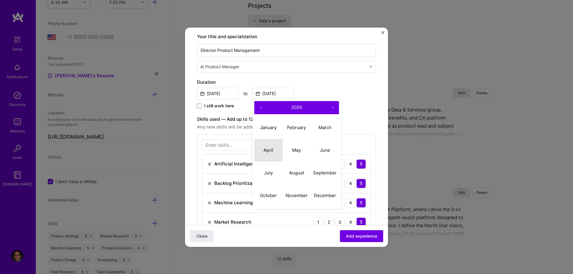
drag, startPoint x: 262, startPoint y: 146, endPoint x: 336, endPoint y: 120, distance: 78.1
click at [263, 146] on button "April" at bounding box center [268, 150] width 28 height 23
type input "[DATE]"
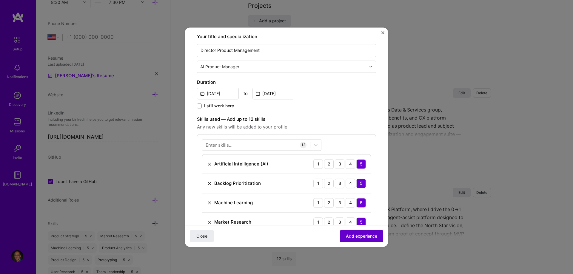
click at [372, 235] on span "Add experience" at bounding box center [361, 236] width 31 height 6
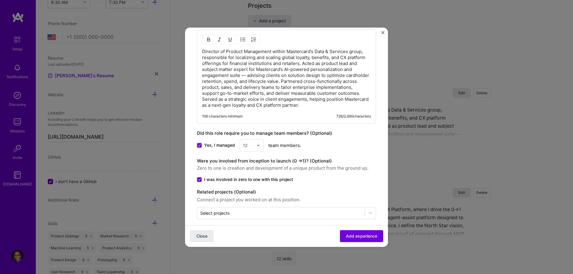
scroll to position [470, 0]
click at [366, 236] on span "Add experience" at bounding box center [361, 236] width 31 height 6
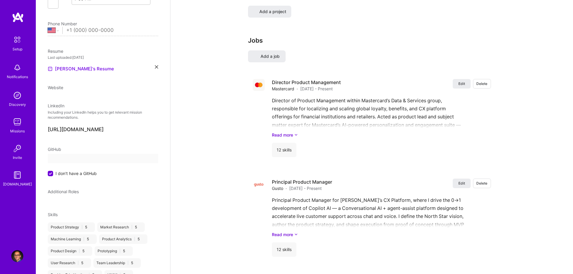
select select "US"
select select "Right Now"
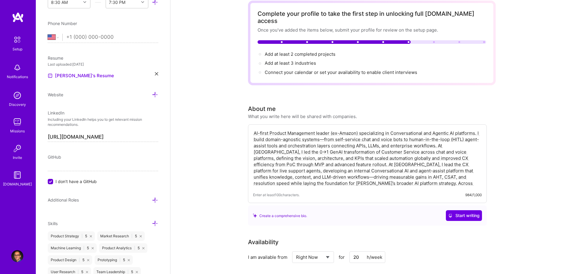
scroll to position [0, 0]
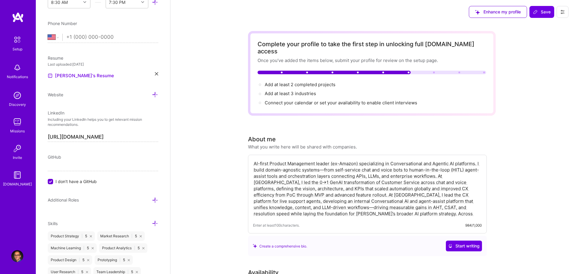
click at [100, 38] on input "tel" at bounding box center [112, 37] width 92 height 17
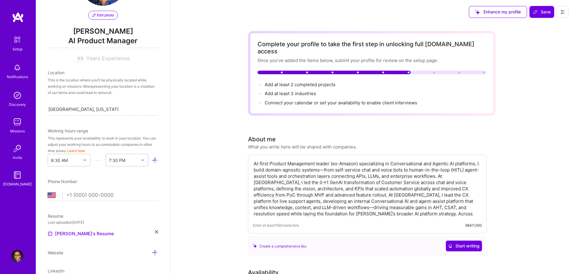
scroll to position [30, 0]
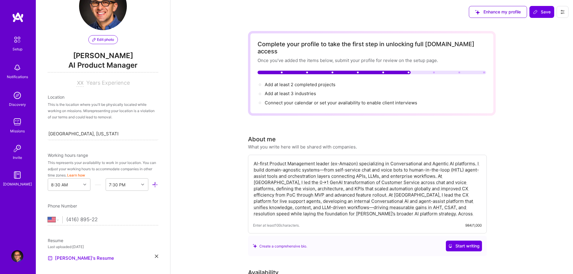
type input "(416) 895-223"
select select "CA"
type input "[PHONE_NUMBER]"
click at [86, 184] on div "Edit photo [PERSON_NAME] AI Product Manager Years Experience Location This is t…" at bounding box center [103, 137] width 134 height 274
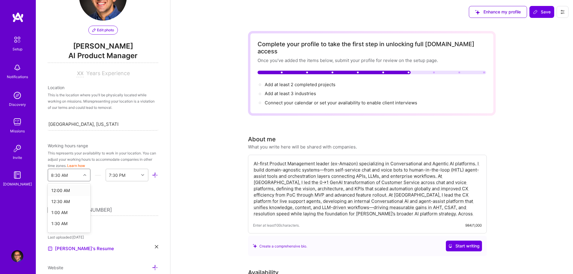
scroll to position [41, 0]
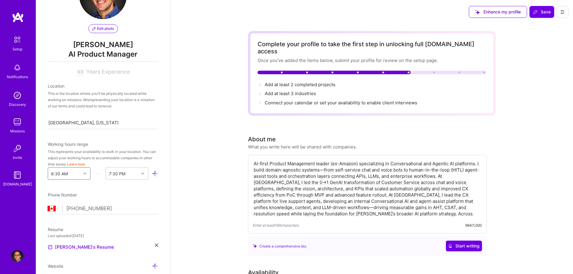
click at [78, 171] on div "8:30 AM" at bounding box center [64, 174] width 33 height 12
click at [71, 173] on div "8:30 AM" at bounding box center [64, 174] width 33 height 12
type input "7"
click at [68, 198] on div "7:00 AM" at bounding box center [69, 199] width 43 height 11
click at [125, 173] on div "End Time" at bounding box center [117, 174] width 18 height 6
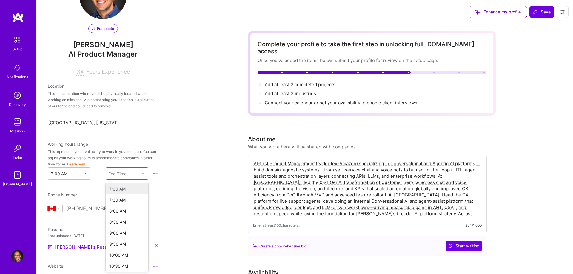
type input "6"
click at [128, 244] on div "6:00 PM" at bounding box center [127, 244] width 43 height 11
click at [129, 176] on div "6:00 PM" at bounding box center [122, 174] width 33 height 12
type input "7"
click at [127, 266] on div "7:00 PM" at bounding box center [127, 266] width 43 height 11
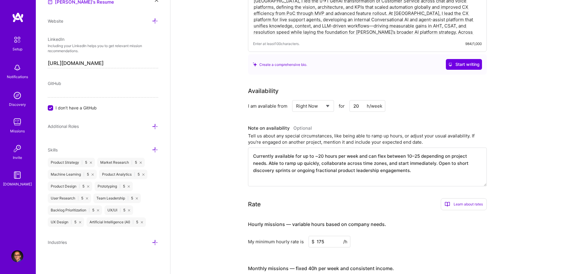
scroll to position [182, 0]
click at [154, 242] on icon at bounding box center [155, 242] width 6 height 6
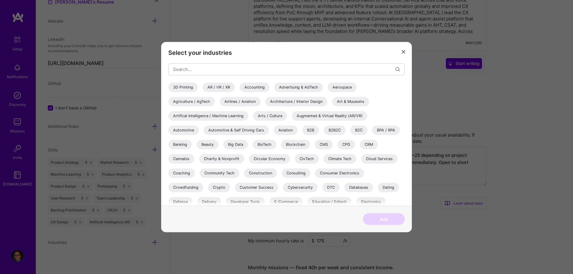
click at [248, 111] on div "Artifical Intelligence / Machine Learning" at bounding box center [208, 116] width 80 height 10
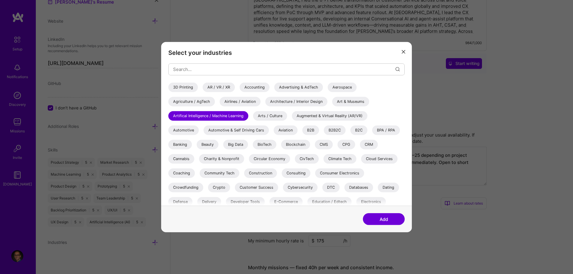
click at [192, 140] on div "Banking" at bounding box center [180, 145] width 24 height 10
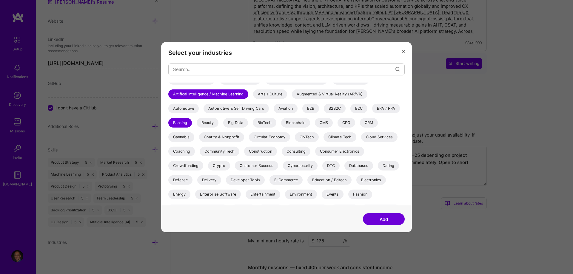
scroll to position [30, 0]
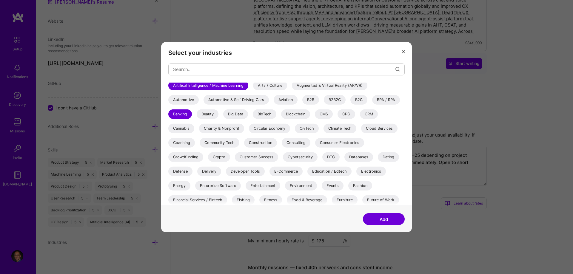
click at [269, 171] on div "E-Commerce" at bounding box center [285, 171] width 33 height 10
click at [241, 181] on div "Enterprise Software" at bounding box center [218, 186] width 46 height 10
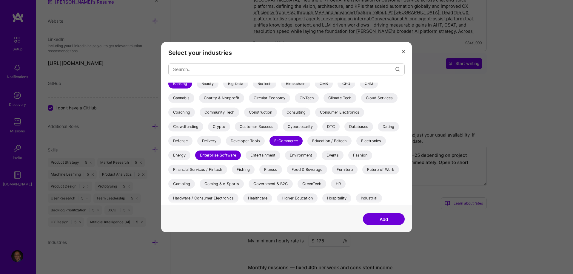
click at [227, 165] on div "Financial Services / Fintech" at bounding box center [197, 170] width 59 height 10
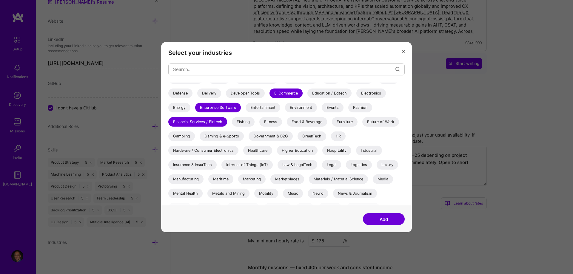
scroll to position [122, 0]
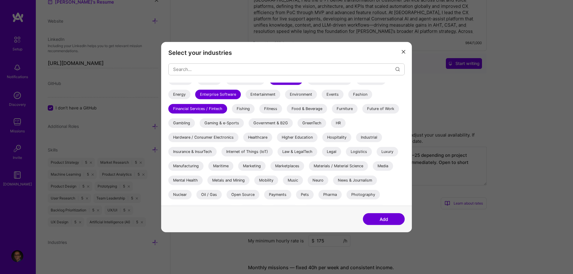
click at [331, 122] on div "HR" at bounding box center [338, 123] width 15 height 10
click at [211, 147] on div "Insurance & InsurTech" at bounding box center [192, 152] width 48 height 10
click at [265, 161] on div "Marketing" at bounding box center [251, 166] width 27 height 10
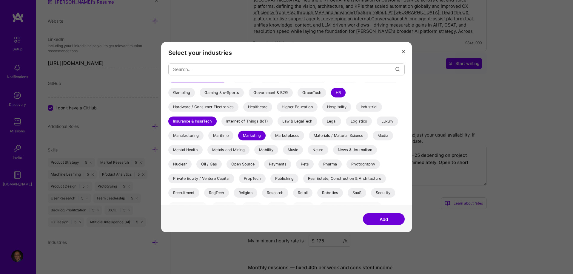
click at [210, 159] on div "Oil / Gas" at bounding box center [208, 164] width 25 height 10
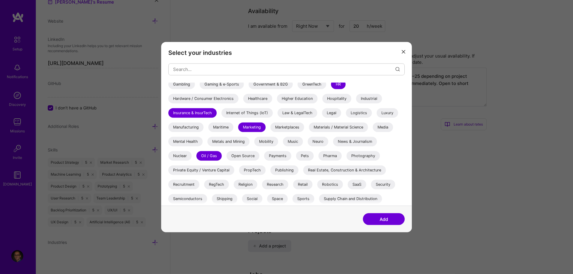
scroll to position [274, 0]
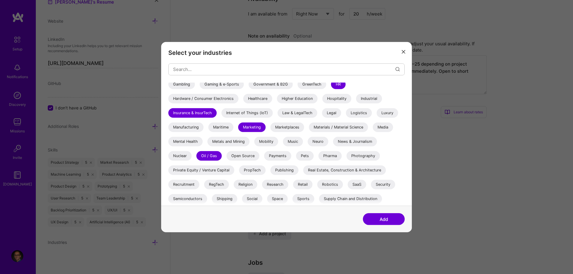
click at [354, 180] on div "SaaS" at bounding box center [356, 185] width 18 height 10
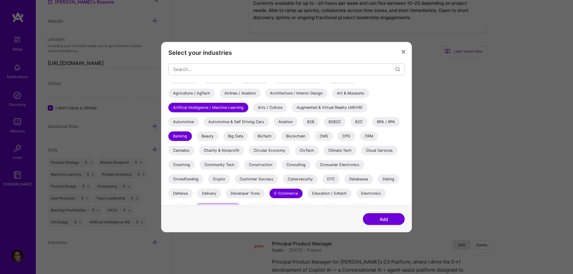
scroll to position [0, 0]
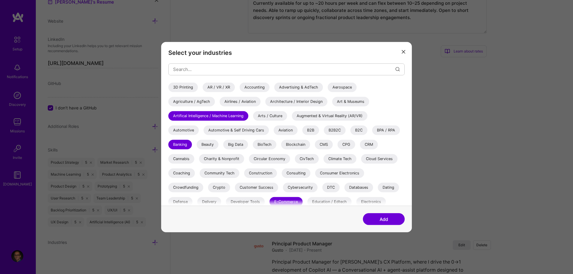
click at [302, 130] on div "B2B" at bounding box center [310, 130] width 17 height 10
click at [324, 130] on div "B2B2C" at bounding box center [335, 130] width 22 height 10
click at [350, 129] on div "B2C" at bounding box center [358, 130] width 17 height 10
click at [360, 144] on div "CRM" at bounding box center [369, 145] width 18 height 10
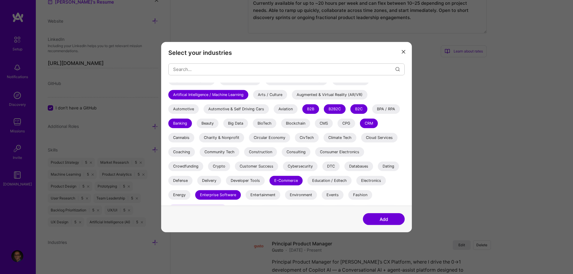
scroll to position [30, 0]
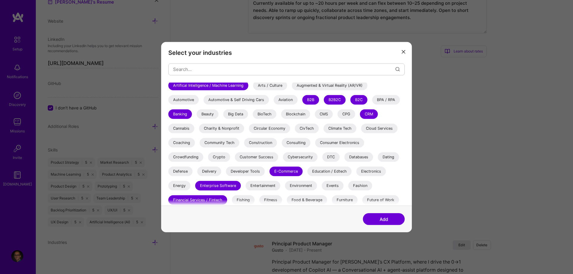
click at [278, 152] on div "Customer Success" at bounding box center [256, 157] width 43 height 10
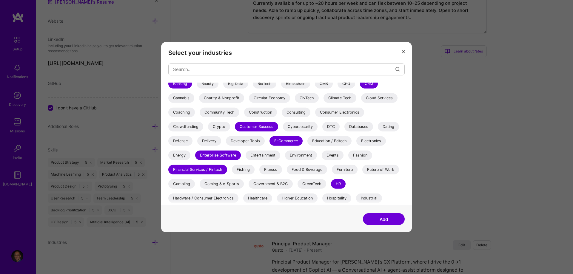
scroll to position [91, 0]
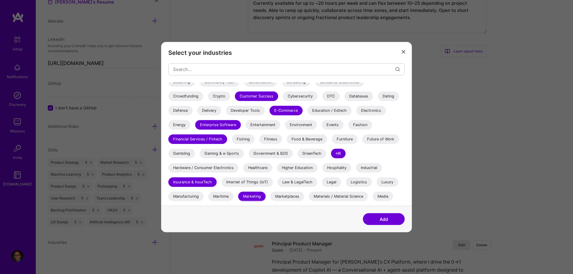
click at [272, 163] on div "Healthcare" at bounding box center [257, 168] width 29 height 10
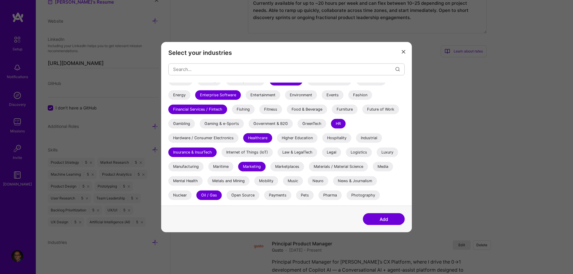
scroll to position [122, 0]
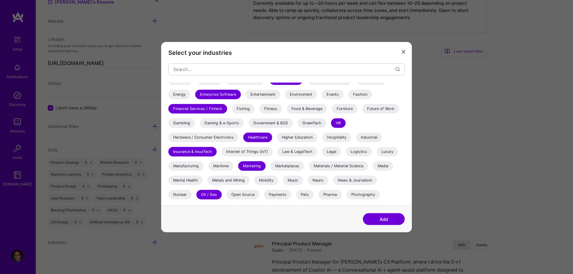
click at [304, 161] on div "Marketplaces" at bounding box center [287, 166] width 34 height 10
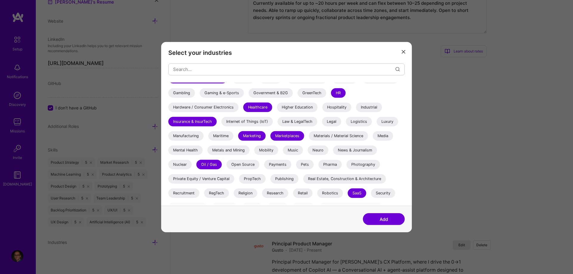
scroll to position [152, 0]
click at [381, 220] on button "Add" at bounding box center [384, 219] width 42 height 12
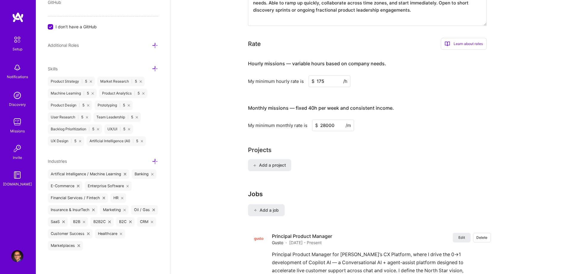
scroll to position [304, 0]
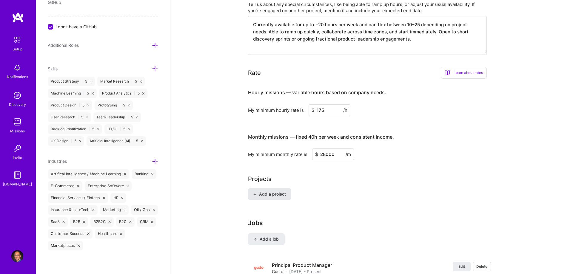
click at [281, 191] on span "Add a project" at bounding box center [269, 194] width 33 height 6
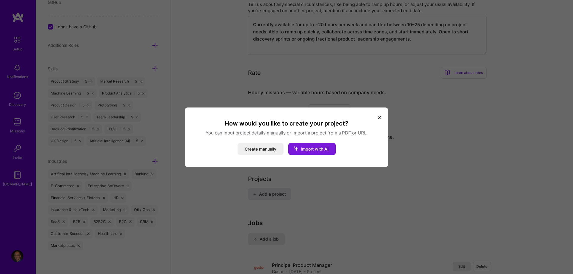
click at [307, 148] on span "Import with AI" at bounding box center [315, 148] width 28 height 5
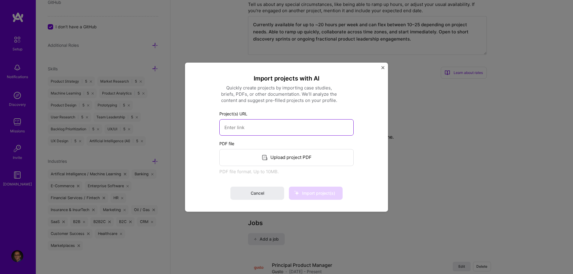
click at [285, 127] on input at bounding box center [286, 127] width 134 height 16
paste input "[URL][DOMAIN_NAME]"
type input "[URL][DOMAIN_NAME]"
drag, startPoint x: 320, startPoint y: 128, endPoint x: 205, endPoint y: 131, distance: 114.2
click at [219, 131] on input "[URL][DOMAIN_NAME]" at bounding box center [286, 127] width 134 height 16
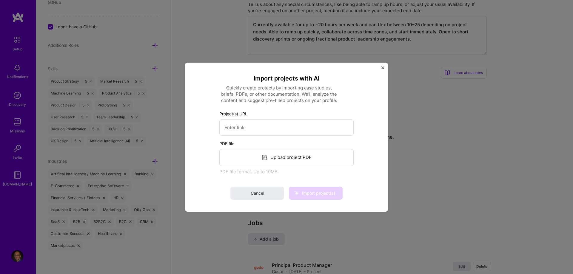
click at [292, 158] on div "Upload project PDF" at bounding box center [286, 157] width 134 height 17
click at [325, 192] on span "Import project(s)" at bounding box center [318, 193] width 33 height 5
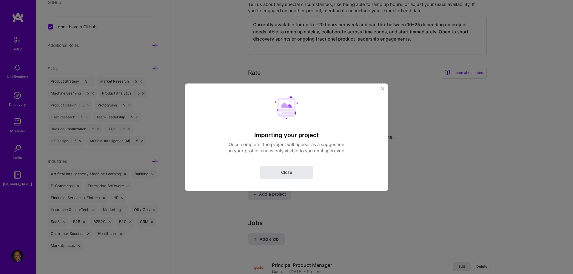
click at [297, 170] on button "Close" at bounding box center [286, 171] width 54 height 13
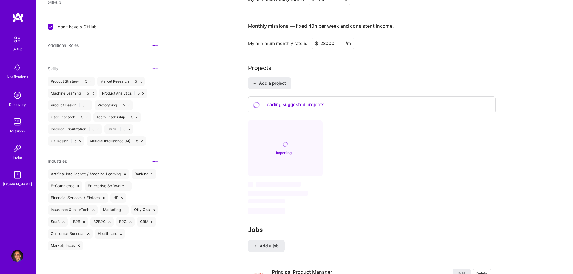
scroll to position [426, 0]
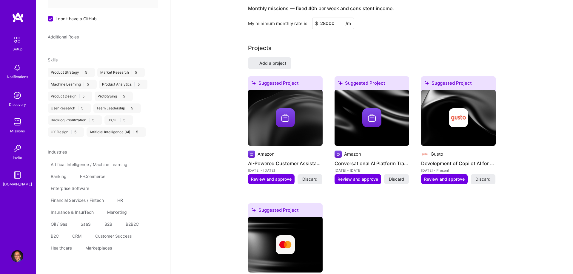
select select "US"
select select "Right Now"
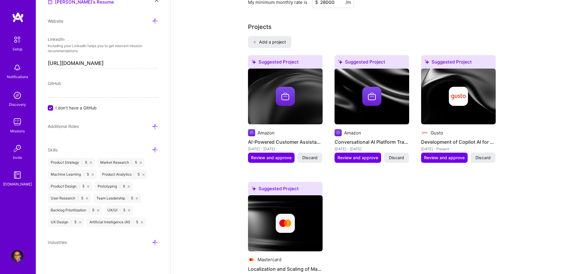
scroll to position [487, 0]
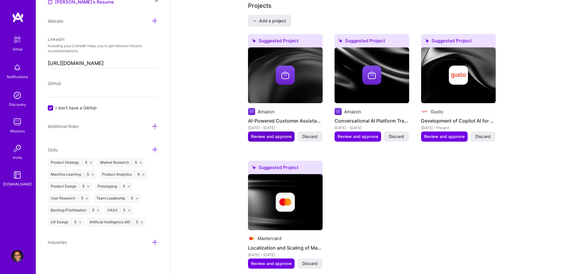
click at [277, 134] on span "Review and approve" at bounding box center [271, 137] width 41 height 6
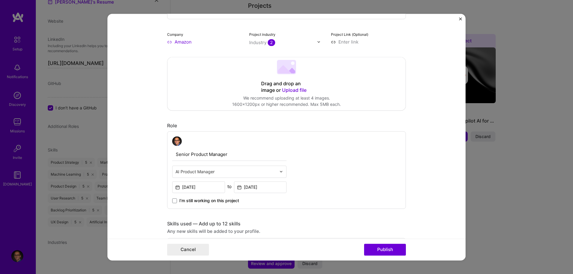
scroll to position [122, 0]
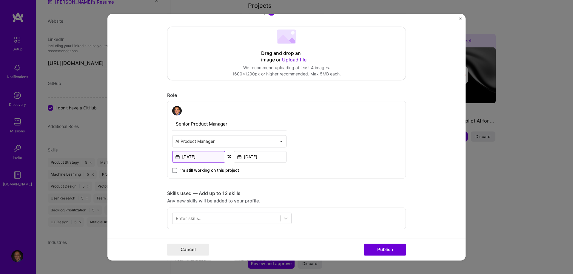
click at [183, 157] on input "[DATE]" at bounding box center [198, 157] width 53 height 12
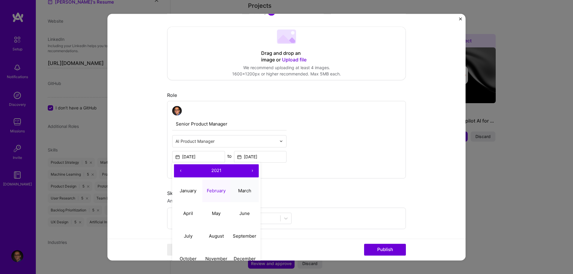
click at [248, 189] on abbr "March" at bounding box center [244, 191] width 13 height 6
type input "[DATE]"
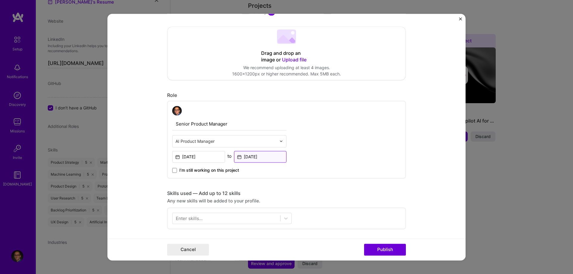
click at [269, 156] on input "[DATE]" at bounding box center [260, 157] width 53 height 12
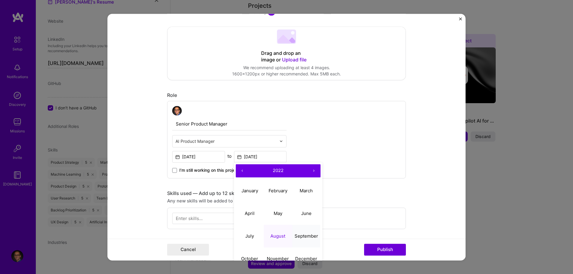
click at [305, 238] on abbr "September" at bounding box center [306, 236] width 24 height 6
type input "[DATE]"
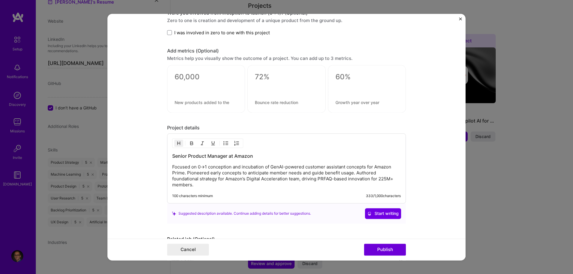
scroll to position [395, 0]
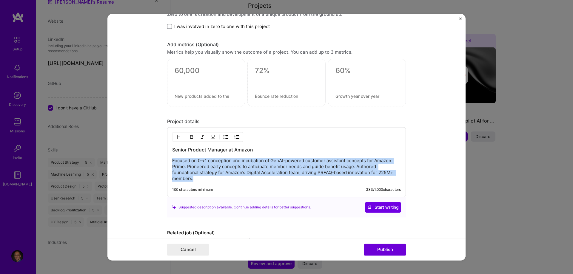
drag, startPoint x: 172, startPoint y: 161, endPoint x: 385, endPoint y: 182, distance: 213.6
click at [391, 186] on div "Senior Product Manager at Amazon Focused on 0→1 conception and incubation of Ge…" at bounding box center [286, 162] width 239 height 70
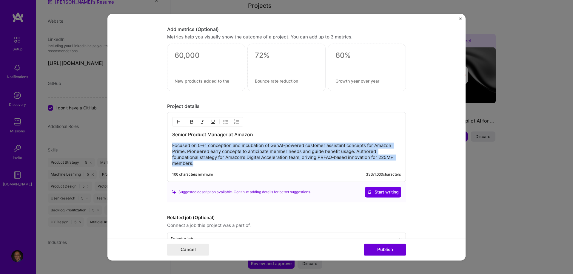
scroll to position [422, 0]
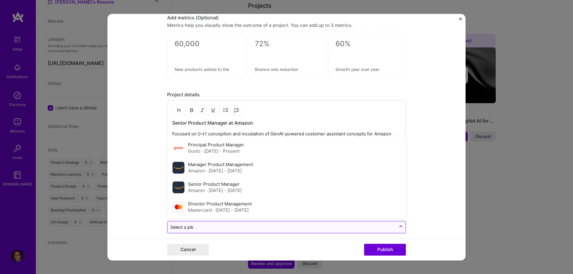
click at [403, 222] on div at bounding box center [401, 227] width 10 height 10
click at [361, 187] on div "Senior Product Manager Amazon · [DATE] - [DATE]" at bounding box center [286, 187] width 235 height 20
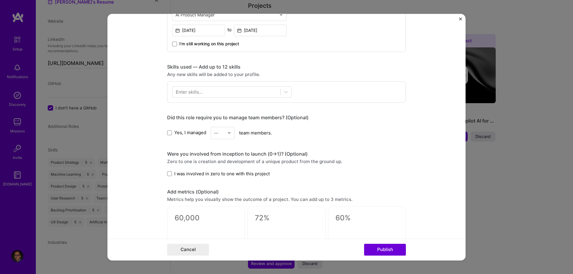
scroll to position [240, 0]
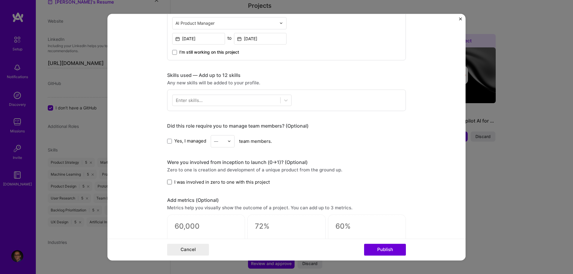
click at [169, 182] on span at bounding box center [169, 182] width 5 height 5
click at [0, 0] on input "I was involved in zero to one with this project" at bounding box center [0, 0] width 0 height 0
click at [167, 142] on span at bounding box center [169, 141] width 5 height 5
click at [0, 0] on input "Yes, I managed" at bounding box center [0, 0] width 0 height 0
click at [221, 142] on input "text" at bounding box center [219, 141] width 10 height 6
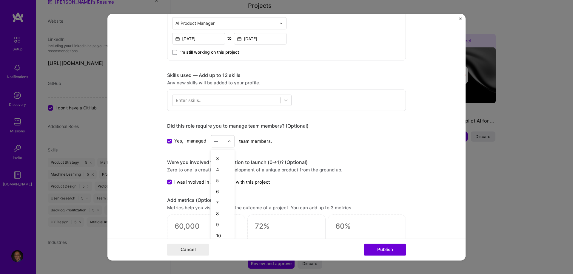
scroll to position [24, 0]
click at [219, 233] on div "10" at bounding box center [222, 231] width 20 height 11
click at [394, 163] on div "Were you involved from inception to launch (0 -> 1)? (Optional)" at bounding box center [286, 162] width 239 height 6
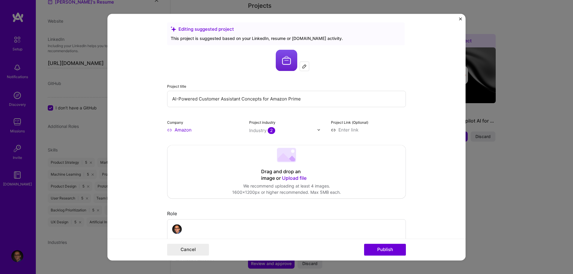
scroll to position [0, 0]
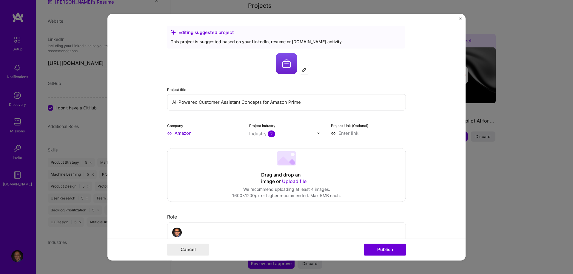
click at [243, 102] on input "AI-Powered Customer Assistant Concepts for Amazon Prime" at bounding box center [286, 102] width 239 height 16
click at [244, 102] on input "AI-Powered Customer Assistant Concepts for Amazon Prime" at bounding box center [286, 102] width 239 height 16
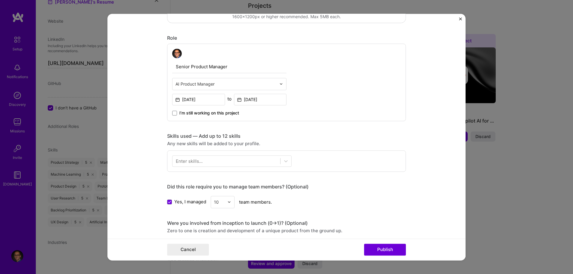
scroll to position [182, 0]
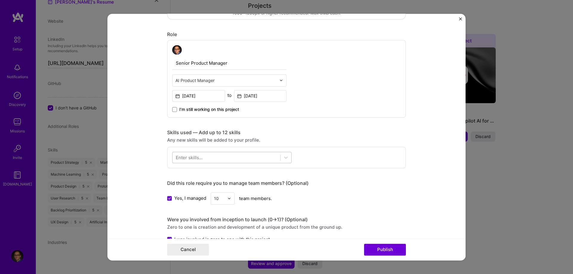
type input "AI-Powered Customer Assistant for Amazon Prime"
click at [270, 160] on div at bounding box center [226, 157] width 108 height 10
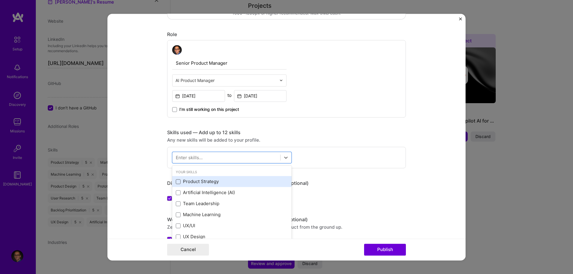
click at [178, 183] on span at bounding box center [178, 181] width 5 height 5
click at [0, 0] on input "checkbox" at bounding box center [0, 0] width 0 height 0
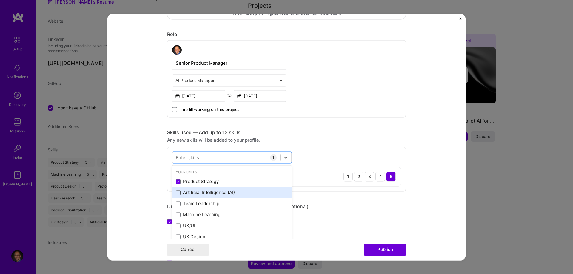
click at [179, 193] on span at bounding box center [178, 192] width 5 height 5
click at [0, 0] on input "checkbox" at bounding box center [0, 0] width 0 height 0
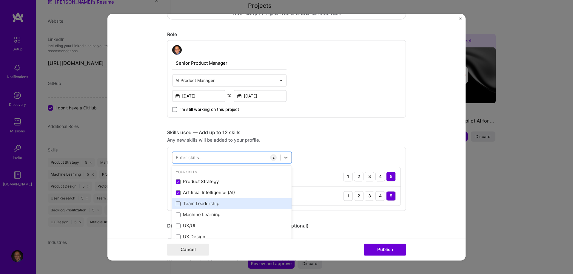
click at [178, 204] on span at bounding box center [178, 203] width 5 height 5
click at [0, 0] on input "checkbox" at bounding box center [0, 0] width 0 height 0
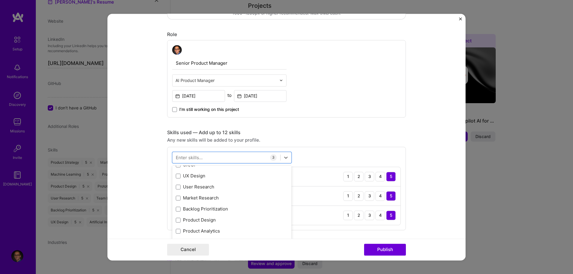
scroll to position [30, 0]
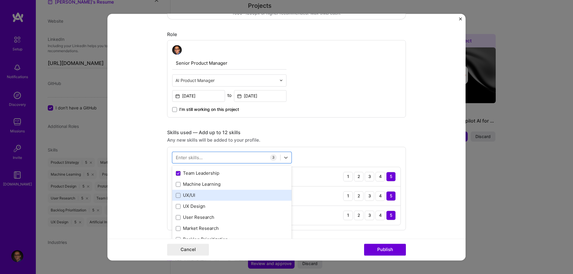
drag, startPoint x: 179, startPoint y: 186, endPoint x: 179, endPoint y: 191, distance: 4.5
click at [179, 186] on span at bounding box center [178, 184] width 5 height 5
click at [0, 0] on input "checkbox" at bounding box center [0, 0] width 0 height 0
click at [180, 197] on span at bounding box center [178, 195] width 5 height 5
click at [0, 0] on input "checkbox" at bounding box center [0, 0] width 0 height 0
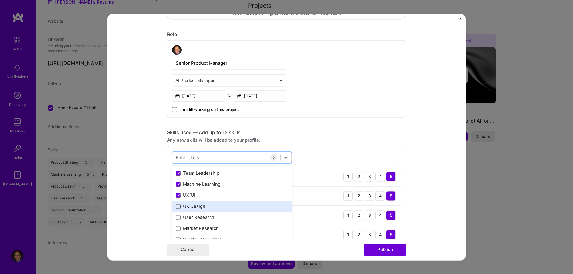
click at [177, 209] on span at bounding box center [178, 206] width 5 height 5
click at [0, 0] on input "checkbox" at bounding box center [0, 0] width 0 height 0
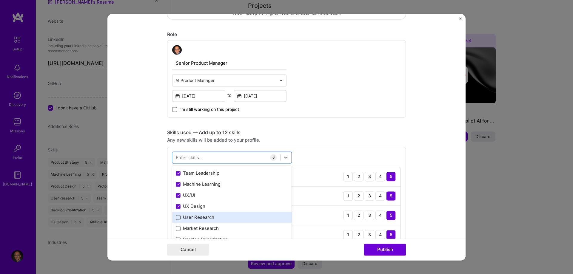
click at [178, 220] on span at bounding box center [178, 217] width 5 height 5
click at [0, 0] on input "checkbox" at bounding box center [0, 0] width 0 height 0
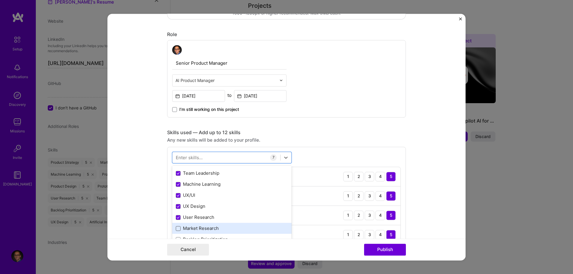
click at [177, 230] on span at bounding box center [178, 228] width 5 height 5
click at [0, 0] on input "checkbox" at bounding box center [0, 0] width 0 height 0
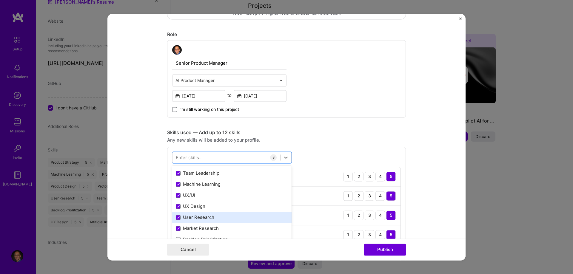
scroll to position [61, 0]
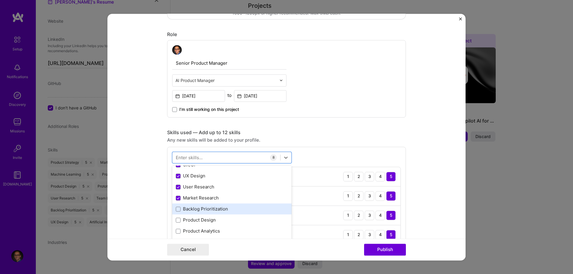
click at [185, 210] on div "Backlog Prioritization" at bounding box center [232, 209] width 112 height 6
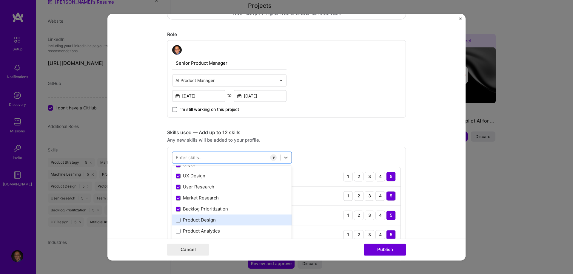
click at [181, 222] on div "Product Design" at bounding box center [232, 220] width 112 height 6
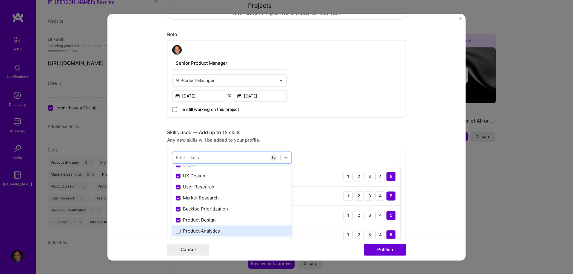
click at [191, 230] on div "Product Analytics" at bounding box center [232, 231] width 112 height 6
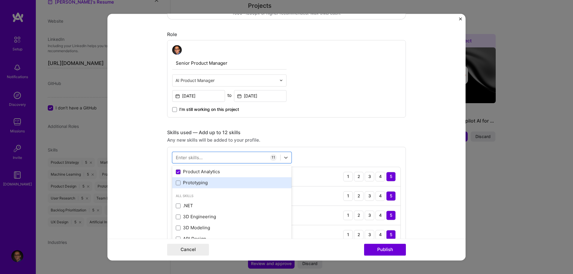
scroll to position [122, 0]
click at [200, 180] on div "Prototyping" at bounding box center [232, 181] width 112 height 6
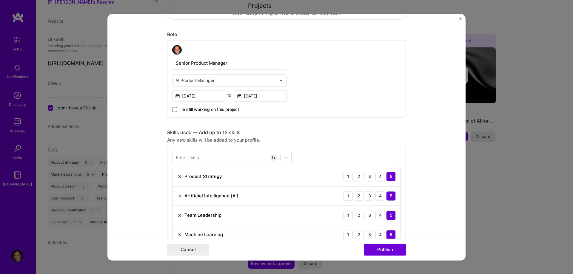
click at [386, 130] on div "Skills used — Add up to 12 skills" at bounding box center [286, 132] width 239 height 6
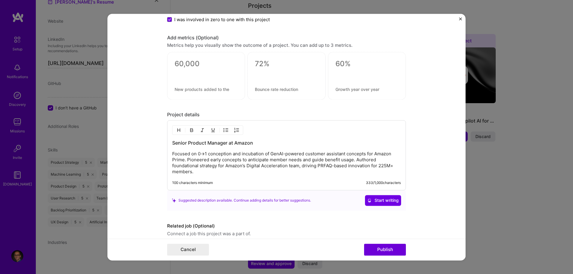
scroll to position [659, 0]
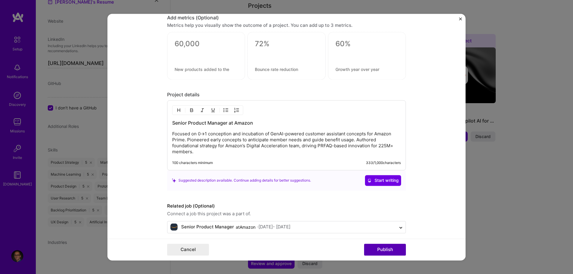
click at [384, 250] on button "Publish" at bounding box center [385, 250] width 42 height 12
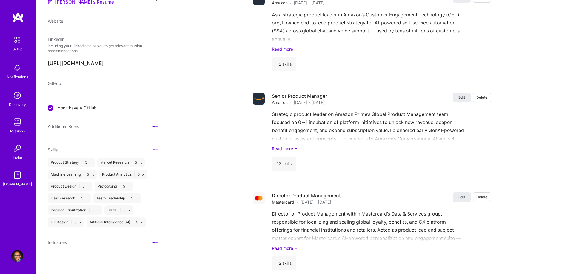
scroll to position [920, 0]
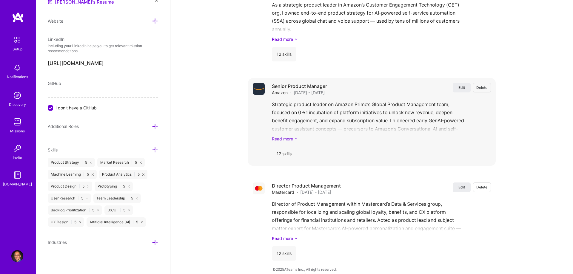
click at [282, 136] on link "Read more" at bounding box center [381, 139] width 219 height 6
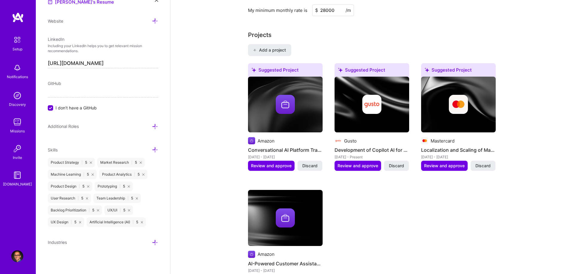
scroll to position [456, 0]
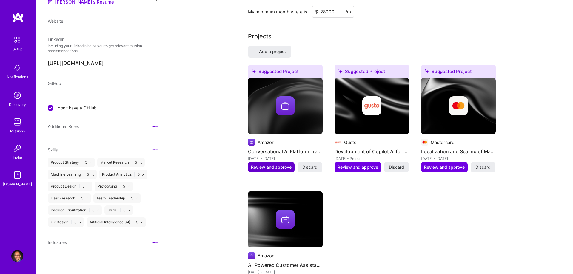
click at [280, 164] on span "Review and approve" at bounding box center [271, 167] width 41 height 6
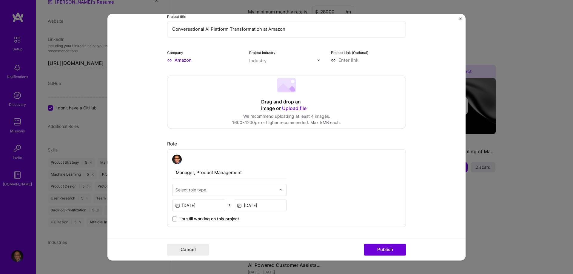
scroll to position [91, 0]
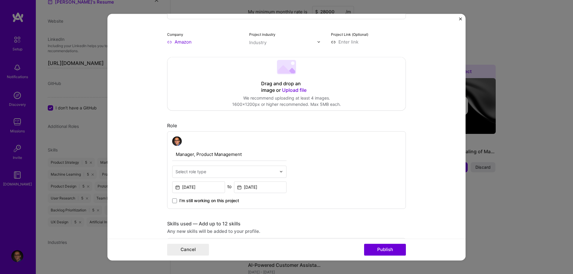
click at [188, 170] on div "Select role type" at bounding box center [190, 171] width 31 height 6
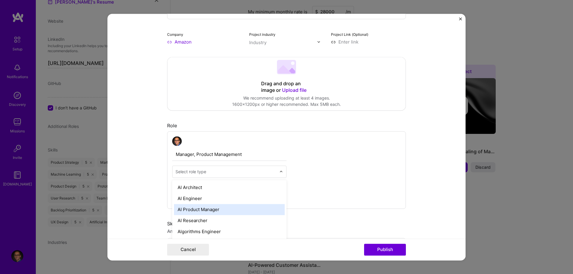
click at [196, 210] on div "AI Product Manager" at bounding box center [229, 209] width 111 height 11
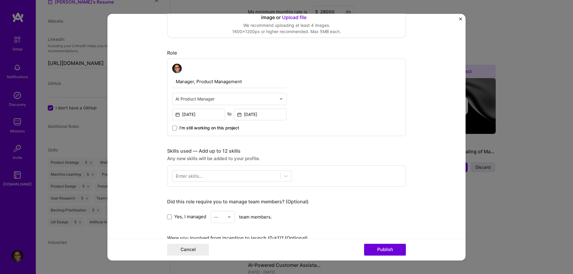
scroll to position [182, 0]
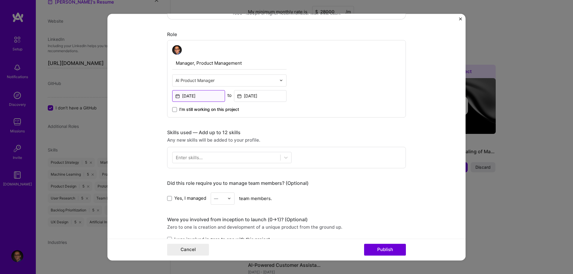
click at [204, 98] on input "[DATE]" at bounding box center [198, 96] width 53 height 12
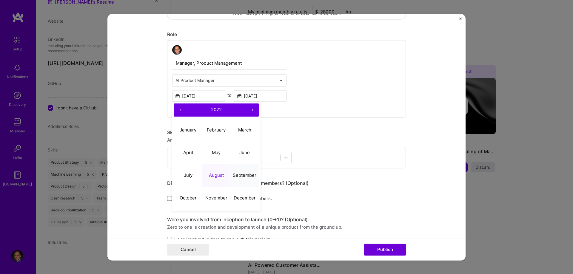
click at [247, 175] on abbr "September" at bounding box center [245, 175] width 24 height 6
type input "[DATE]"
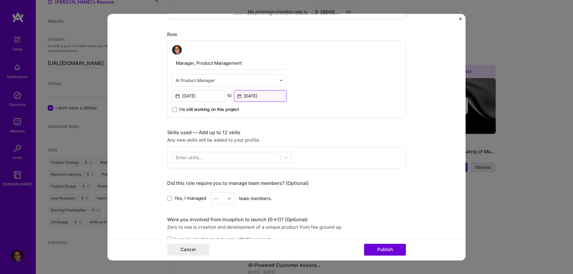
click at [265, 98] on input "[DATE]" at bounding box center [260, 96] width 53 height 12
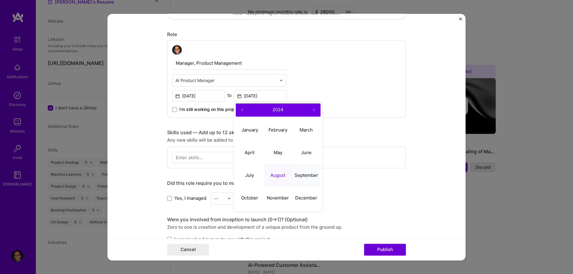
click at [311, 177] on abbr "September" at bounding box center [306, 175] width 24 height 6
type input "[DATE]"
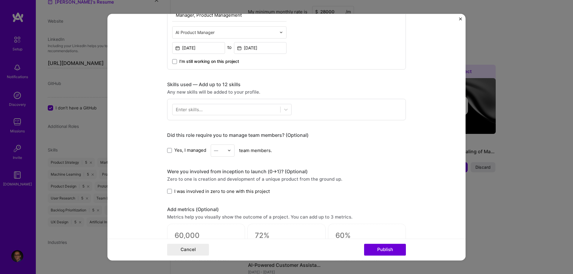
scroll to position [243, 0]
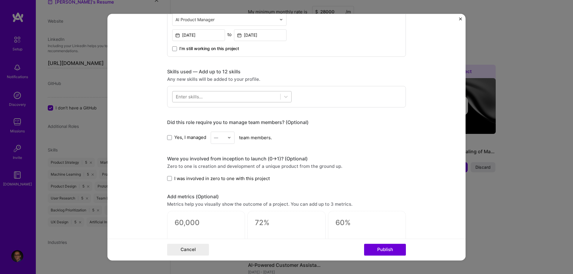
click at [260, 97] on div at bounding box center [226, 97] width 108 height 10
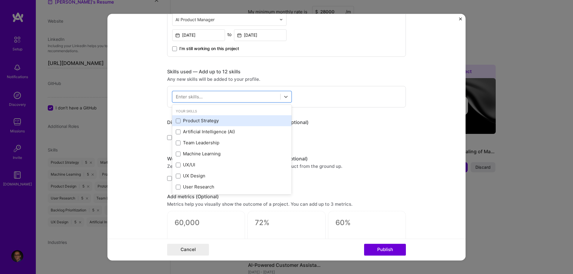
click at [182, 121] on div "Product Strategy" at bounding box center [232, 121] width 112 height 6
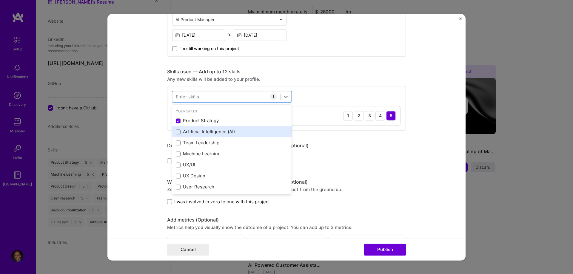
drag, startPoint x: 183, startPoint y: 131, endPoint x: 185, endPoint y: 137, distance: 6.2
click at [183, 131] on div "Artificial Intelligence (AI)" at bounding box center [232, 132] width 112 height 6
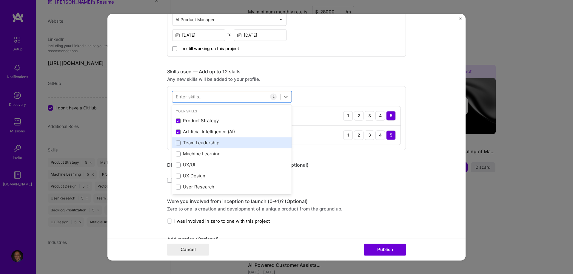
click at [187, 144] on div "Team Leadership" at bounding box center [232, 143] width 112 height 6
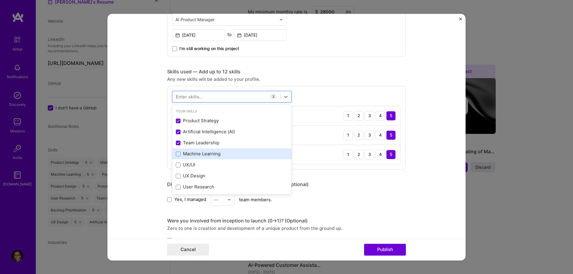
click at [188, 153] on div "Machine Learning" at bounding box center [232, 154] width 112 height 6
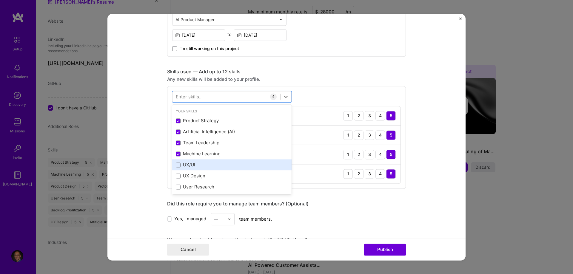
click at [187, 165] on div "UX/UI" at bounding box center [232, 165] width 112 height 6
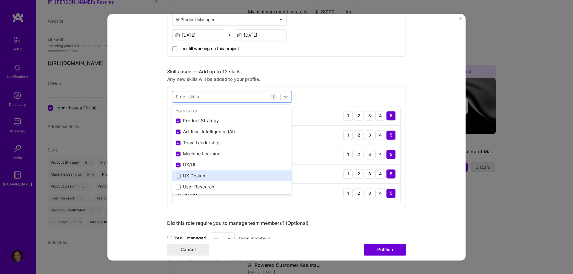
click at [189, 175] on div "UX Design" at bounding box center [232, 176] width 112 height 6
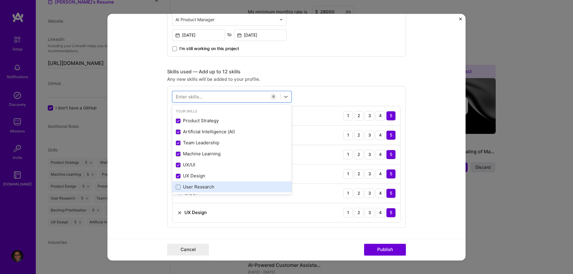
click at [191, 188] on div "User Research" at bounding box center [232, 187] width 112 height 6
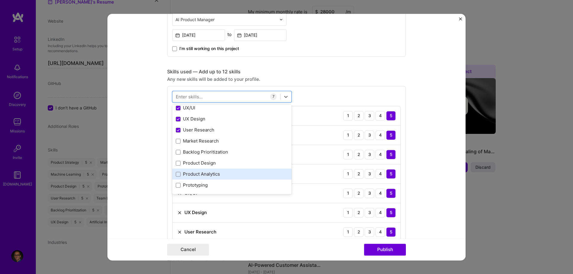
scroll to position [61, 0]
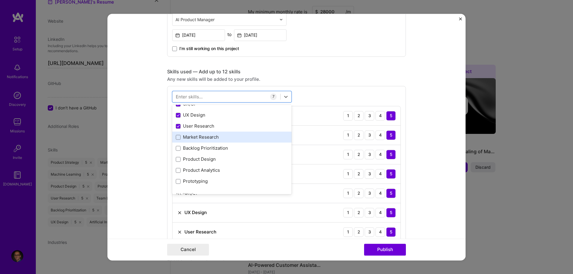
click at [207, 138] on div "Market Research" at bounding box center [232, 137] width 112 height 6
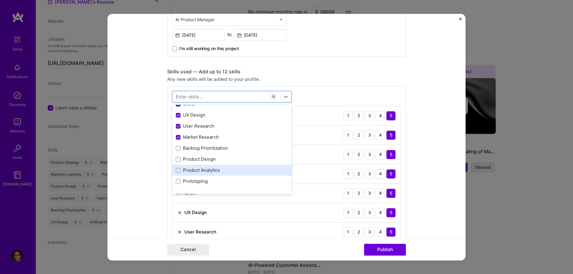
drag, startPoint x: 207, startPoint y: 148, endPoint x: 205, endPoint y: 165, distance: 18.0
click at [207, 148] on div "Backlog Prioritization" at bounding box center [232, 148] width 112 height 6
drag, startPoint x: 205, startPoint y: 160, endPoint x: 205, endPoint y: 176, distance: 15.8
click at [205, 161] on div "Product Design" at bounding box center [232, 159] width 112 height 6
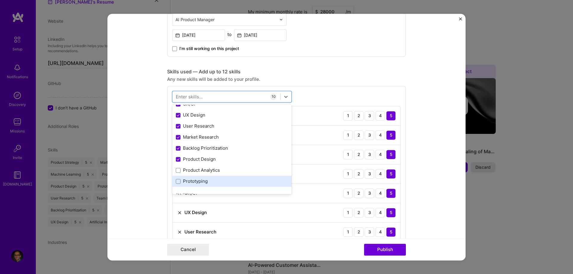
drag, startPoint x: 205, startPoint y: 171, endPoint x: 204, endPoint y: 178, distance: 7.3
click at [205, 172] on div "Product Analytics" at bounding box center [232, 170] width 112 height 6
click at [201, 185] on div "Prototyping" at bounding box center [231, 181] width 119 height 11
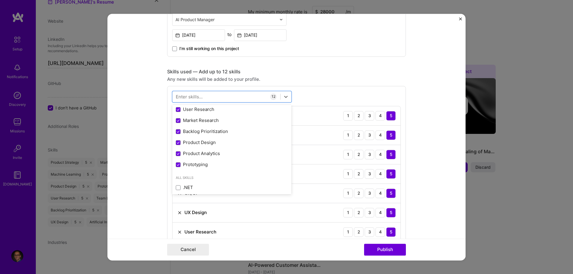
scroll to position [122, 0]
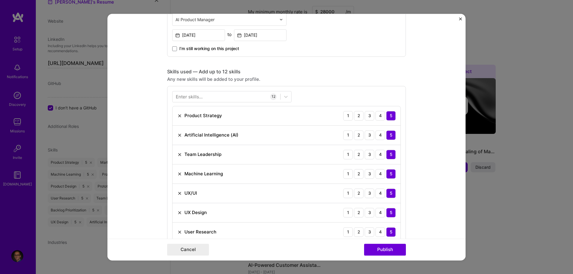
click at [434, 99] on form "Editing suggested project This project is suggested based on your LinkedIn, res…" at bounding box center [286, 137] width 358 height 247
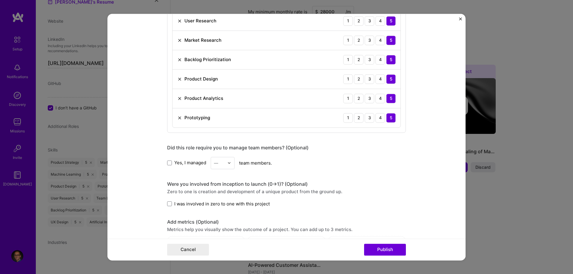
scroll to position [456, 0]
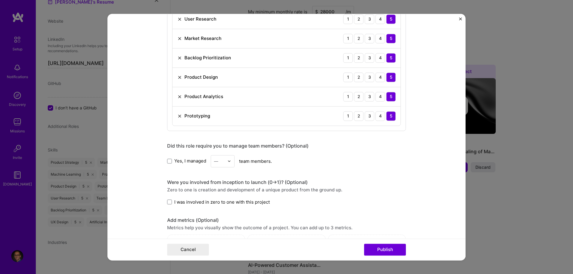
drag, startPoint x: 170, startPoint y: 162, endPoint x: 190, endPoint y: 162, distance: 19.4
click at [171, 162] on span at bounding box center [169, 161] width 5 height 5
click at [0, 0] on input "Yes, I managed" at bounding box center [0, 0] width 0 height 0
click at [228, 162] on img at bounding box center [229, 161] width 4 height 4
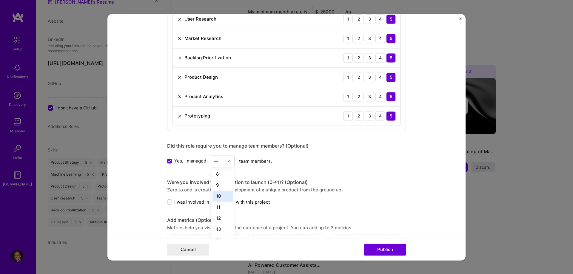
click at [223, 195] on div "10" at bounding box center [222, 196] width 20 height 11
click at [172, 202] on label "I was involved in zero to one with this project" at bounding box center [218, 202] width 103 height 6
click at [0, 0] on input "I was involved in zero to one with this project" at bounding box center [0, 0] width 0 height 0
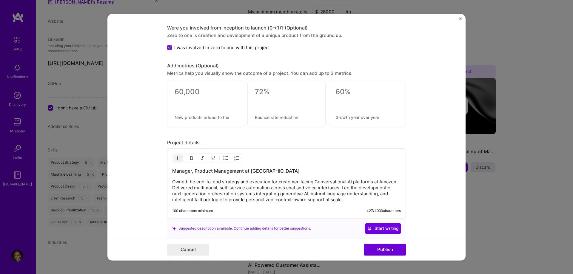
scroll to position [639, 0]
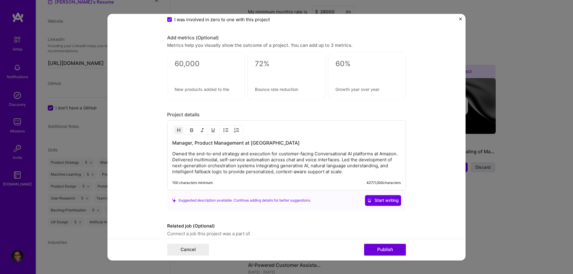
click at [381, 155] on p "Owned the end-to-end strategy and execution for customer-facing Conversational …" at bounding box center [286, 163] width 228 height 24
drag, startPoint x: 382, startPoint y: 153, endPoint x: 184, endPoint y: 162, distance: 197.9
click at [184, 162] on p "Owned the end-to-end strategy and execution for customer-facing Conversational …" at bounding box center [286, 163] width 228 height 24
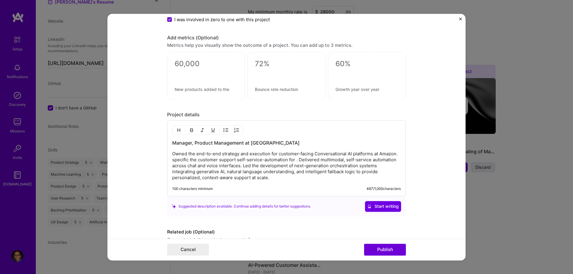
click at [179, 160] on p "Owned the end-to-end strategy and execution for customer-facing Conversational …" at bounding box center [286, 166] width 228 height 30
click at [382, 157] on p "Owned the end-to-end strategy and execution for customer-facing Conversational …" at bounding box center [286, 166] width 228 height 30
click at [177, 160] on p "Owned the end-to-end strategy and execution for customer-facing Conversational …" at bounding box center [286, 166] width 228 height 30
click at [285, 159] on p "Owned the end-to-end strategy and execution for customer-facing Conversational …" at bounding box center [286, 166] width 228 height 30
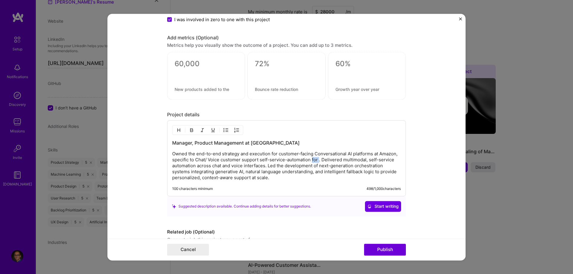
click at [285, 159] on p "Owned the end-to-end strategy and execution for customer-facing Conversational …" at bounding box center [286, 166] width 228 height 30
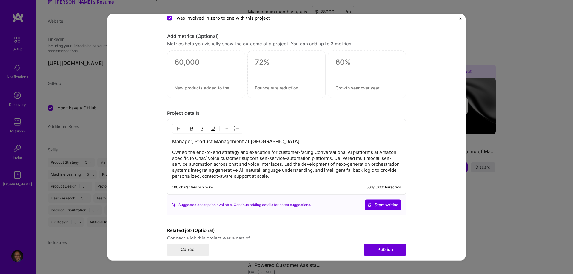
scroll to position [610, 0]
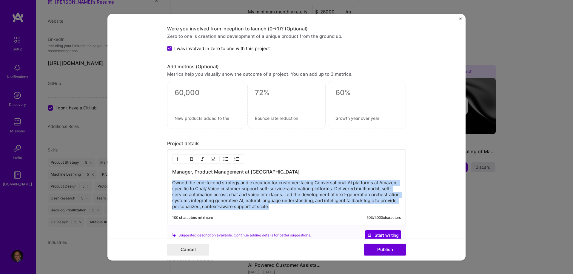
drag, startPoint x: 173, startPoint y: 182, endPoint x: 248, endPoint y: 206, distance: 79.4
click at [248, 206] on p "Owned the end-to-end strategy and execution for customer-facing Conversational …" at bounding box center [286, 195] width 228 height 30
copy p "Owned the end-to-end strategy and execution for customer-facing Conversational …"
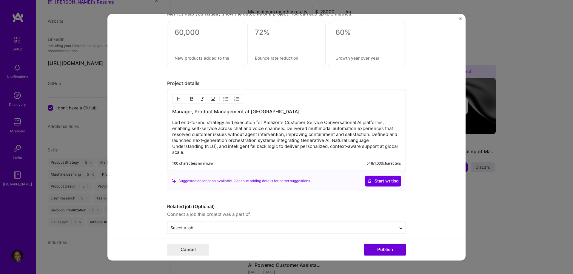
scroll to position [671, 0]
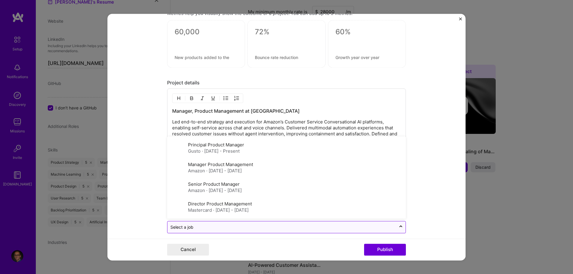
click at [201, 224] on input "text" at bounding box center [281, 227] width 222 height 6
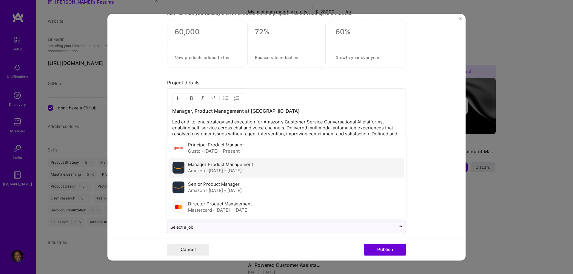
click at [207, 162] on label "Manager Product Management" at bounding box center [220, 165] width 65 height 6
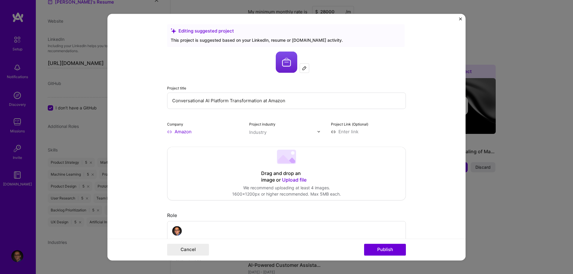
scroll to position [0, 0]
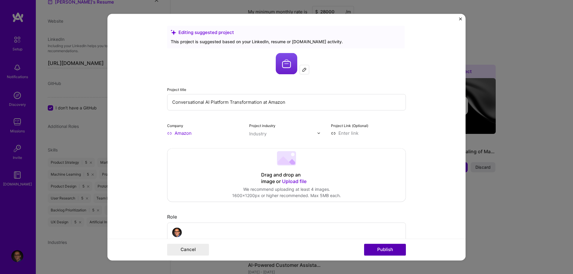
click at [395, 249] on button "Publish" at bounding box center [385, 250] width 42 height 12
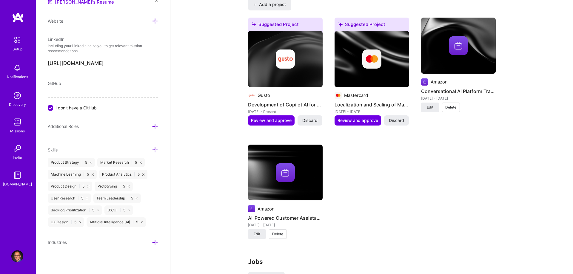
scroll to position [486, 0]
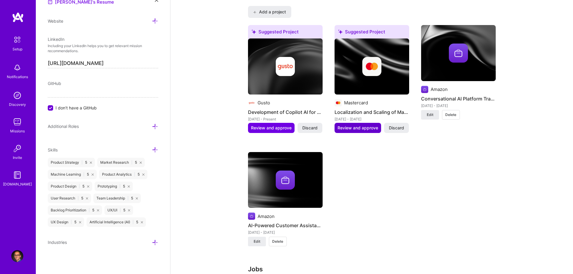
click at [363, 125] on span "Review and approve" at bounding box center [357, 128] width 41 height 6
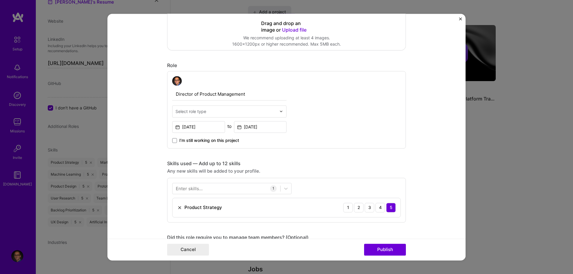
scroll to position [152, 0]
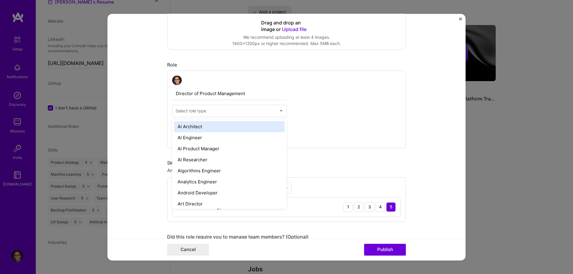
click at [255, 106] on div "Select role type" at bounding box center [225, 111] width 107 height 12
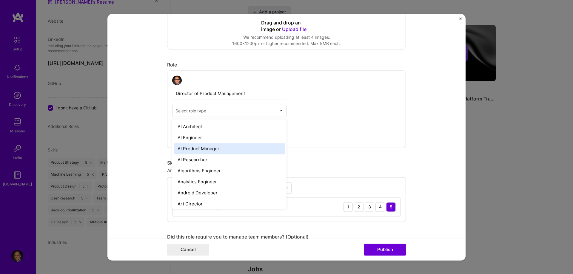
click at [247, 145] on div "AI Product Manager" at bounding box center [229, 148] width 111 height 11
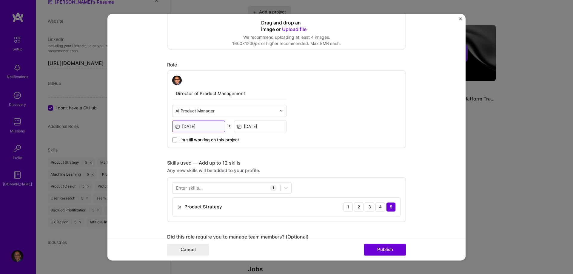
click at [191, 129] on input "[DATE]" at bounding box center [198, 126] width 53 height 12
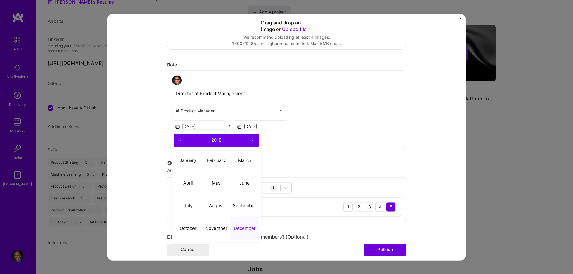
click at [253, 142] on button "›" at bounding box center [251, 140] width 13 height 13
click at [190, 182] on abbr "April" at bounding box center [188, 183] width 10 height 6
type input "[DATE]"
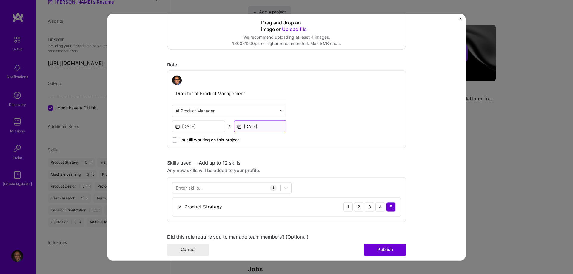
click at [250, 126] on input "[DATE]" at bounding box center [260, 126] width 53 height 12
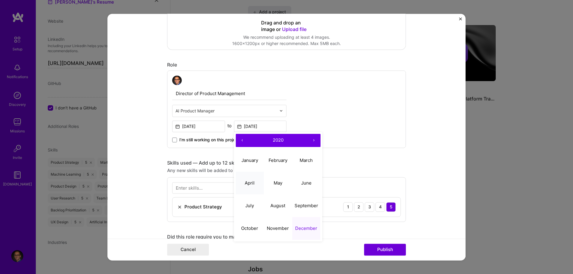
click at [248, 180] on button "April" at bounding box center [250, 183] width 28 height 23
type input "[DATE]"
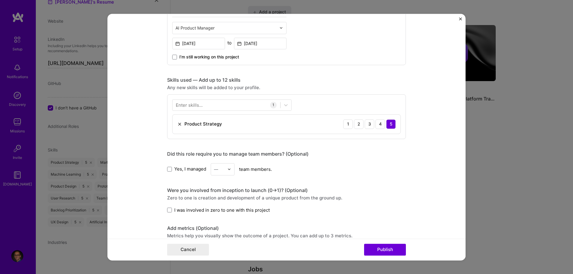
scroll to position [243, 0]
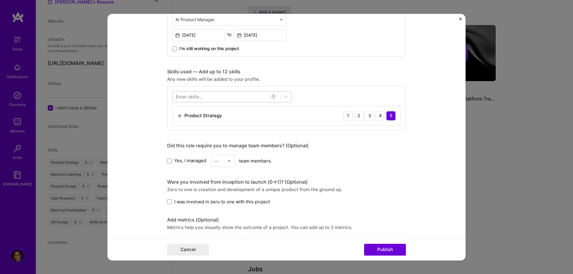
click at [247, 98] on div at bounding box center [226, 97] width 108 height 10
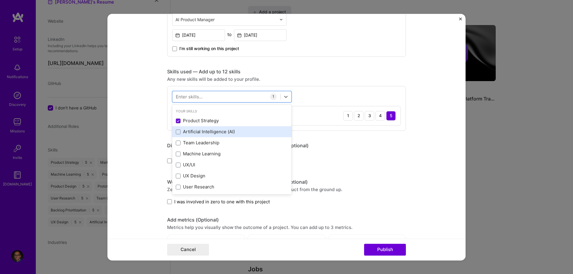
click at [202, 132] on div "Artificial Intelligence (AI)" at bounding box center [232, 132] width 112 height 6
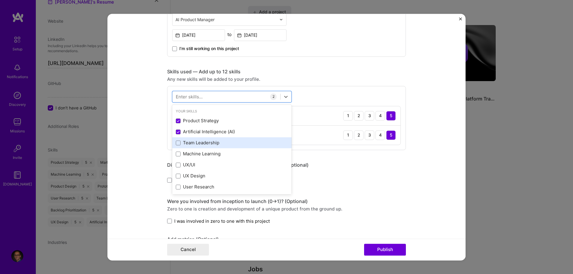
click at [202, 145] on div "Team Leadership" at bounding box center [232, 143] width 112 height 6
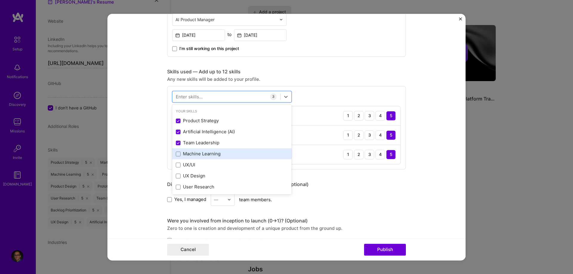
click at [202, 153] on div "Machine Learning" at bounding box center [232, 154] width 112 height 6
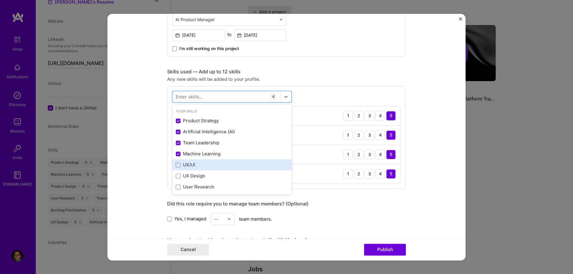
click at [189, 166] on div "UX/UI" at bounding box center [232, 165] width 112 height 6
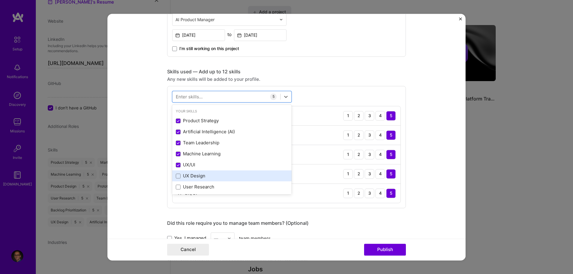
click at [186, 175] on div "UX Design" at bounding box center [232, 176] width 112 height 6
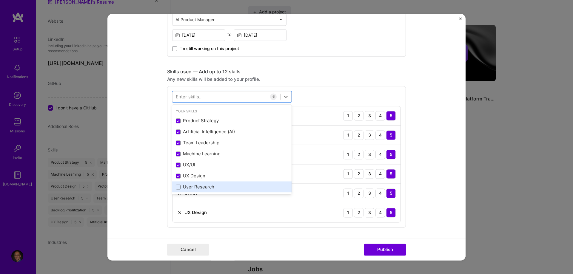
click at [188, 188] on div "User Research" at bounding box center [232, 187] width 112 height 6
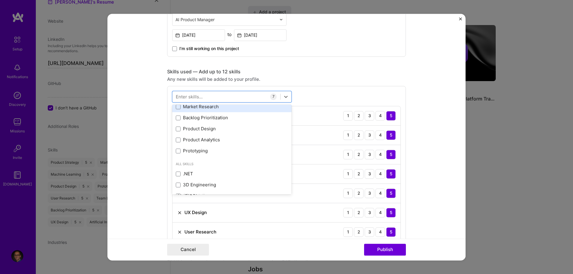
scroll to position [61, 0]
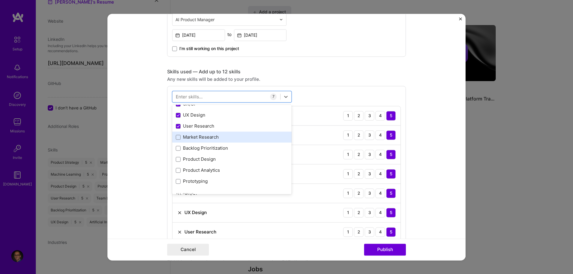
click at [206, 138] on div "Market Research" at bounding box center [232, 137] width 112 height 6
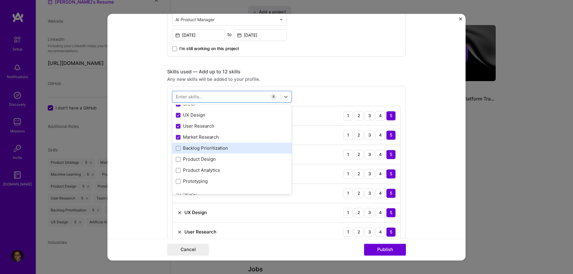
drag, startPoint x: 207, startPoint y: 148, endPoint x: 200, endPoint y: 159, distance: 13.0
click at [207, 148] on div "Backlog Prioritization" at bounding box center [232, 148] width 112 height 6
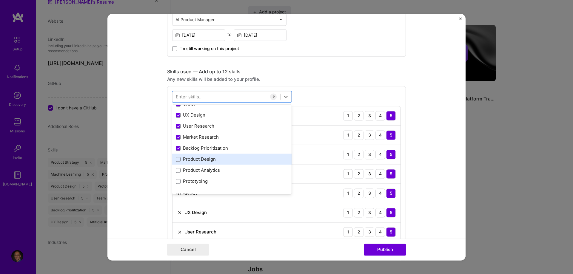
click at [199, 160] on div "Product Design" at bounding box center [232, 159] width 112 height 6
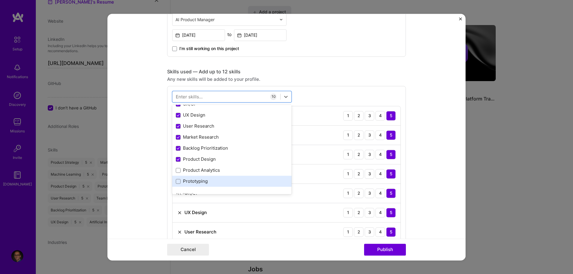
drag, startPoint x: 198, startPoint y: 170, endPoint x: 196, endPoint y: 180, distance: 10.6
click at [198, 171] on div "Product Analytics" at bounding box center [232, 170] width 112 height 6
click at [196, 183] on div "Prototyping" at bounding box center [232, 181] width 112 height 6
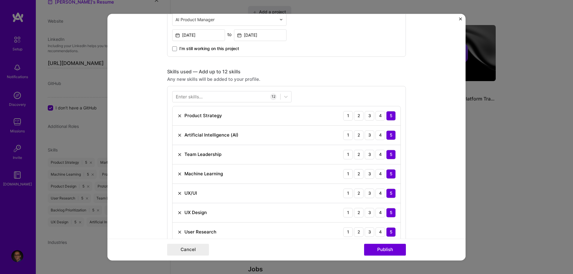
click at [433, 116] on form "Editing suggested project This project is suggested based on your LinkedIn, res…" at bounding box center [286, 137] width 358 height 247
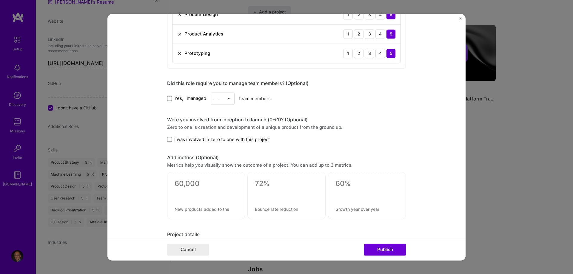
scroll to position [517, 0]
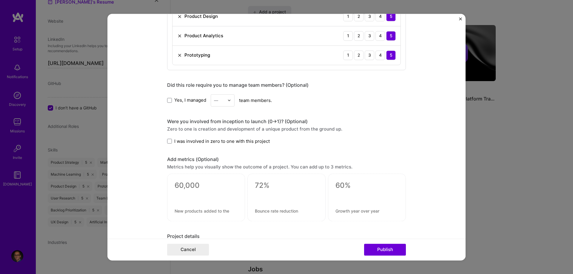
click at [228, 100] on img at bounding box center [229, 100] width 4 height 4
click at [226, 177] on div "12" at bounding box center [222, 176] width 20 height 11
click at [171, 139] on label "I was involved in zero to one with this project" at bounding box center [218, 141] width 103 height 6
click at [0, 0] on input "I was involved in zero to one with this project" at bounding box center [0, 0] width 0 height 0
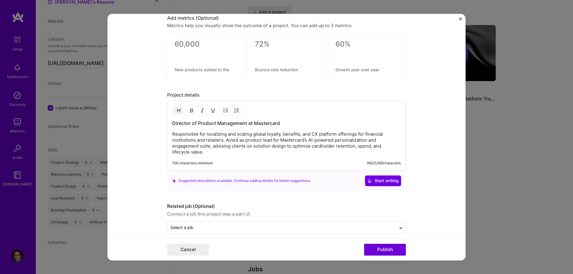
scroll to position [659, 0]
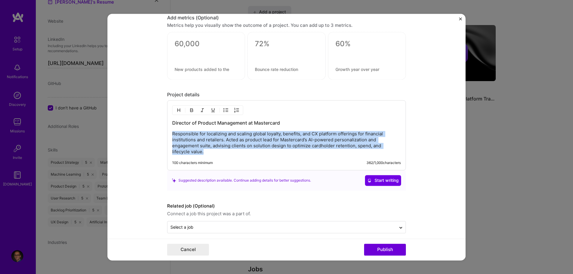
drag, startPoint x: 173, startPoint y: 135, endPoint x: 390, endPoint y: 147, distance: 217.1
click at [390, 146] on p "Responsible for localizing and scaling global loyalty, benefits, and CX platfor…" at bounding box center [286, 143] width 228 height 24
drag, startPoint x: 276, startPoint y: 134, endPoint x: 298, endPoint y: 135, distance: 23.0
click at [276, 134] on p "Responsible for localizing and scaling global loyalty, benefits, and CX platfor…" at bounding box center [286, 143] width 228 height 24
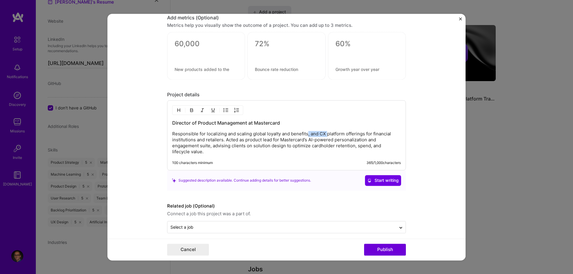
drag, startPoint x: 299, startPoint y: 135, endPoint x: 318, endPoint y: 135, distance: 19.1
click at [318, 135] on p "Responsible for localizing and scaling global loyalty and benefits, and CX plat…" at bounding box center [286, 143] width 228 height 24
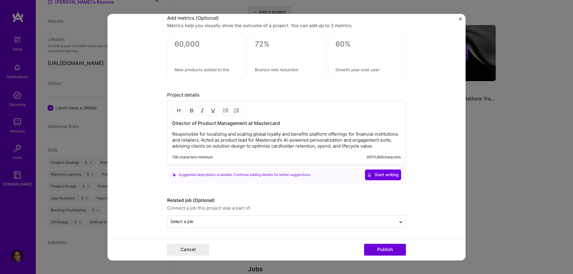
click at [335, 134] on p "Responsible for localizing and scaling global loyalty and benefits platform off…" at bounding box center [286, 140] width 228 height 18
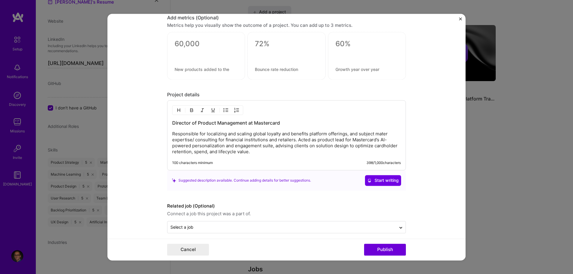
click at [200, 142] on p "Responsible for localizing and scaling global loyalty and benefits platform off…" at bounding box center [286, 143] width 228 height 24
drag, startPoint x: 225, startPoint y: 140, endPoint x: 289, endPoint y: 140, distance: 64.1
click at [289, 140] on p "Responsible for localizing and scaling global loyalty and benefits platform off…" at bounding box center [286, 143] width 228 height 24
click at [291, 141] on p "Responsible for localizing and scaling global loyalty and benefits platform off…" at bounding box center [286, 143] width 228 height 24
drag, startPoint x: 325, startPoint y: 140, endPoint x: 372, endPoint y: 140, distance: 46.8
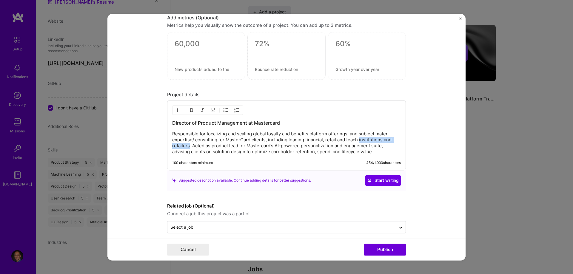
click at [372, 140] on p "Responsible for localizing and scaling global loyalty and benefits platform off…" at bounding box center [286, 143] width 228 height 24
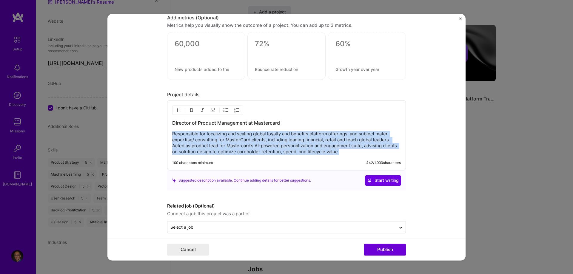
drag, startPoint x: 172, startPoint y: 135, endPoint x: 312, endPoint y: 164, distance: 142.6
click at [312, 164] on div "Director of Product Management at Mastercard Responsible for localizing and sca…" at bounding box center [286, 135] width 239 height 70
copy p "Responsible for localizing and scaling global loyalty and benefits platform off…"
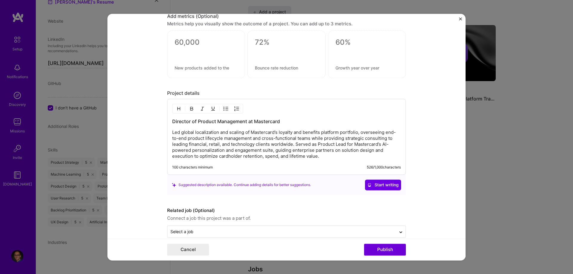
scroll to position [671, 0]
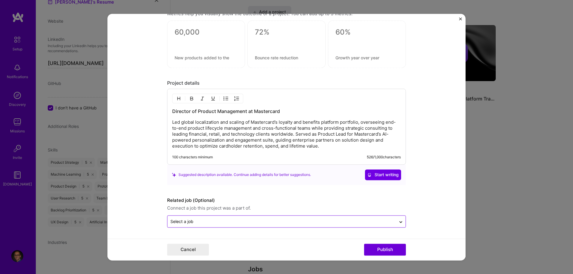
click at [265, 221] on input "text" at bounding box center [281, 221] width 222 height 6
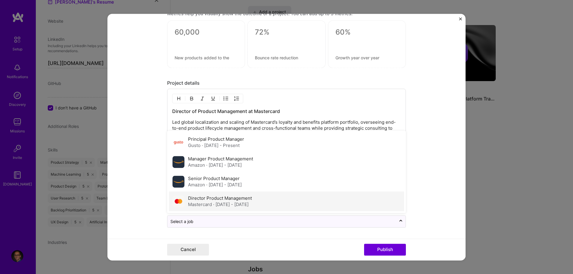
click at [248, 205] on span "· [DATE] - [DATE]" at bounding box center [230, 205] width 35 height 6
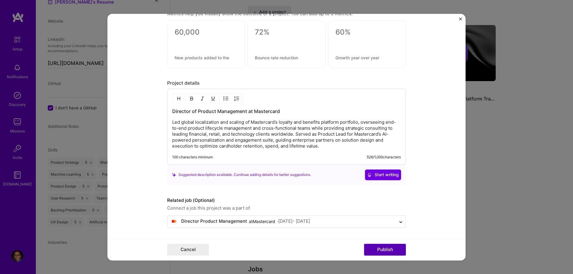
click at [387, 250] on button "Publish" at bounding box center [385, 250] width 42 height 12
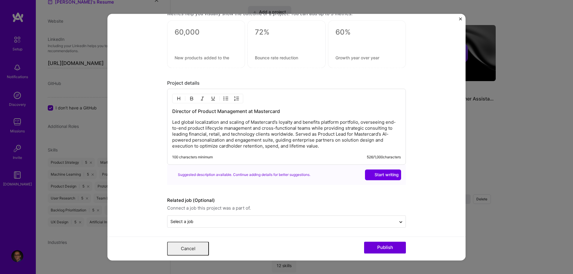
scroll to position [0, 0]
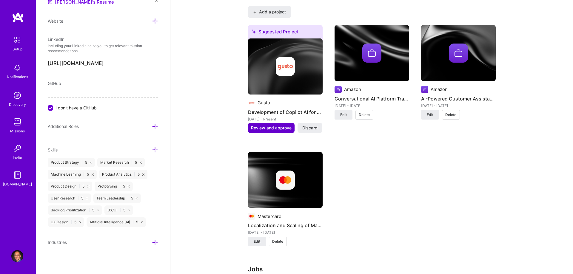
click at [263, 125] on span "Review and approve" at bounding box center [271, 128] width 41 height 6
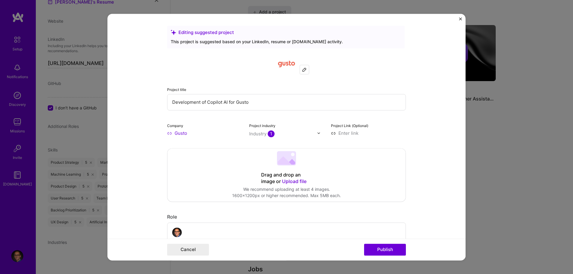
drag, startPoint x: 205, startPoint y: 103, endPoint x: 224, endPoint y: 104, distance: 18.8
click at [224, 104] on input "Development of Copilot AI for Gusto" at bounding box center [286, 102] width 239 height 16
click at [225, 106] on input "Development of Copilot AI for Gusto" at bounding box center [286, 102] width 239 height 16
click at [211, 103] on input "Development of Copilot AI for Gusto" at bounding box center [286, 102] width 239 height 16
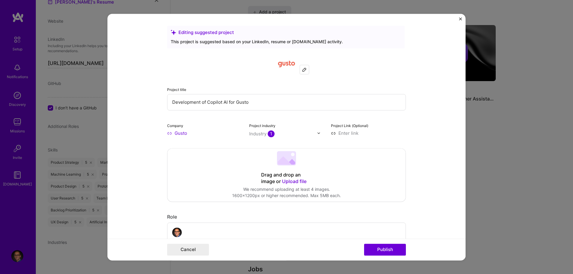
click at [246, 106] on input "Development of Copilot AI for Gusto" at bounding box center [286, 102] width 239 height 16
drag, startPoint x: 254, startPoint y: 103, endPoint x: 154, endPoint y: 102, distance: 100.2
click at [167, 102] on input "Development of Copilot AI for Gusto" at bounding box center [286, 102] width 239 height 16
click at [247, 104] on input "Development of Copilot AI for Gusto" at bounding box center [286, 102] width 239 height 16
drag, startPoint x: 205, startPoint y: 102, endPoint x: 224, endPoint y: 101, distance: 19.4
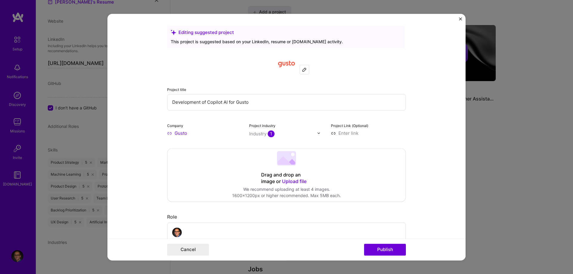
click at [224, 101] on input "Development of Copilot AI for Gusto" at bounding box center [286, 102] width 239 height 16
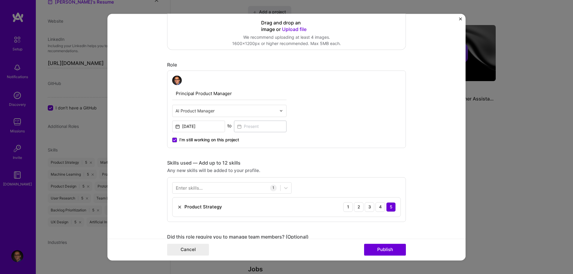
scroll to position [182, 0]
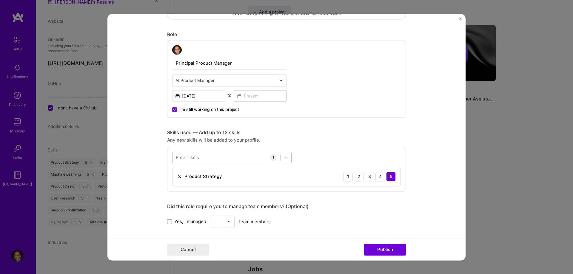
type input "Development of Assisted AI platform for Gusto"
click at [222, 159] on div at bounding box center [226, 157] width 108 height 10
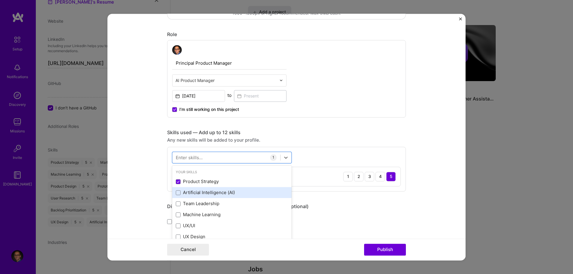
click at [197, 193] on div "Artificial Intelligence (AI)" at bounding box center [232, 193] width 112 height 6
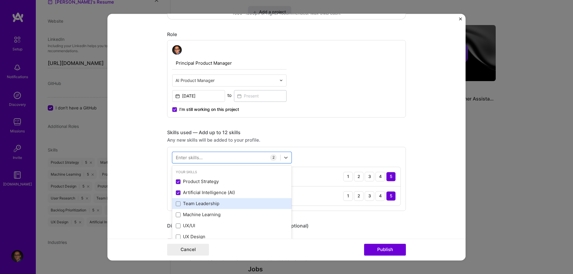
click at [201, 205] on div "Team Leadership" at bounding box center [232, 204] width 112 height 6
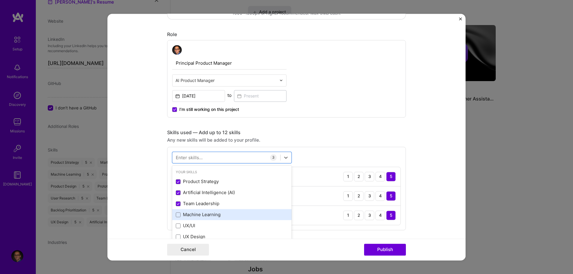
click at [204, 214] on div "Machine Learning" at bounding box center [232, 215] width 112 height 6
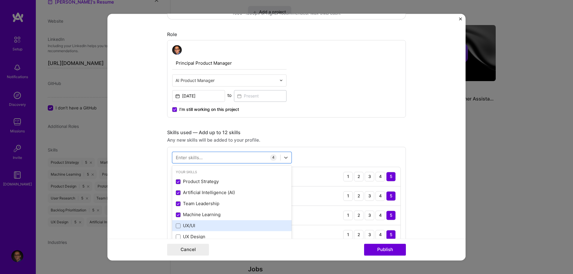
click at [185, 225] on div "UX/UI" at bounding box center [232, 226] width 112 height 6
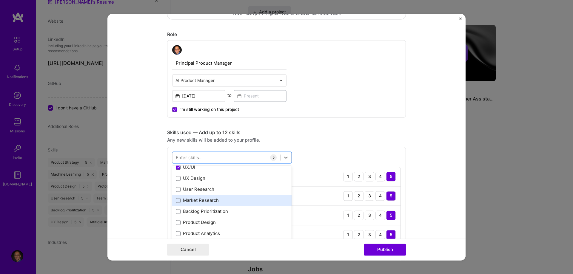
scroll to position [61, 0]
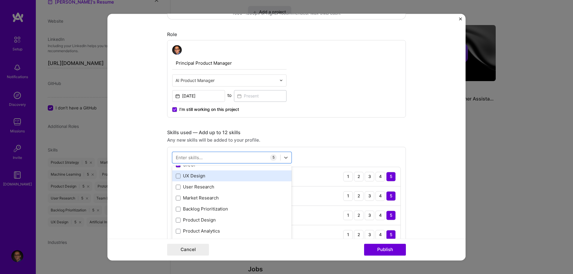
click at [198, 174] on div "UX Design" at bounding box center [232, 176] width 112 height 6
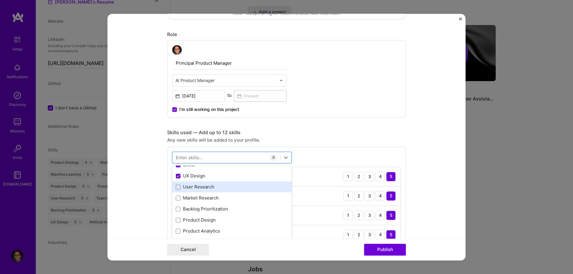
click at [199, 189] on div "User Research" at bounding box center [232, 187] width 112 height 6
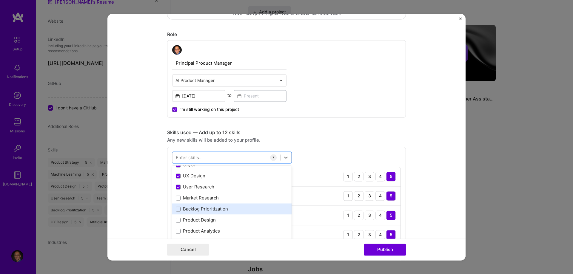
drag, startPoint x: 201, startPoint y: 200, endPoint x: 203, endPoint y: 209, distance: 9.1
click at [201, 200] on div "Market Research" at bounding box center [232, 198] width 112 height 6
click at [203, 209] on div "Backlog Prioritization" at bounding box center [232, 209] width 112 height 6
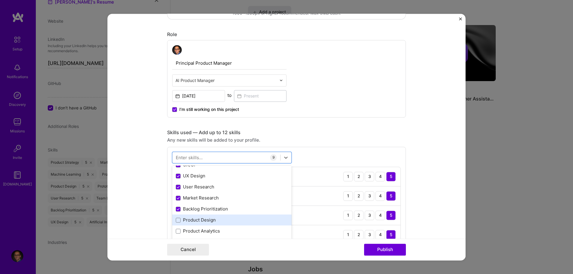
click at [204, 218] on div "Product Design" at bounding box center [232, 220] width 112 height 6
drag, startPoint x: 203, startPoint y: 233, endPoint x: 228, endPoint y: 224, distance: 26.2
click at [203, 233] on div "Product Analytics" at bounding box center [232, 231] width 112 height 6
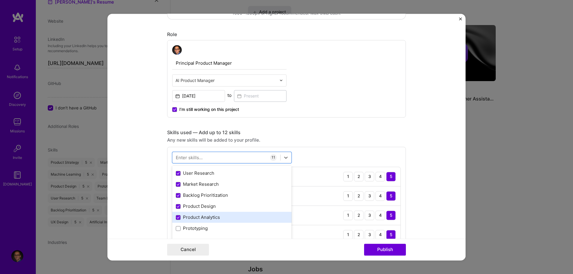
scroll to position [91, 0]
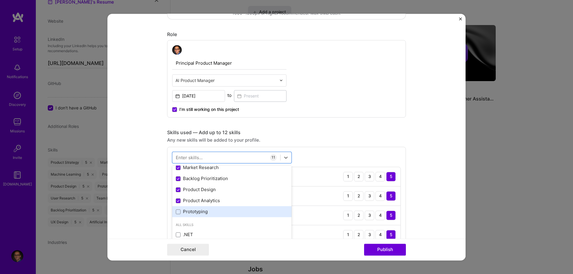
click at [202, 211] on div "Prototyping" at bounding box center [232, 212] width 112 height 6
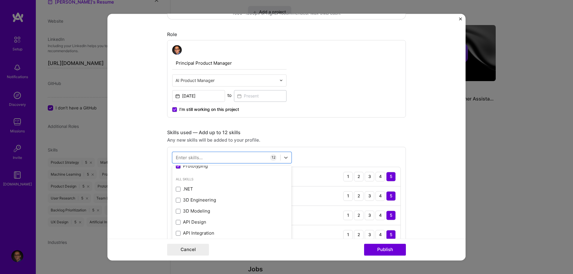
scroll to position [152, 0]
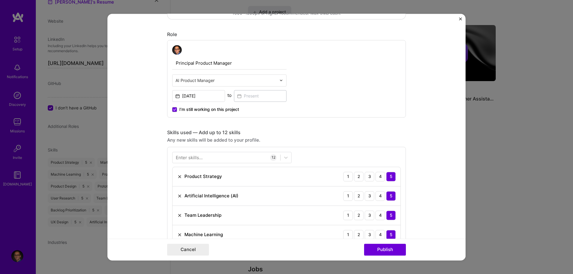
click at [426, 159] on form "Editing suggested project This project is suggested based on your LinkedIn, res…" at bounding box center [286, 137] width 358 height 247
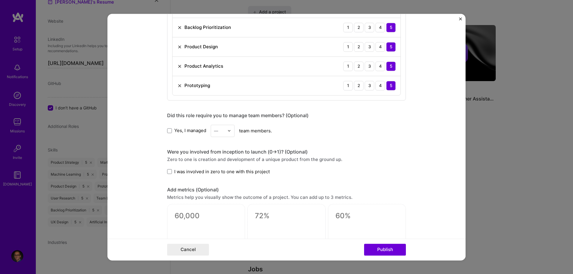
scroll to position [517, 0]
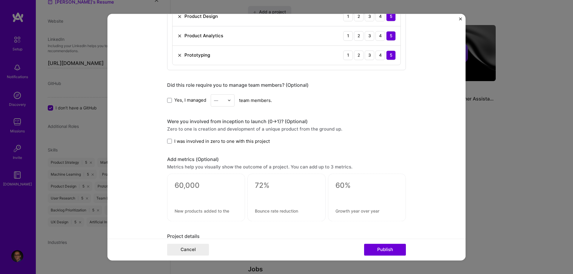
click at [230, 102] on img at bounding box center [229, 100] width 4 height 4
click at [220, 167] on div "10" at bounding box center [222, 166] width 20 height 11
click at [171, 142] on span at bounding box center [169, 141] width 5 height 5
click at [0, 0] on input "I was involved in zero to one with this project" at bounding box center [0, 0] width 0 height 0
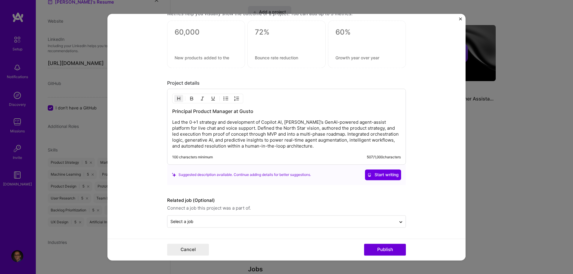
scroll to position [671, 0]
click at [222, 220] on input "text" at bounding box center [281, 221] width 222 height 6
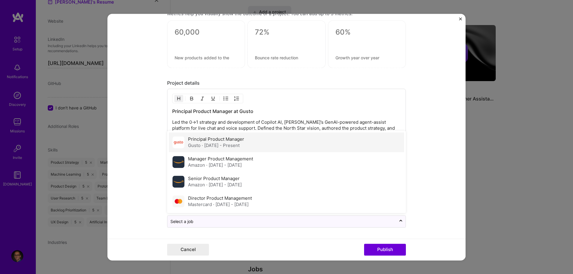
click at [222, 143] on div "Gusto · [DATE] - Present" at bounding box center [216, 145] width 56 height 6
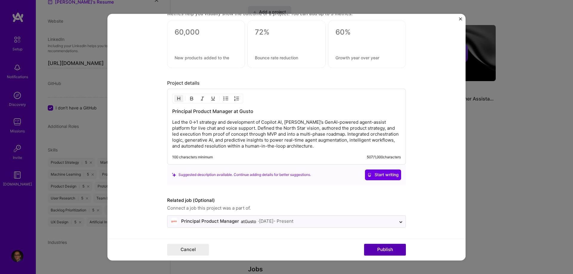
click at [393, 251] on button "Publish" at bounding box center [385, 250] width 42 height 12
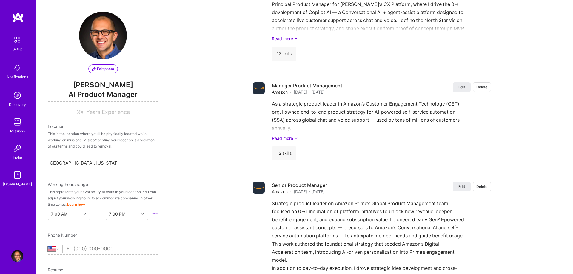
scroll to position [0, 0]
click at [91, 114] on span "Years Experience" at bounding box center [108, 112] width 44 height 6
click at [79, 111] on input at bounding box center [79, 112] width 7 height 7
click at [77, 248] on input "tel" at bounding box center [112, 249] width 92 height 17
type input "1 (416) 895-223"
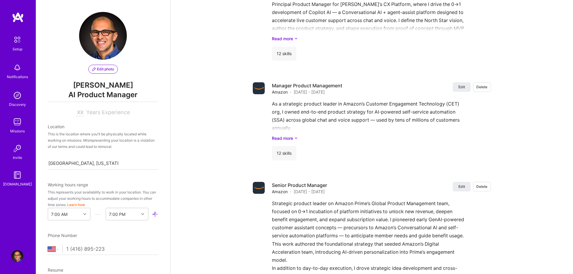
select select "CA"
type input "[PHONE_NUMBER]"
click at [94, 113] on span "Years Experience" at bounding box center [108, 112] width 44 height 6
click at [88, 111] on span "Years Experience" at bounding box center [108, 112] width 44 height 6
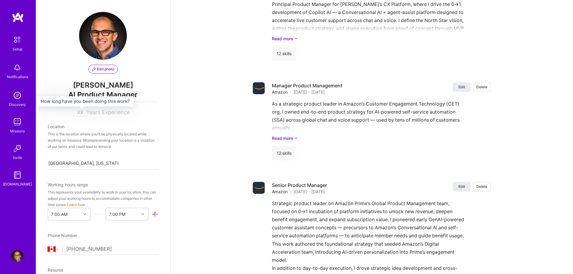
click at [86, 110] on div at bounding box center [81, 112] width 10 height 6
click at [79, 96] on span "AI Product Manager" at bounding box center [103, 96] width 110 height 12
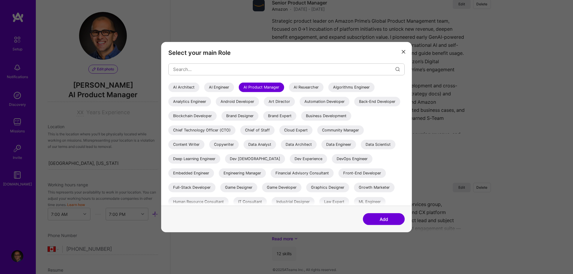
click at [524, 171] on div "Select your main Role AI Architect AI Engineer AI Product Manager AI Researcher…" at bounding box center [286, 137] width 573 height 274
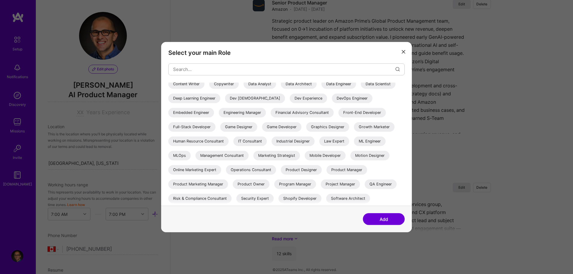
scroll to position [89, 0]
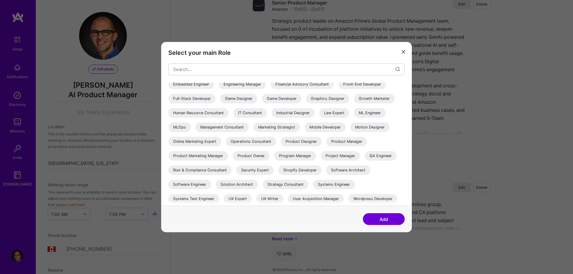
click at [402, 54] on button "modal" at bounding box center [403, 52] width 7 height 10
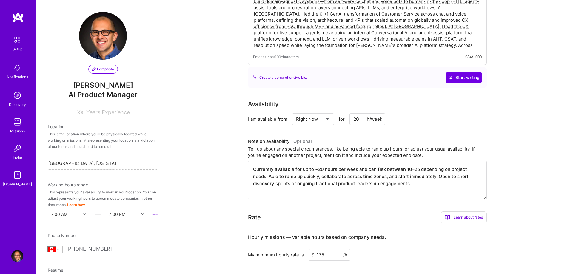
scroll to position [0, 0]
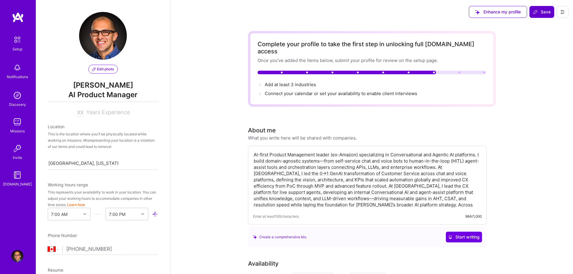
click at [542, 13] on span "Save" at bounding box center [542, 12] width 18 height 6
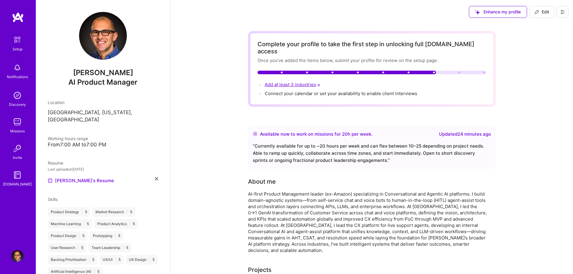
click at [295, 82] on span "Add at least 3 industries →" at bounding box center [292, 85] width 57 height 6
select select "US"
select select "Right Now"
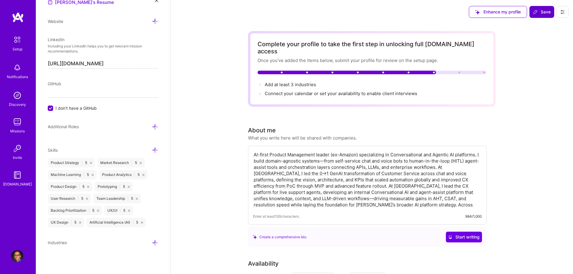
scroll to position [286, 0]
click at [156, 239] on icon at bounding box center [155, 242] width 6 height 6
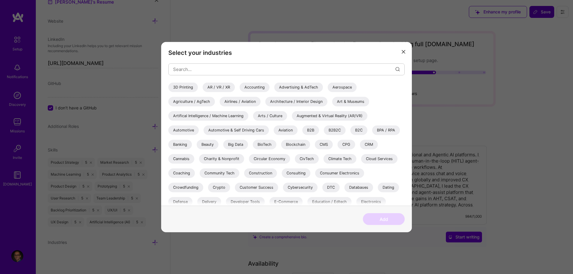
click at [248, 111] on div "Artifical Intelligence / Machine Learning" at bounding box center [208, 116] width 80 height 10
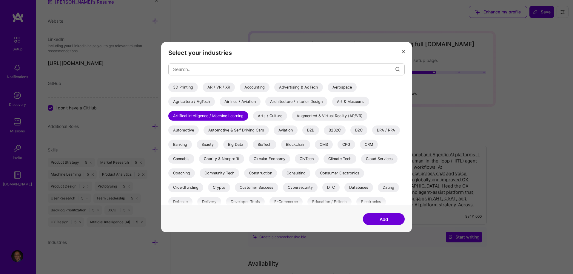
click at [192, 140] on div "Banking" at bounding box center [180, 145] width 24 height 10
click at [302, 130] on div "B2B" at bounding box center [310, 130] width 17 height 10
click at [324, 131] on div "B2B2C" at bounding box center [335, 130] width 22 height 10
click at [350, 132] on div "B2C" at bounding box center [358, 130] width 17 height 10
click at [360, 146] on div "CRM" at bounding box center [369, 145] width 18 height 10
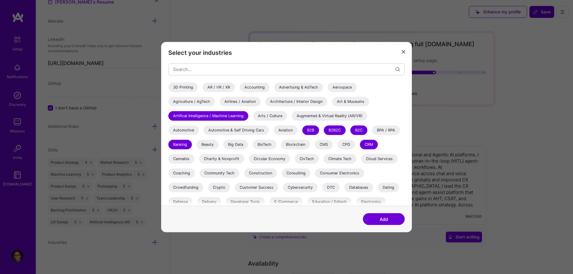
click at [278, 182] on div "Customer Success" at bounding box center [256, 187] width 43 height 10
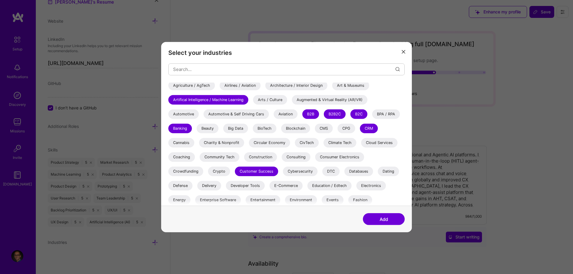
scroll to position [30, 0]
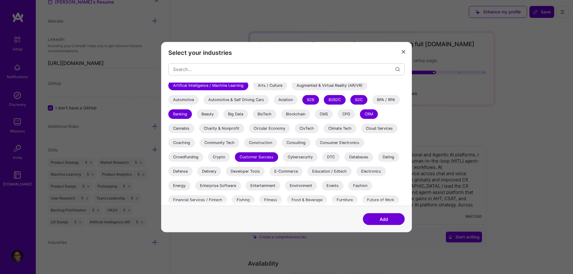
click at [269, 170] on div "E-Commerce" at bounding box center [285, 171] width 33 height 10
click at [241, 181] on div "Enterprise Software" at bounding box center [218, 186] width 46 height 10
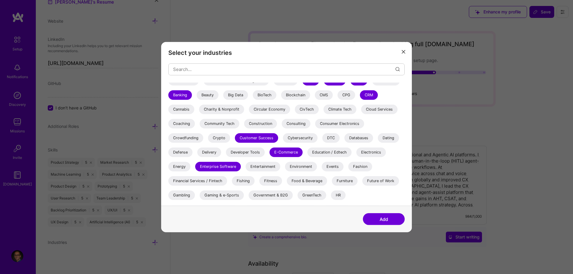
scroll to position [61, 0]
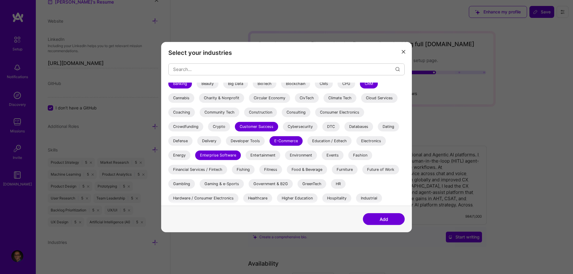
click at [227, 165] on div "Financial Services / Fintech" at bounding box center [197, 170] width 59 height 10
click at [331, 183] on div "HR" at bounding box center [338, 184] width 15 height 10
click at [272, 193] on div "Healthcare" at bounding box center [257, 198] width 29 height 10
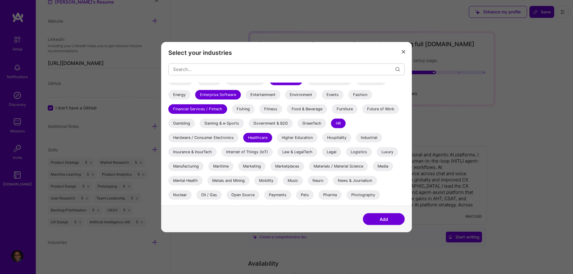
scroll to position [122, 0]
click at [215, 147] on div "Insurance & InsurTech" at bounding box center [192, 152] width 48 height 10
click at [265, 161] on div "Marketing" at bounding box center [251, 166] width 27 height 10
click at [304, 161] on div "Marketplaces" at bounding box center [287, 166] width 34 height 10
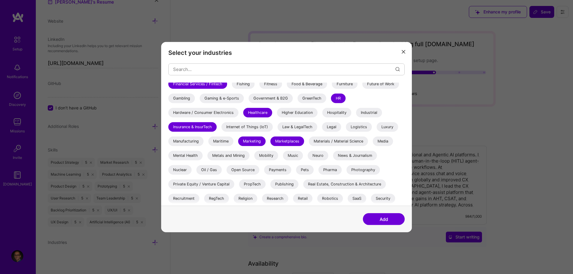
scroll to position [152, 0]
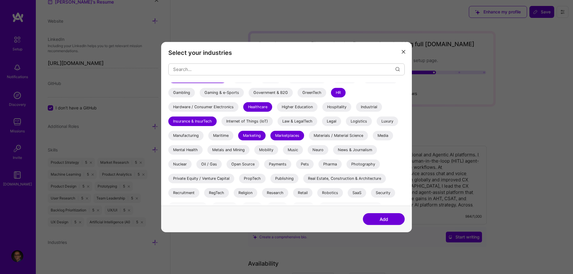
click at [205, 159] on div "Oil / Gas" at bounding box center [208, 164] width 25 height 10
click at [276, 159] on div "Payments" at bounding box center [277, 164] width 27 height 10
click at [300, 188] on div "Retail" at bounding box center [302, 193] width 19 height 10
click at [351, 188] on div "SaaS" at bounding box center [356, 193] width 18 height 10
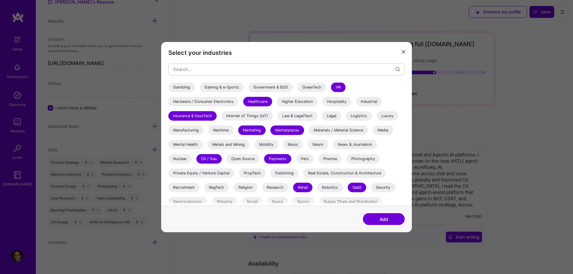
scroll to position [160, 0]
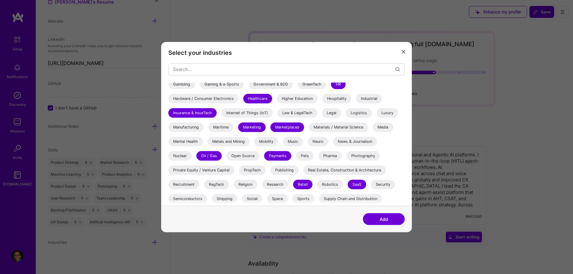
click at [379, 216] on button "Add" at bounding box center [384, 219] width 42 height 12
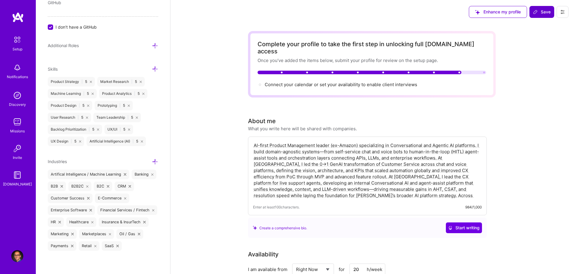
scroll to position [367, 0]
click at [541, 11] on span "Save" at bounding box center [542, 12] width 18 height 6
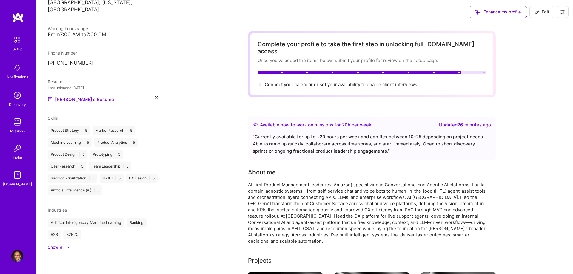
scroll to position [103, 0]
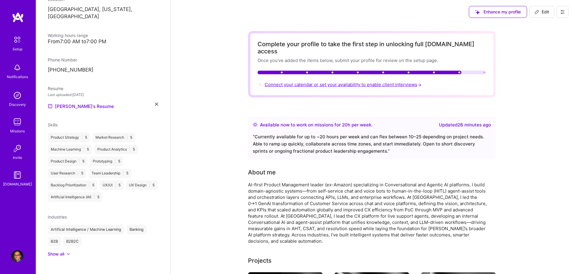
click at [389, 82] on span "Connect your calendar or set your availability to enable client interviews →" at bounding box center [343, 85] width 158 height 6
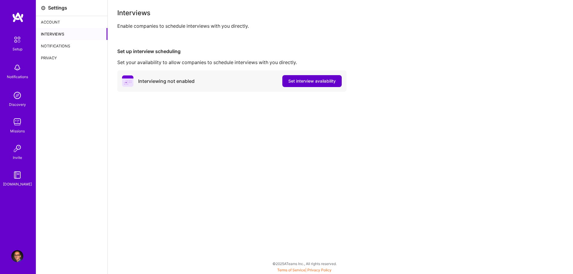
click at [307, 80] on span "Set interview availability" at bounding box center [311, 81] width 47 height 6
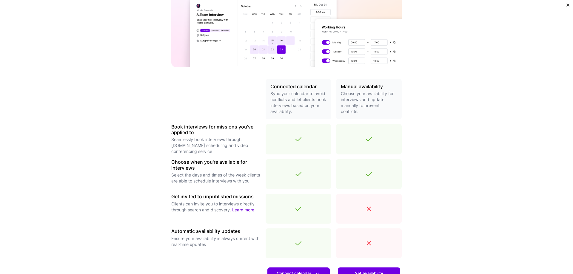
scroll to position [143, 0]
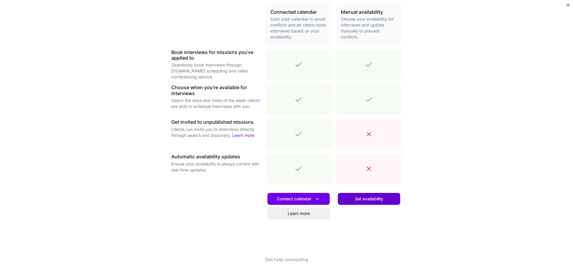
click at [385, 200] on button "Set availability" at bounding box center [369, 199] width 62 height 12
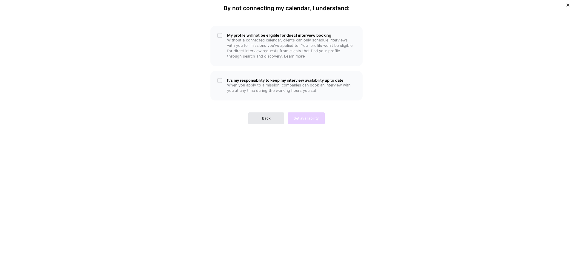
click at [269, 115] on button "Back" at bounding box center [266, 118] width 36 height 12
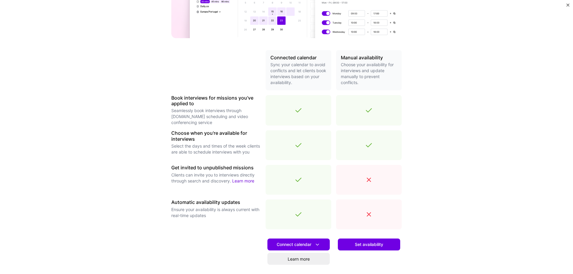
scroll to position [143, 0]
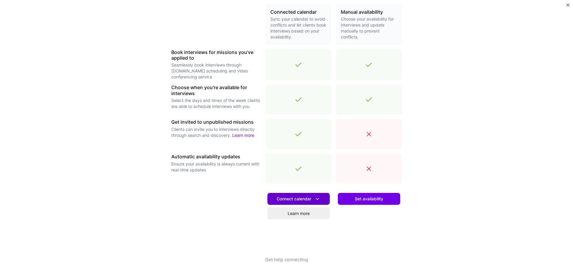
click at [299, 197] on span "Connect calendar" at bounding box center [298, 199] width 44 height 6
click at [487, 181] on div "Make interview scheduling effortless Choose how you want clients to schedule in…" at bounding box center [286, 137] width 573 height 274
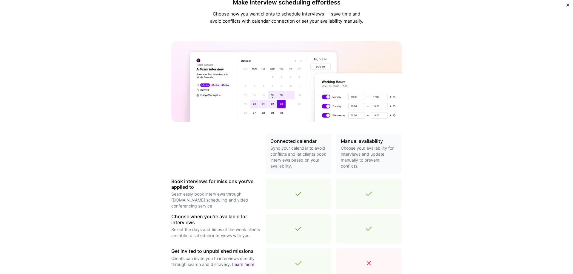
scroll to position [0, 0]
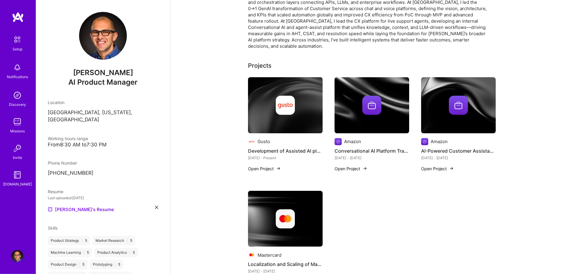
scroll to position [182, 0]
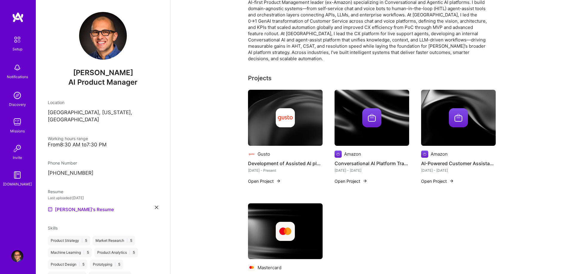
click at [374, 108] on img at bounding box center [371, 117] width 19 height 19
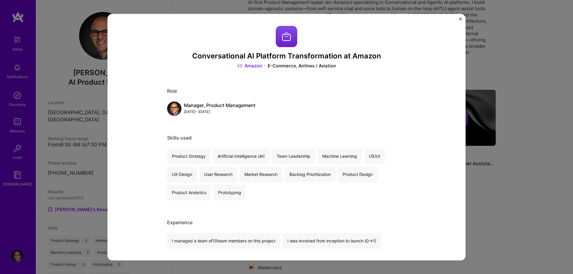
click at [287, 39] on img at bounding box center [286, 36] width 21 height 21
click at [461, 19] on img "Close" at bounding box center [460, 18] width 3 height 3
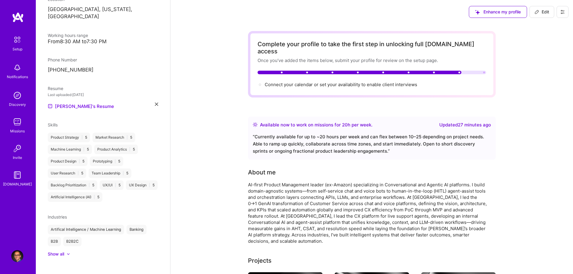
click at [565, 12] on button at bounding box center [562, 12] width 12 height 12
click at [557, 38] on button "Payment method" at bounding box center [545, 40] width 45 height 15
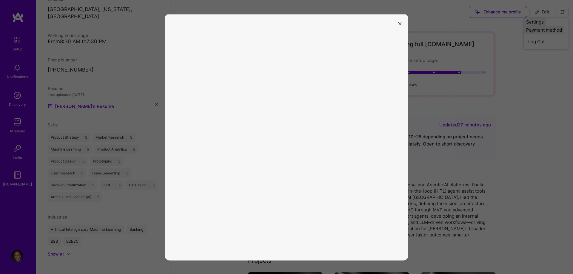
click at [401, 21] on button "modal" at bounding box center [399, 23] width 7 height 10
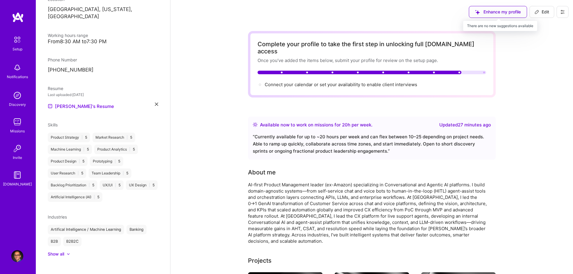
click at [508, 11] on div "Enhance my profile" at bounding box center [497, 12] width 58 height 12
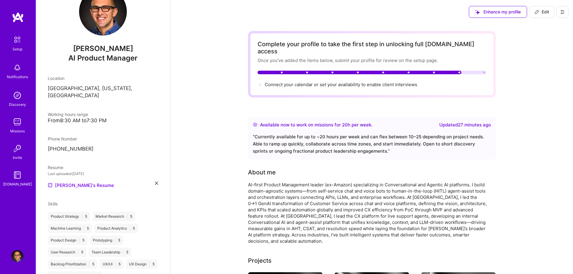
scroll to position [12, 0]
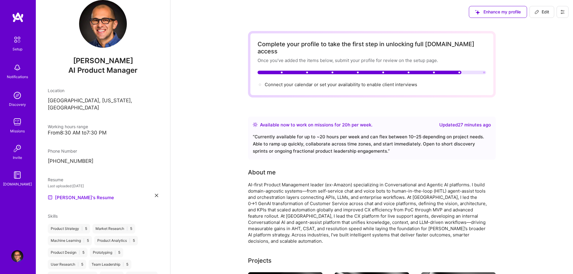
click at [544, 11] on span "Edit" at bounding box center [541, 12] width 15 height 6
select select "CA"
select select "Right Now"
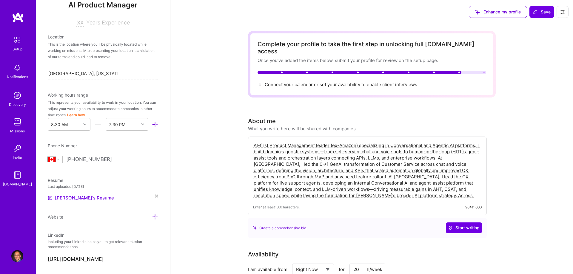
scroll to position [90, 0]
click at [78, 128] on div "8:30 AM" at bounding box center [64, 124] width 33 height 12
click at [69, 181] on div "7:00 AM" at bounding box center [69, 179] width 43 height 11
click at [131, 123] on div "End Time" at bounding box center [122, 124] width 33 height 12
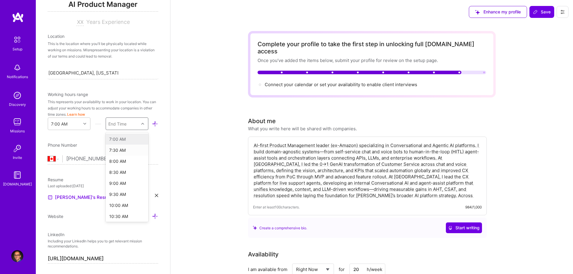
type input "7"
click at [116, 217] on div "7:00 PM" at bounding box center [127, 216] width 43 height 11
click at [547, 13] on span "Save" at bounding box center [542, 12] width 18 height 6
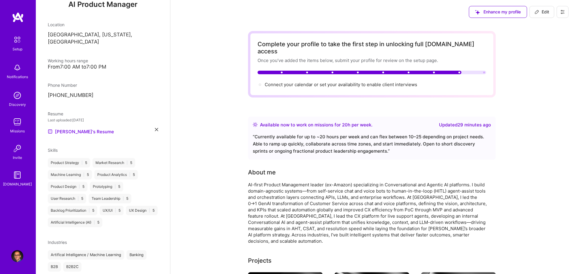
scroll to position [0, 0]
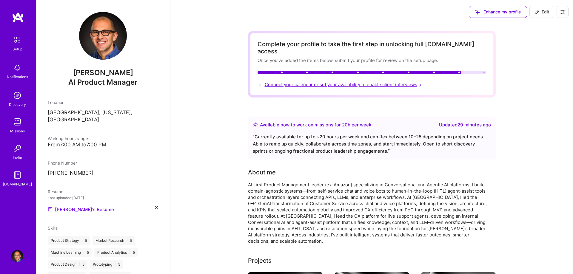
click at [341, 82] on span "Connect your calendar or set your availability to enable client interviews →" at bounding box center [343, 85] width 158 height 6
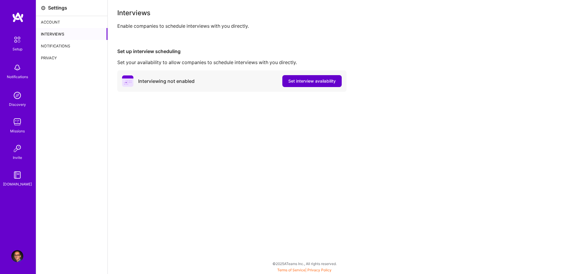
click at [321, 83] on span "Set interview availability" at bounding box center [311, 81] width 47 height 6
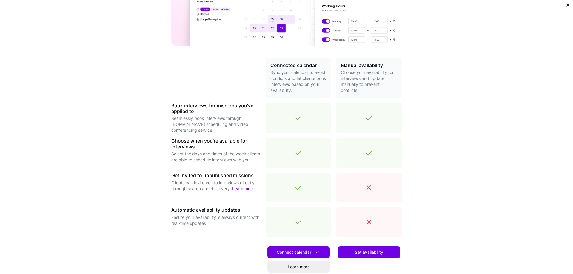
scroll to position [91, 0]
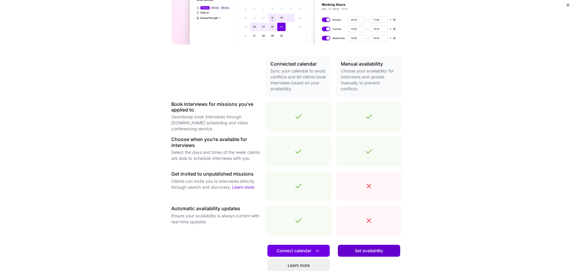
click at [374, 251] on span "Set availability" at bounding box center [369, 251] width 28 height 6
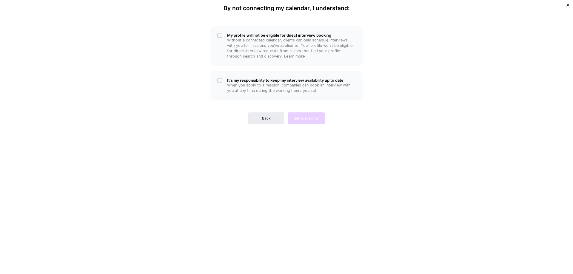
scroll to position [0, 0]
click at [219, 36] on div "My profile will not be eligible for direct interview booking Without a connecte…" at bounding box center [286, 46] width 152 height 40
click at [219, 37] on div "My profile will not be eligible for direct interview booking Without a connecte…" at bounding box center [286, 46] width 152 height 40
click at [222, 80] on div "It's my responsibility to keep my interview availability up to date When you ap…" at bounding box center [286, 86] width 152 height 30
click at [419, 96] on div "By not connecting my calendar, I understand: My profile will not be eligible fo…" at bounding box center [286, 137] width 573 height 274
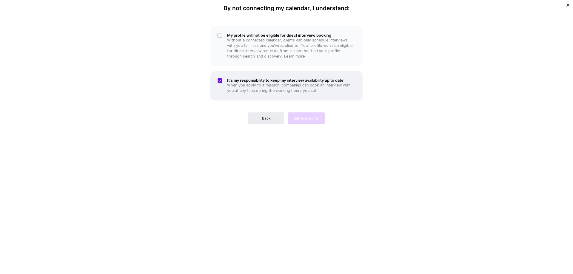
click at [221, 80] on div "It's my responsibility to keep my interview availability up to date When you ap…" at bounding box center [286, 86] width 152 height 30
click at [220, 36] on div "My profile will not be eligible for direct interview booking Without a connecte…" at bounding box center [286, 46] width 152 height 40
click at [219, 81] on div "It's my responsibility to keep my interview availability up to date When you ap…" at bounding box center [286, 86] width 152 height 30
click at [311, 116] on span "Set availability" at bounding box center [305, 118] width 25 height 5
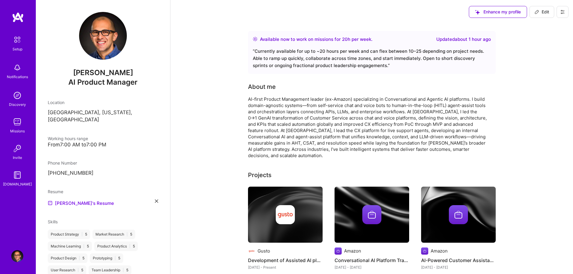
scroll to position [55, 0]
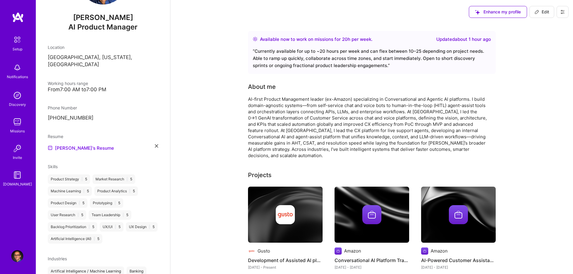
click at [544, 15] on span "Edit" at bounding box center [541, 12] width 15 height 6
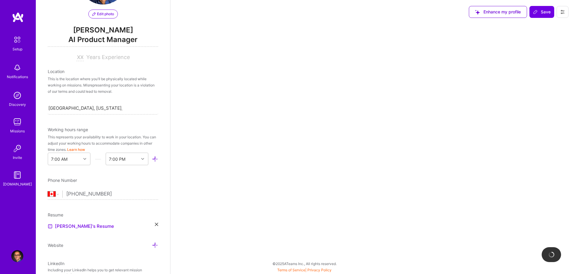
click at [63, 191] on div "Afghanistan Åland Islands Albania Algeria American Samoa Andorra Angola Anguill…" at bounding box center [55, 194] width 15 height 7
click at [48, 191] on select "Afghanistan Åland Islands Albania Algeria American Samoa Andorra Angola Anguill…" at bounding box center [55, 194] width 15 height 7
click at [62, 191] on select "Afghanistan Åland Islands Albania Algeria American Samoa Andorra Angola Anguill…" at bounding box center [55, 194] width 15 height 7
click at [48, 191] on select "Afghanistan Åland Islands Albania Algeria American Samoa Andorra Angola Anguill…" at bounding box center [55, 194] width 15 height 7
select select "US"
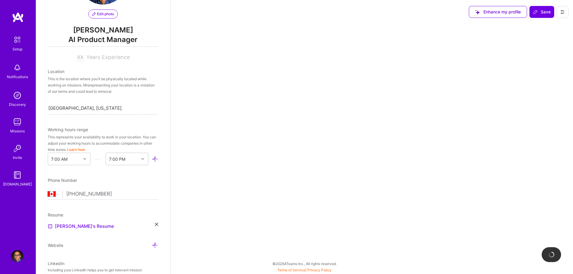
click option "[GEOGRAPHIC_DATA]" at bounding box center [0, 0] width 0 height 0
type input "[PHONE_NUMBER]"
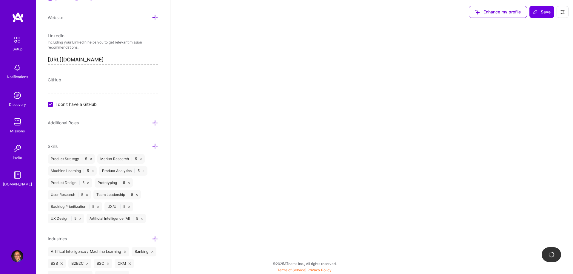
scroll to position [383, 0]
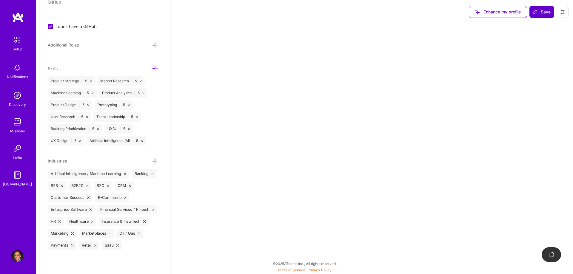
click at [546, 9] on span "Save" at bounding box center [542, 12] width 18 height 6
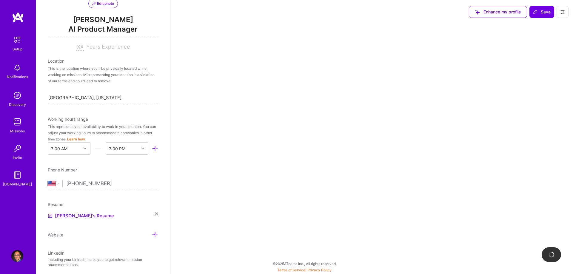
scroll to position [0, 0]
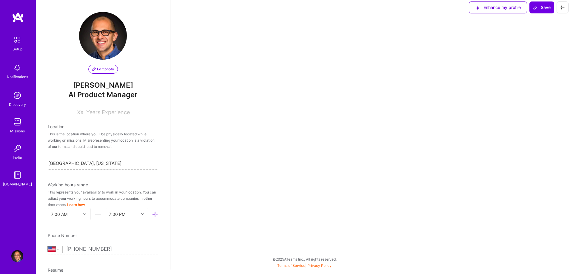
select select "Right Now"
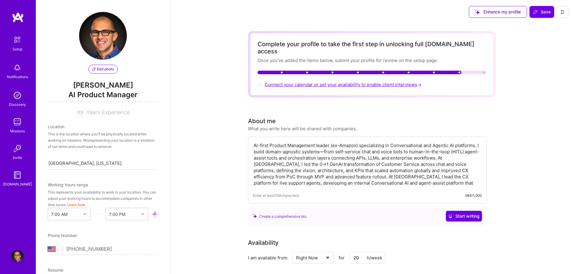
click at [351, 82] on span "Connect your calendar or set your availability to enable client interviews →" at bounding box center [343, 85] width 158 height 6
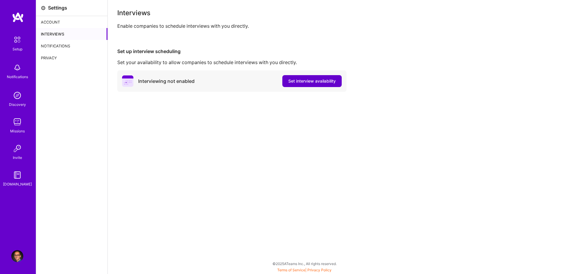
click at [312, 84] on span "Set interview availability" at bounding box center [311, 81] width 47 height 6
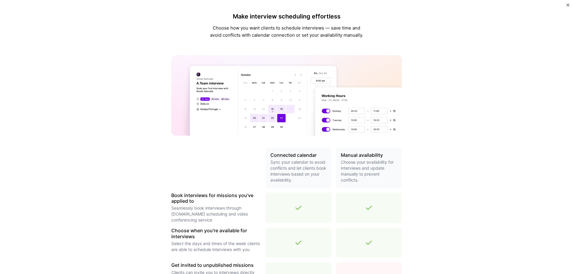
scroll to position [122, 0]
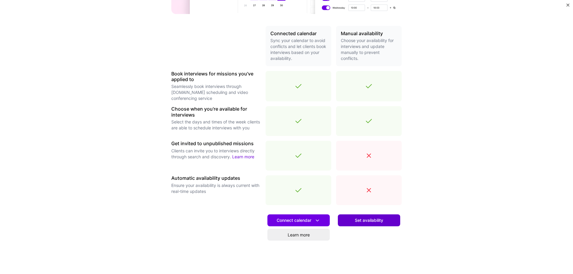
click at [378, 221] on span "Set availability" at bounding box center [369, 220] width 28 height 6
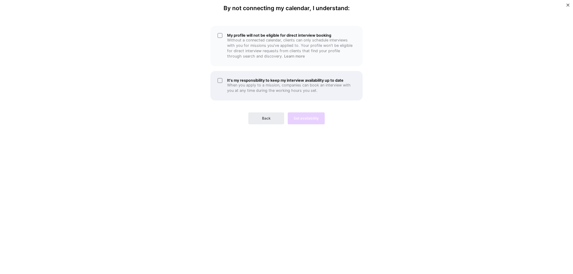
click at [223, 77] on div "It's my responsibility to keep my interview availability up to date When you ap…" at bounding box center [286, 86] width 152 height 30
click at [222, 32] on div "My profile will not be eligible for direct interview booking Without a connecte…" at bounding box center [286, 46] width 152 height 40
click at [306, 116] on span "Set availability" at bounding box center [305, 118] width 25 height 5
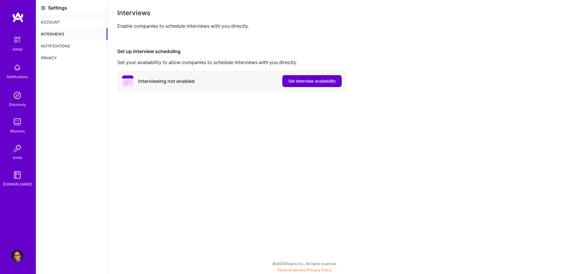
click at [304, 80] on span "Set interview availability" at bounding box center [311, 81] width 47 height 6
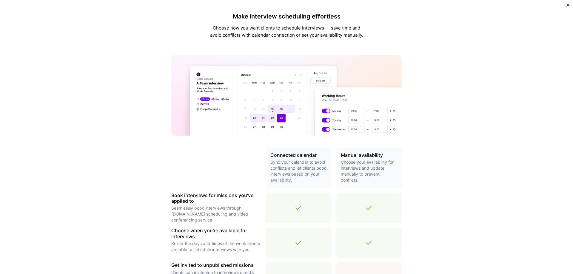
scroll to position [143, 0]
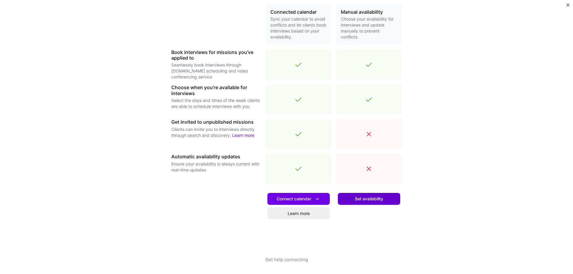
click at [375, 200] on span "Set availability" at bounding box center [369, 199] width 28 height 6
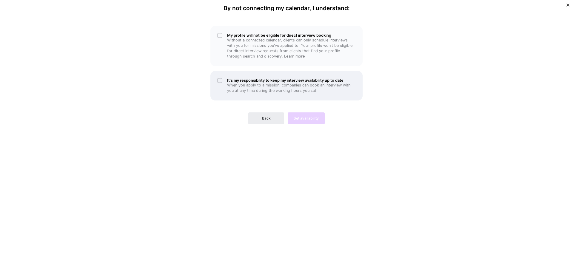
click at [222, 79] on div "It's my responsibility to keep my interview availability up to date When you ap…" at bounding box center [286, 86] width 152 height 30
click at [221, 37] on div "My profile will not be eligible for direct interview booking Without a connecte…" at bounding box center [286, 46] width 152 height 40
click at [309, 116] on span "Set availability" at bounding box center [305, 118] width 25 height 5
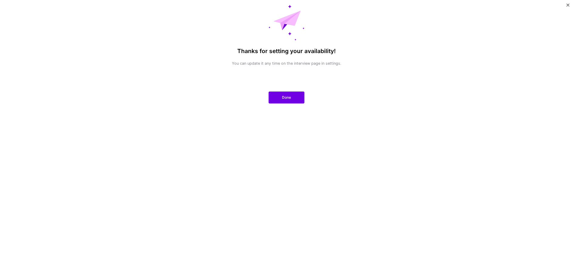
click at [172, 70] on div "Thanks for setting your availability! You can update it any time on the intervi…" at bounding box center [286, 137] width 573 height 274
click at [295, 98] on button "Done" at bounding box center [286, 98] width 36 height 12
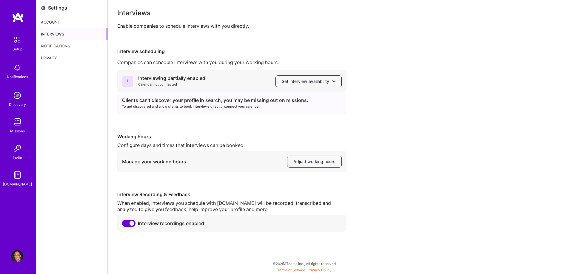
click at [306, 84] on span "Set interview availability" at bounding box center [308, 81] width 54 height 6
click at [396, 112] on div "Interviewing partially enabled Calendar not connected Set interview availabilit…" at bounding box center [340, 150] width 446 height 161
click at [304, 80] on span "Set interview availability" at bounding box center [308, 81] width 54 height 6
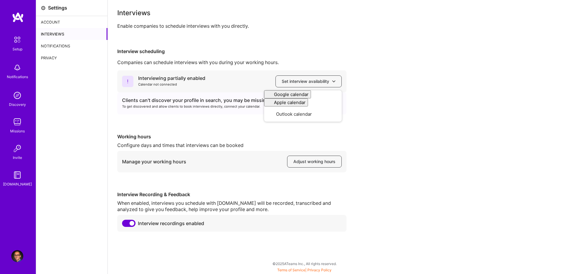
click at [157, 164] on div "Manage your working hours" at bounding box center [154, 162] width 64 height 6
click at [290, 160] on button "Adjust working hours" at bounding box center [314, 162] width 55 height 12
click at [53, 20] on div "Account" at bounding box center [71, 22] width 71 height 12
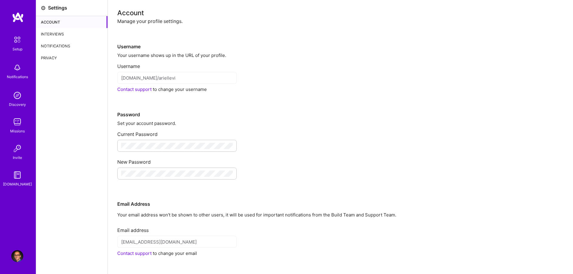
click at [174, 169] on div at bounding box center [176, 174] width 119 height 12
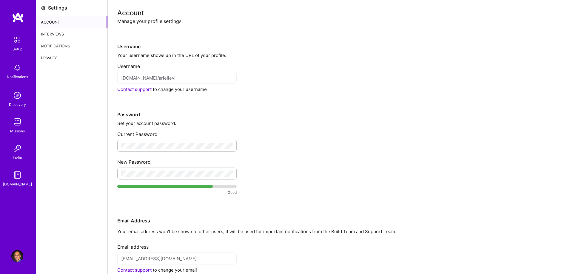
click at [312, 185] on div "Good" at bounding box center [340, 190] width 446 height 17
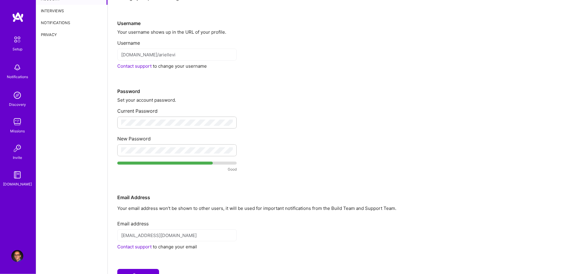
scroll to position [49, 0]
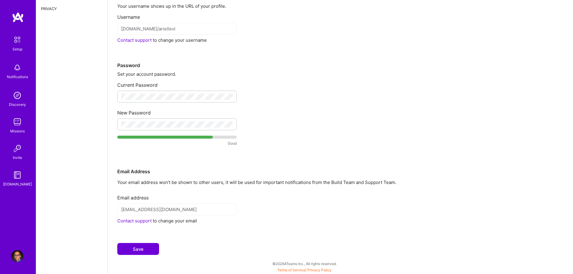
click at [154, 246] on button "Save" at bounding box center [138, 249] width 42 height 12
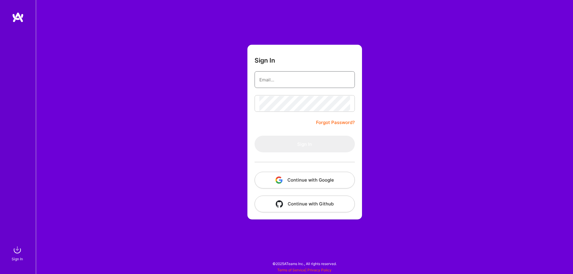
click at [270, 81] on input "email" at bounding box center [304, 79] width 91 height 15
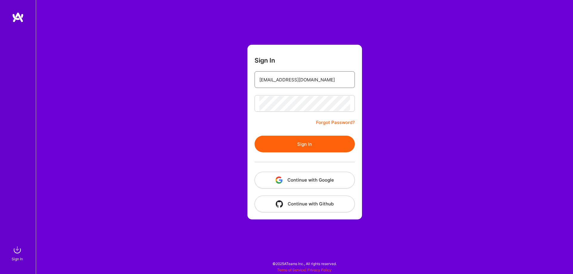
type input "ariellevi@yahoo.com"
click at [306, 142] on button "Sign In" at bounding box center [304, 144] width 100 height 17
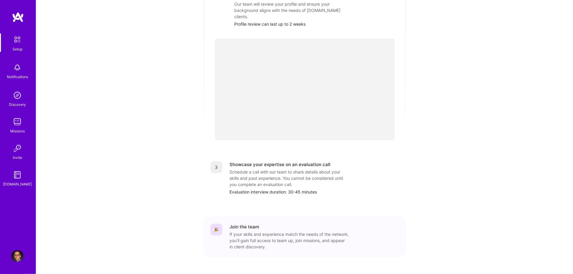
scroll to position [165, 0]
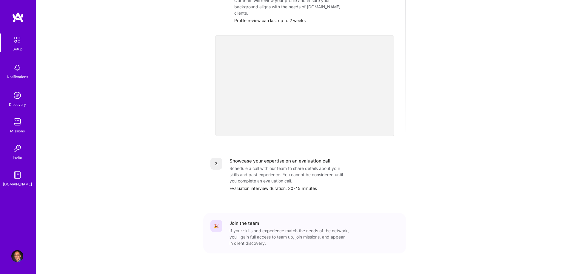
click at [20, 254] on img at bounding box center [17, 256] width 12 height 12
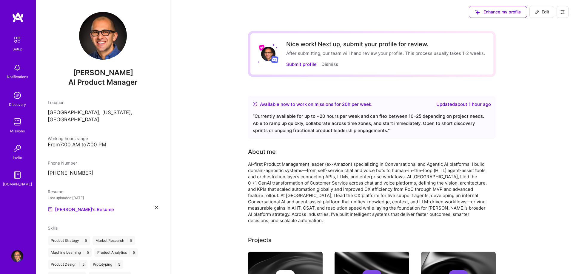
click at [540, 13] on span "Edit" at bounding box center [541, 12] width 15 height 6
select select "CA"
select select "Right Now"
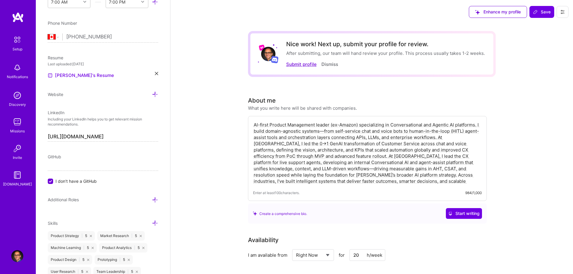
click at [302, 64] on button "Submit profile" at bounding box center [301, 64] width 30 height 6
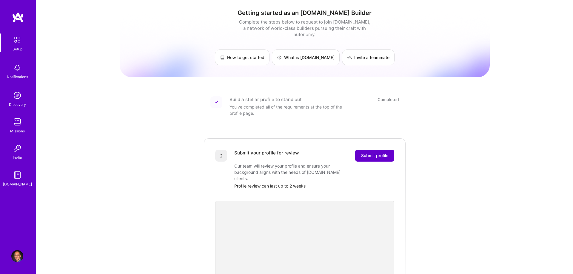
click at [374, 153] on span "Submit profile" at bounding box center [374, 156] width 27 height 6
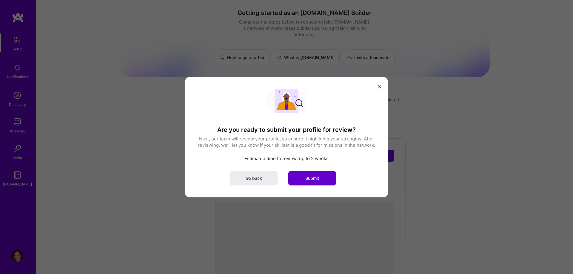
click at [309, 177] on span "Submit" at bounding box center [312, 178] width 14 height 6
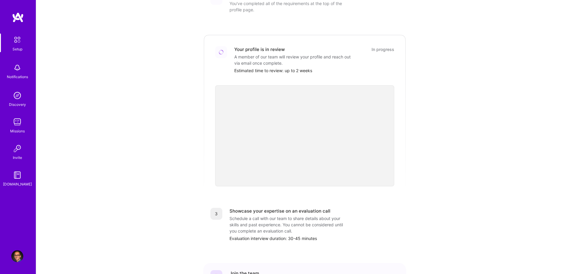
scroll to position [122, 0]
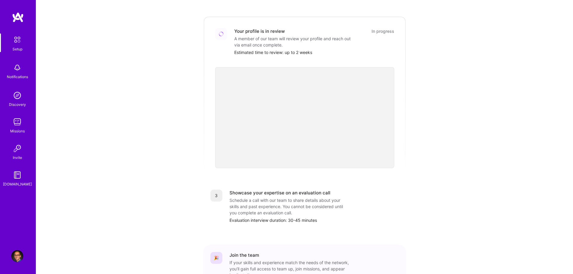
click at [324, 197] on div "Schedule a call with our team to share details about your skills and past exper…" at bounding box center [288, 206] width 119 height 19
click at [273, 199] on div "Schedule a call with our team to share details about your skills and past exper…" at bounding box center [288, 206] width 119 height 19
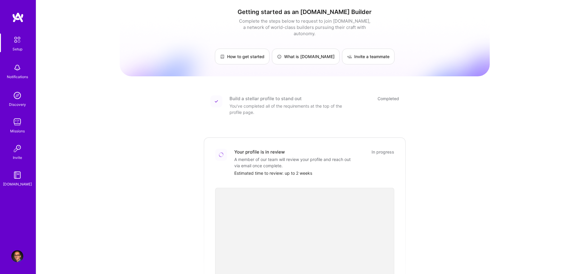
scroll to position [0, 0]
click at [19, 253] on img at bounding box center [17, 256] width 12 height 12
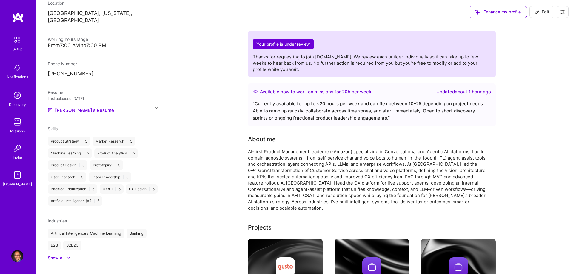
scroll to position [103, 0]
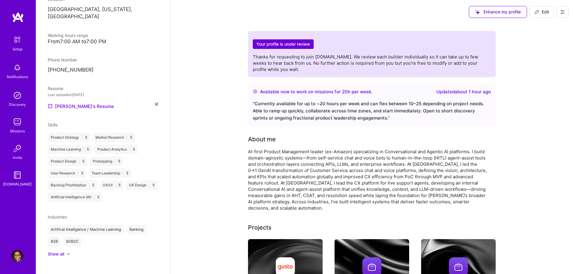
click at [57, 251] on div "Show all" at bounding box center [56, 254] width 16 height 6
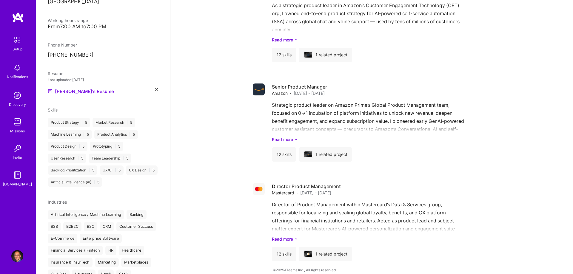
scroll to position [0, 0]
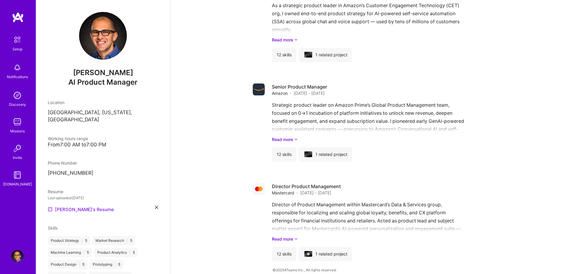
click at [80, 206] on link "[PERSON_NAME]'s Resume" at bounding box center [81, 209] width 66 height 7
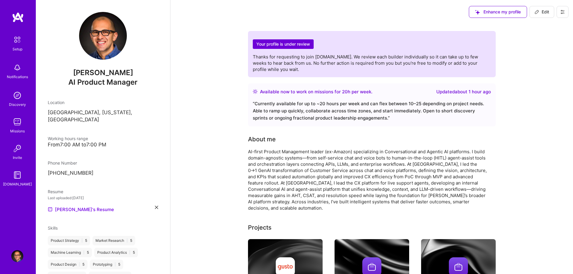
click at [564, 13] on icon at bounding box center [562, 12] width 5 height 5
click at [540, 11] on span "Edit" at bounding box center [541, 12] width 15 height 6
select select "CA"
select select "Right Now"
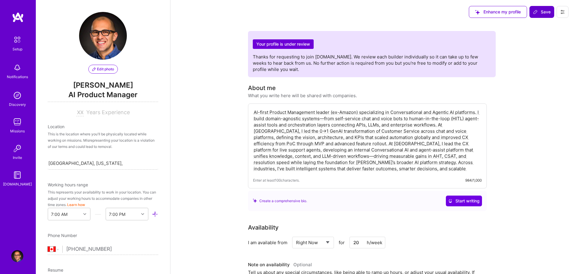
scroll to position [212, 0]
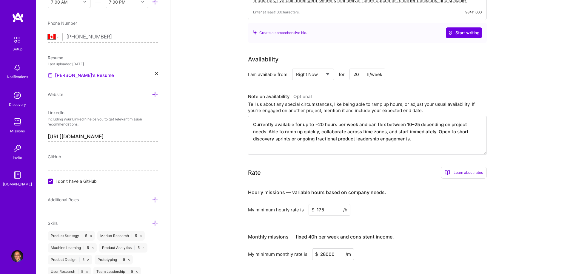
scroll to position [0, 0]
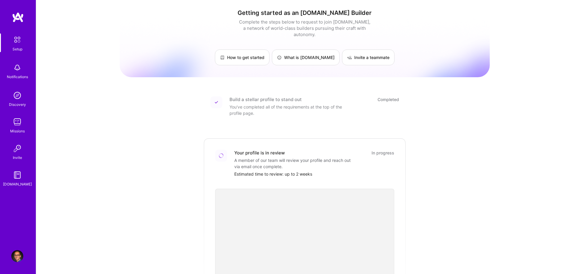
click at [525, 156] on div "Getting started as an A.Team Builder Complete the steps below to request to joi…" at bounding box center [304, 220] width 536 height 440
click at [507, 161] on div "Getting started as an A.Team Builder Complete the steps below to request to joi…" at bounding box center [304, 220] width 536 height 440
click at [19, 257] on img at bounding box center [17, 256] width 12 height 12
